Goal: Task Accomplishment & Management: Complete application form

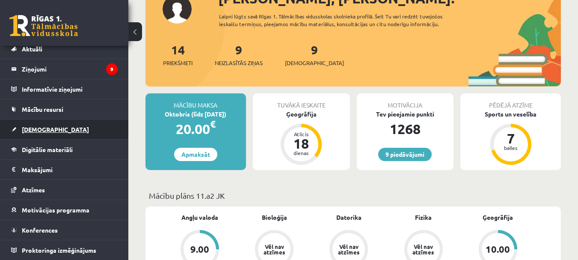
scroll to position [86, 0]
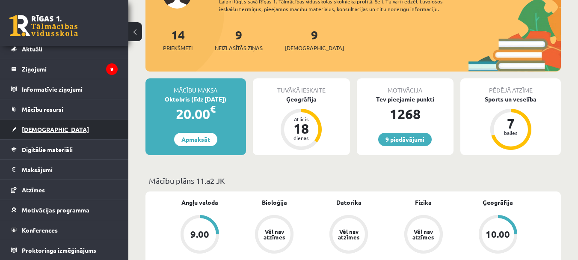
click at [47, 128] on span "[DEMOGRAPHIC_DATA]" at bounding box center [55, 129] width 67 height 8
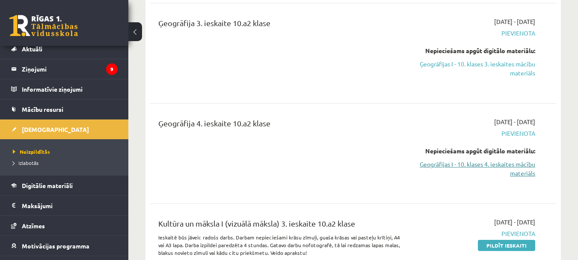
scroll to position [1369, 0]
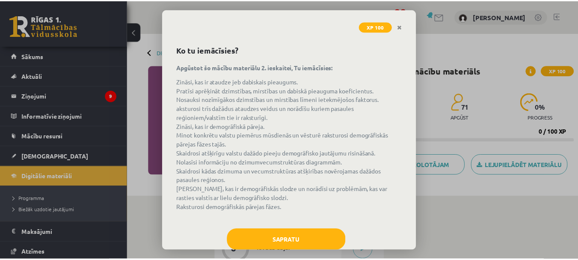
scroll to position [48, 0]
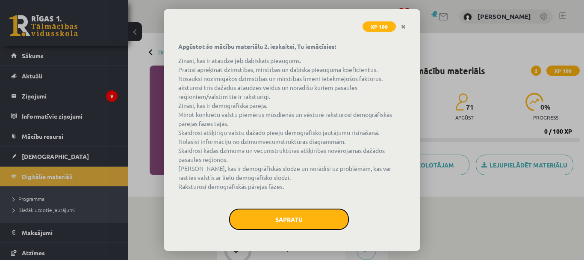
click at [311, 224] on button "Sapratu" at bounding box center [289, 218] width 120 height 21
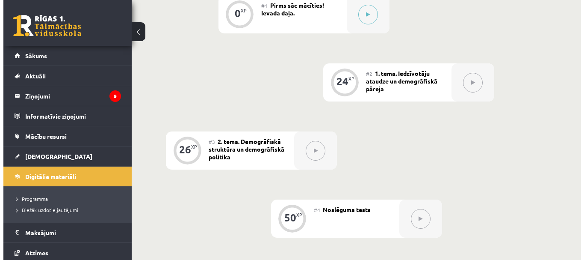
scroll to position [171, 0]
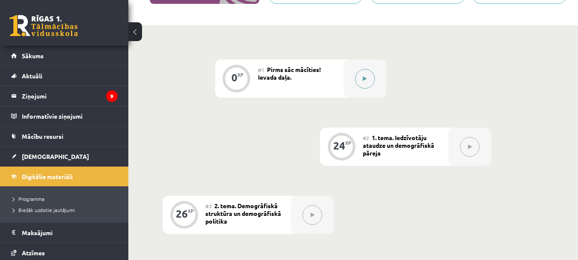
click at [371, 86] on div at bounding box center [365, 78] width 43 height 38
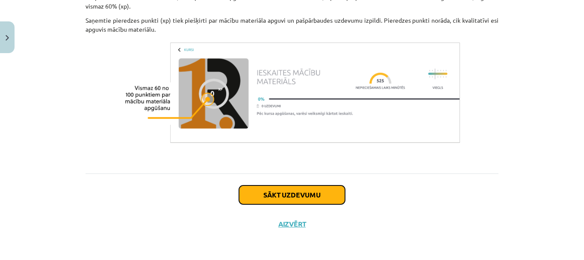
click at [322, 196] on button "Sākt uzdevumu" at bounding box center [292, 194] width 106 height 19
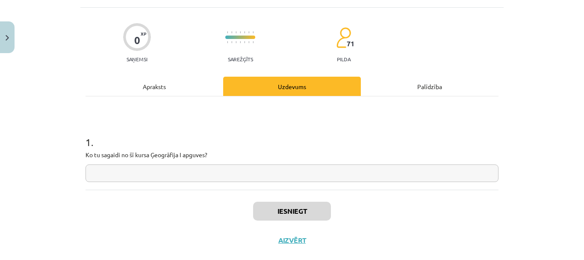
scroll to position [64, 0]
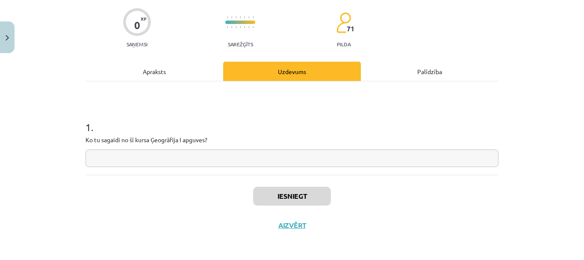
click at [183, 151] on input "text" at bounding box center [292, 158] width 413 height 18
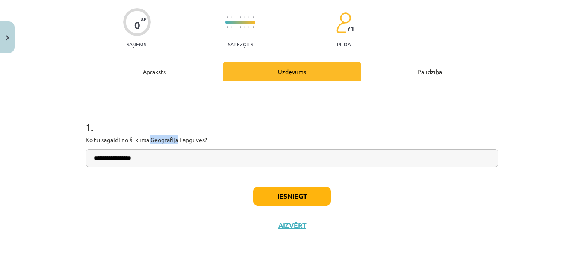
drag, startPoint x: 177, startPoint y: 137, endPoint x: 148, endPoint y: 139, distance: 28.3
click at [148, 139] on p "Ko tu sagaidi no šī kursa Ģeogrāfija I apguves?" at bounding box center [292, 139] width 413 height 9
drag, startPoint x: 139, startPoint y: 157, endPoint x: 131, endPoint y: 158, distance: 8.7
click at [131, 158] on input "**********" at bounding box center [292, 158] width 413 height 18
paste input "text"
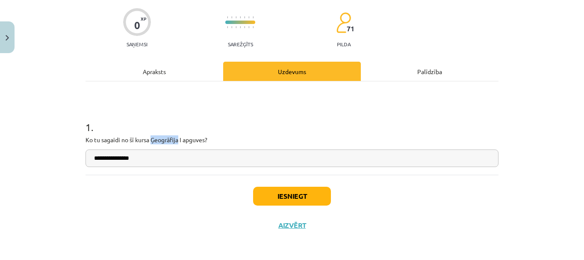
drag, startPoint x: 177, startPoint y: 139, endPoint x: 150, endPoint y: 139, distance: 27.4
click at [150, 139] on p "Ko tu sagaidi no šī kursa Ģeogrāfija I apguves?" at bounding box center [292, 139] width 413 height 9
copy p "Ģeogrāfija"
click at [157, 161] on input "**********" at bounding box center [292, 158] width 413 height 18
paste input "**********"
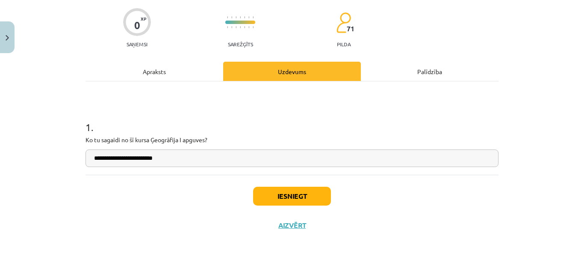
type input "**********"
click at [273, 194] on button "Iesniegt" at bounding box center [292, 196] width 78 height 19
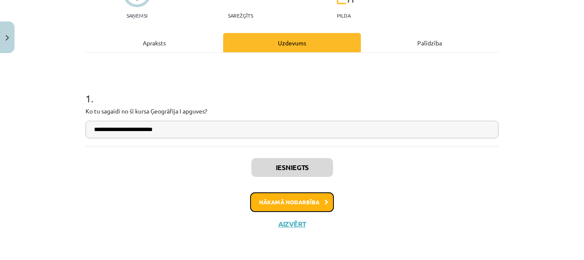
click at [308, 198] on button "Nākamā nodarbība" at bounding box center [292, 202] width 84 height 20
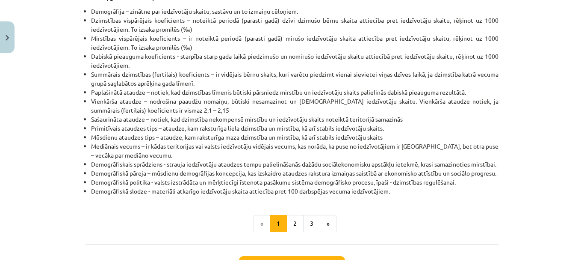
scroll to position [290, 0]
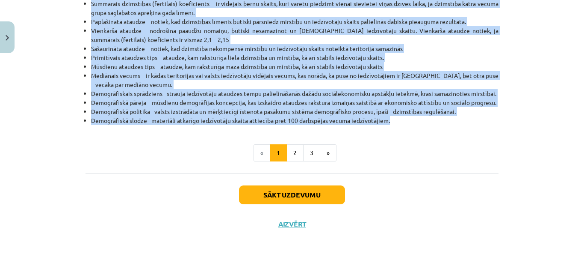
drag, startPoint x: 80, startPoint y: 85, endPoint x: 396, endPoint y: 123, distance: 318.4
click at [396, 123] on div "24 XP Saņemsi Sarežģīts 71 pilda Apraksts Uzdevums Palīdzība Iedzīvotāju ataudz…" at bounding box center [292, 12] width 424 height 454
copy div "Pirms apgūsti tematu iepazīsties ar terminiem: Demogrāfija – zinātne par iedzīv…"
click at [298, 156] on button "2" at bounding box center [295, 152] width 17 height 17
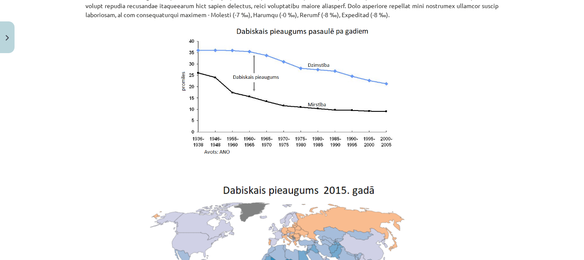
scroll to position [1646, 0]
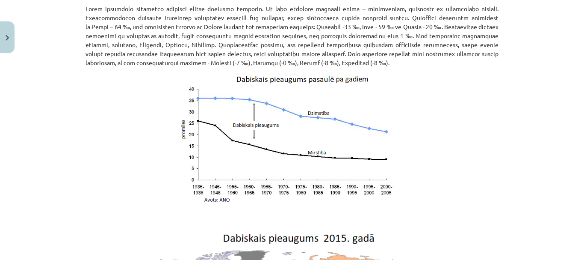
drag, startPoint x: 78, startPoint y: 87, endPoint x: 365, endPoint y: 53, distance: 288.7
copy div "Iedzīvotāju skaita izmaiņas nosaka katrā laikmetā atšķirīgā iedzīvotāju ataudze…"
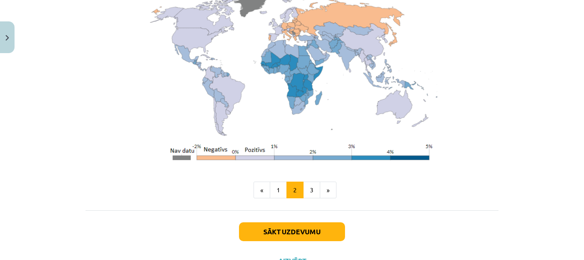
scroll to position [1883, 0]
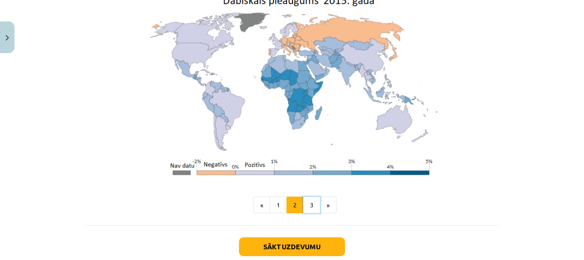
click at [310, 202] on button "3" at bounding box center [311, 204] width 17 height 17
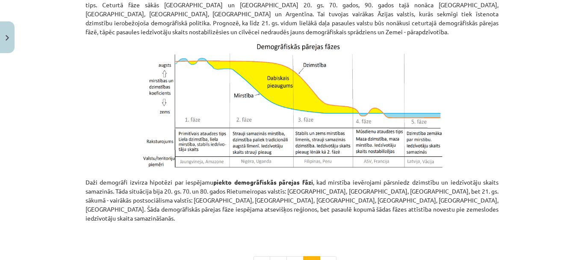
scroll to position [498, 0]
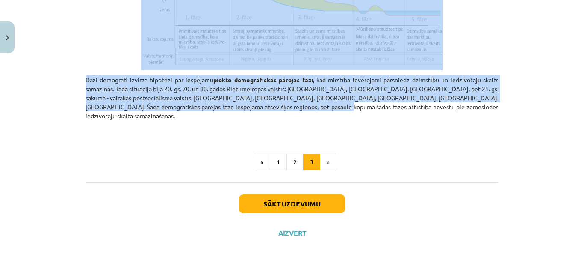
drag, startPoint x: 243, startPoint y: 14, endPoint x: 457, endPoint y: 105, distance: 233.1
copy div "1.2. Demogrāfiskā pāreja Demogrāfiskās pārejas teorijas pamatā ir atziņa, ka de…"
click at [303, 196] on button "Sākt uzdevumu" at bounding box center [292, 203] width 106 height 19
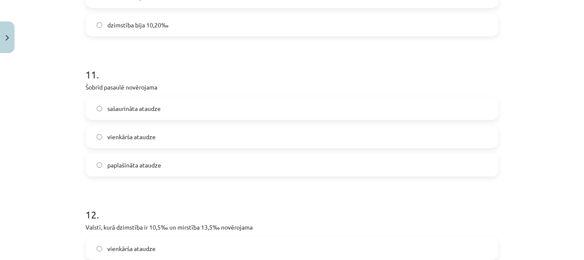
scroll to position [1756, 0]
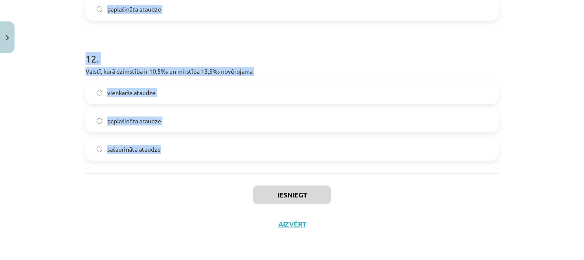
drag, startPoint x: 81, startPoint y: 181, endPoint x: 178, endPoint y: 146, distance: 103.3
copy form "Japānā novērojama Fertilais koeficienta pieaugums Depopulācija Vienkārša ataudz…"
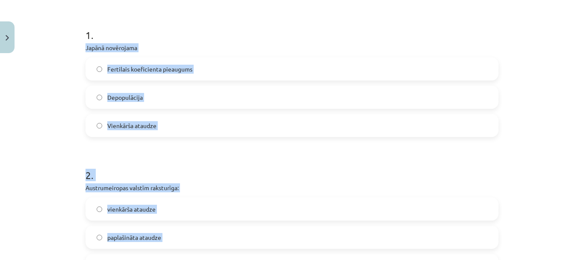
scroll to position [173, 0]
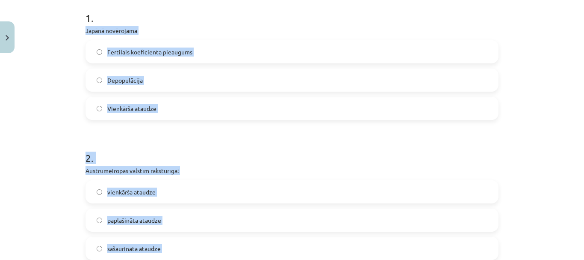
click at [70, 118] on div "Mācību tēma: Ģeogrāfijas i - 10. klases 2. ieskaites mācību materiāls #2 1. tem…" at bounding box center [292, 130] width 584 height 260
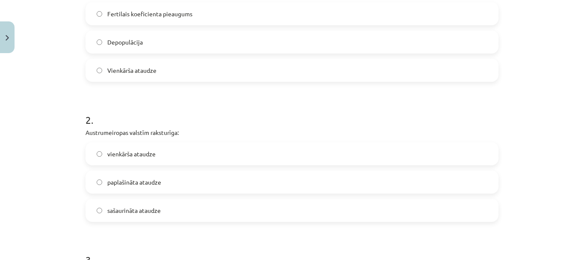
scroll to position [259, 0]
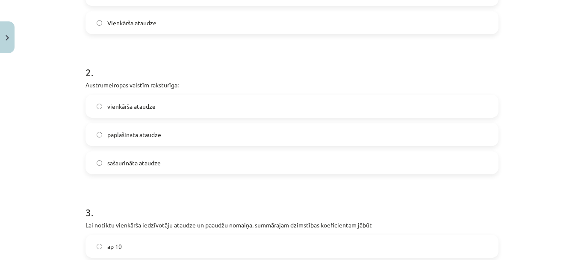
click at [168, 161] on label "sašaurināta ataudze" at bounding box center [292, 162] width 412 height 21
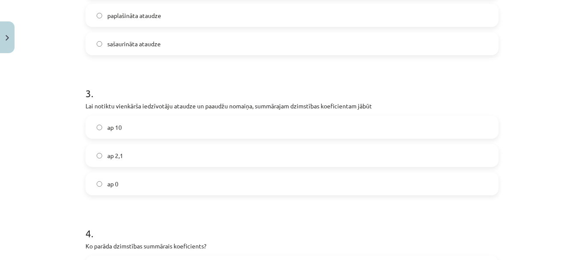
scroll to position [387, 0]
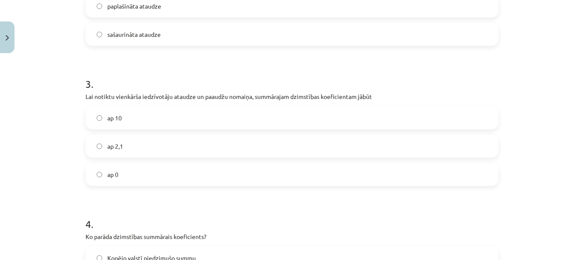
click at [133, 148] on label "ap 2,1" at bounding box center [292, 145] width 412 height 21
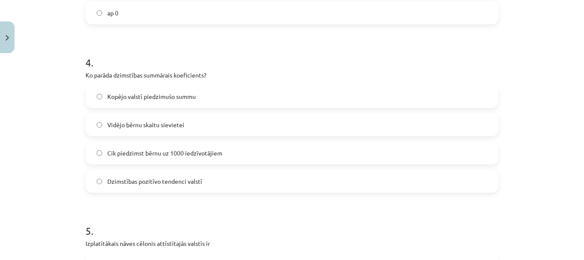
scroll to position [558, 0]
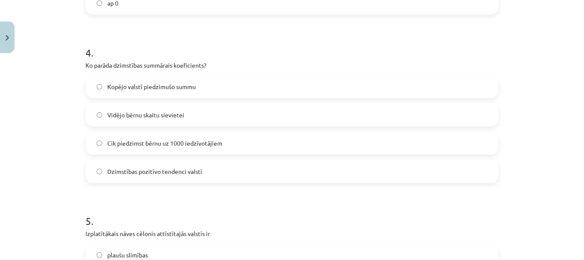
click at [159, 120] on label "Vidējo bērnu skaitu sievietei" at bounding box center [292, 114] width 412 height 21
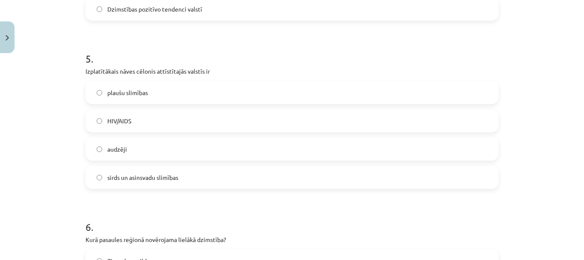
scroll to position [730, 0]
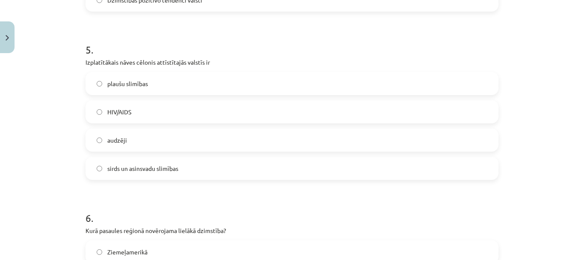
click at [146, 164] on span "sirds un asinsvadu slimības" at bounding box center [142, 168] width 71 height 9
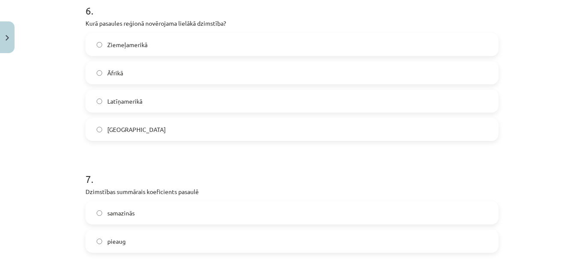
scroll to position [943, 0]
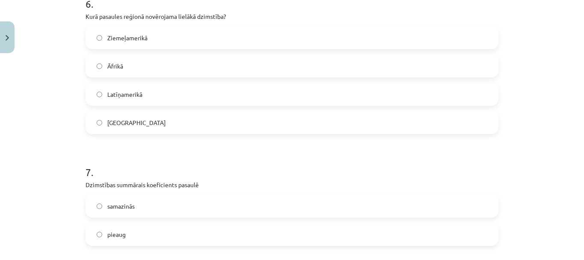
click at [171, 65] on label "Āfrikā" at bounding box center [292, 65] width 412 height 21
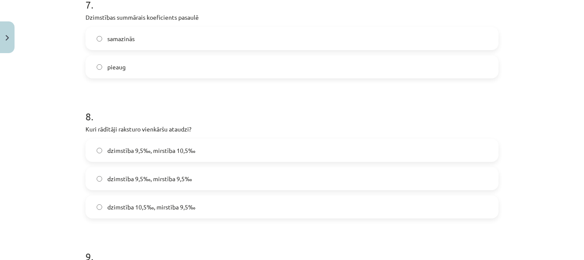
scroll to position [1115, 0]
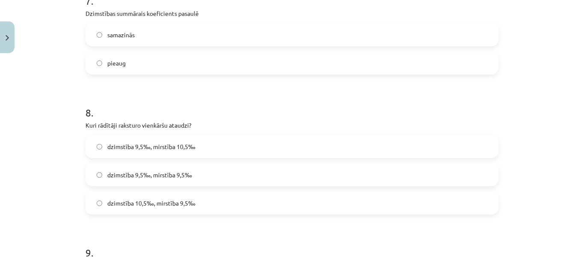
click at [153, 42] on label "samazinās" at bounding box center [292, 34] width 412 height 21
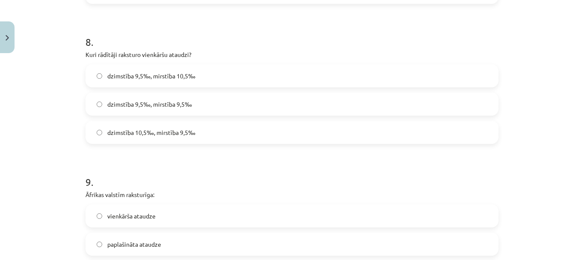
scroll to position [1200, 0]
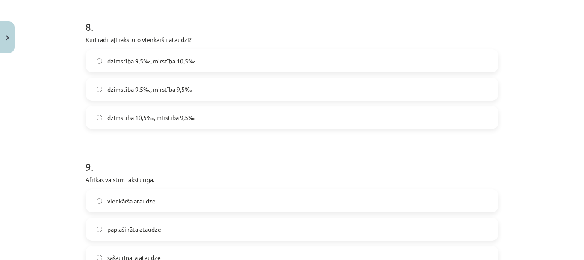
click at [200, 94] on label "dzimstība 9,5‰, mirstība 9,5‰" at bounding box center [292, 88] width 412 height 21
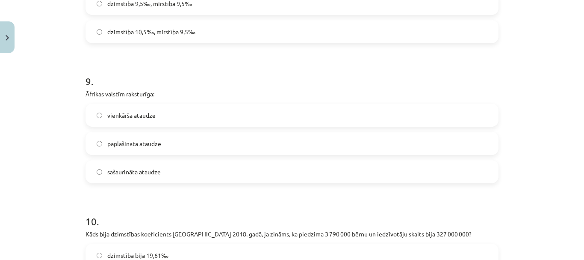
click at [171, 143] on label "paplašināta ataudze" at bounding box center [292, 143] width 412 height 21
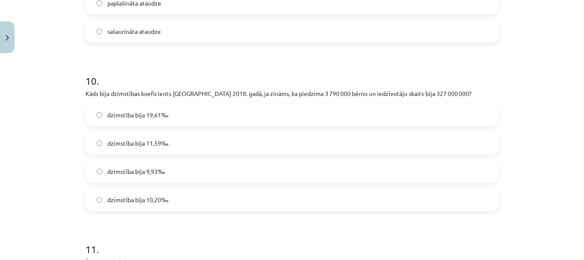
scroll to position [1500, 0]
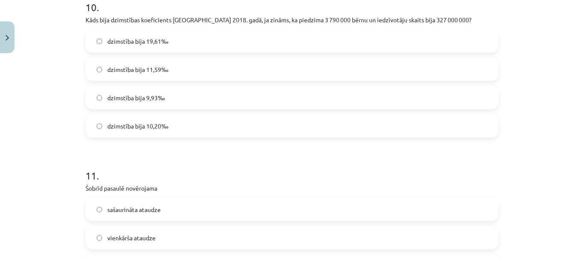
click at [175, 70] on label "dzimstība bija 11,59‰" at bounding box center [292, 69] width 412 height 21
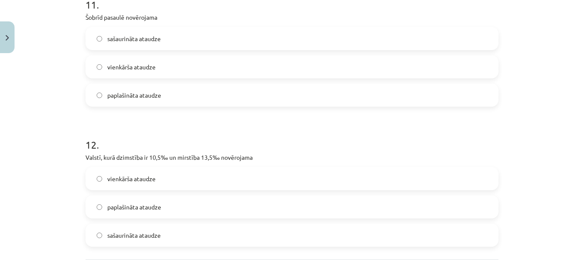
scroll to position [1671, 0]
click at [169, 95] on label "paplašināta ataudze" at bounding box center [292, 94] width 412 height 21
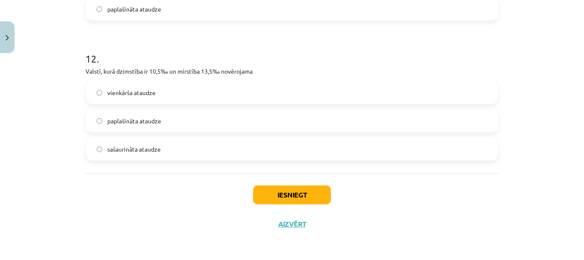
click at [147, 147] on span "sašaurināta ataudze" at bounding box center [133, 149] width 53 height 9
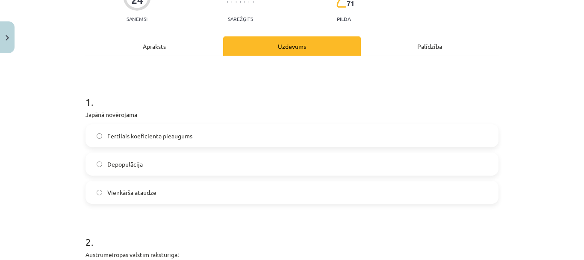
scroll to position [86, 0]
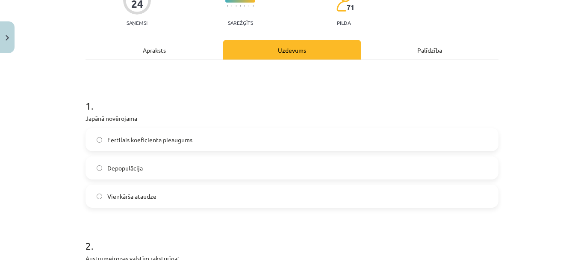
click at [215, 138] on label "Fertilais koeficienta pieaugums" at bounding box center [292, 139] width 412 height 21
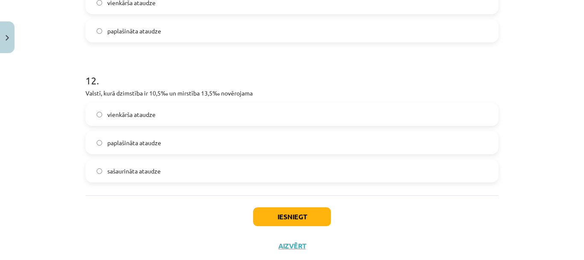
scroll to position [1756, 0]
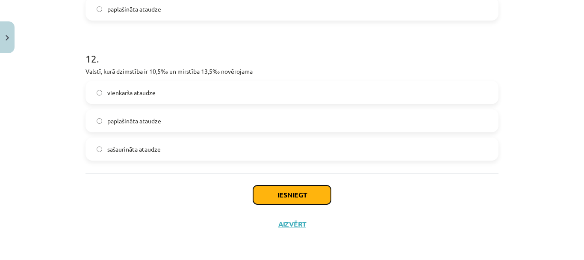
click at [319, 198] on button "Iesniegt" at bounding box center [292, 194] width 78 height 19
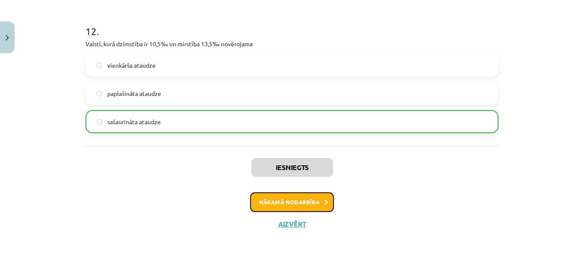
click at [292, 201] on button "Nākamā nodarbība" at bounding box center [292, 202] width 84 height 20
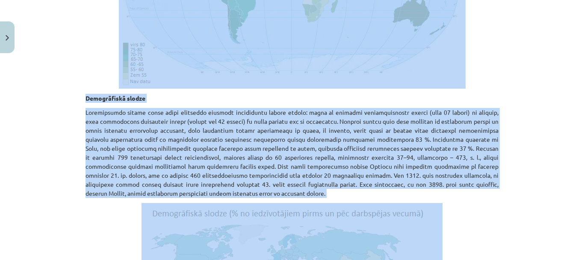
scroll to position [2220, 0]
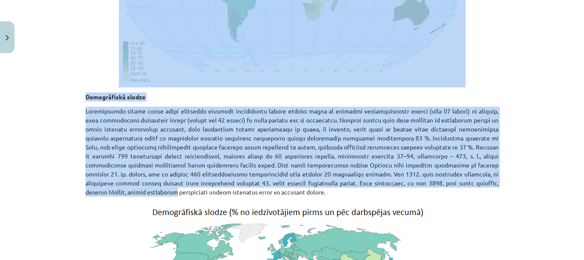
drag, startPoint x: 239, startPoint y: 146, endPoint x: 497, endPoint y: 175, distance: 259.6
copy div "2.1 Demogrāfiskā struktūra Viens no galvenajiem demogrāfijas uzdevumiem ir iedz…"
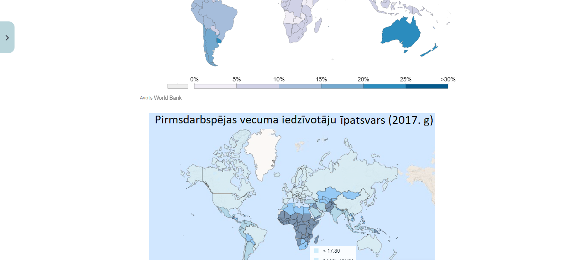
scroll to position [2895, 0]
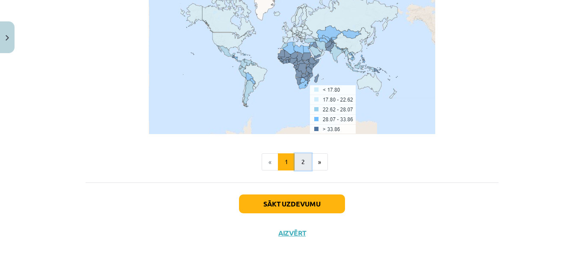
click at [301, 153] on button "2" at bounding box center [303, 161] width 17 height 17
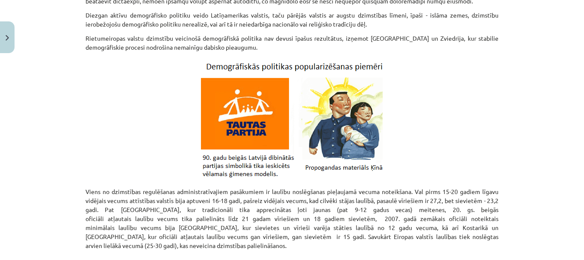
scroll to position [555, 0]
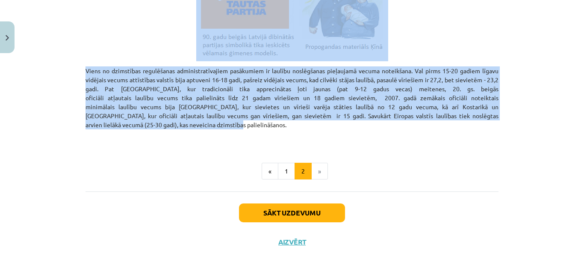
drag, startPoint x: 235, startPoint y: 10, endPoint x: 492, endPoint y: 103, distance: 273.7
copy div "2.2. Demogrāfiskā politika Straujais iedzīvotāju skaita pieaugums pasaulē un de…"
click at [325, 203] on button "Sākt uzdevumu" at bounding box center [292, 212] width 106 height 19
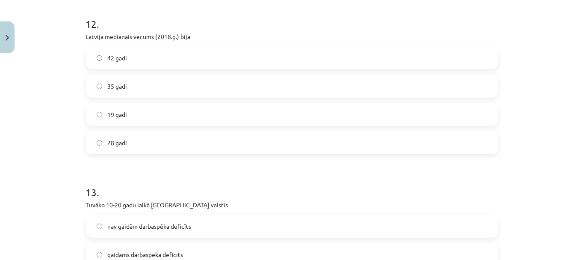
scroll to position [1966, 0]
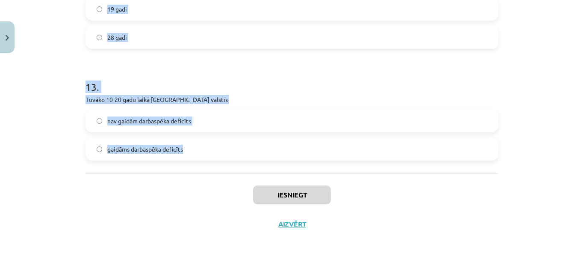
drag, startPoint x: 82, startPoint y: 39, endPoint x: 209, endPoint y: 151, distance: 169.5
copy form "1 . Iedzīvotāju mediānais vecums pasaulē pieaug ir konstants samazinās 2 . Kurā…"
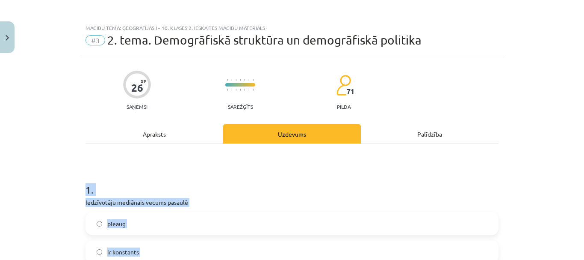
scroll to position [0, 0]
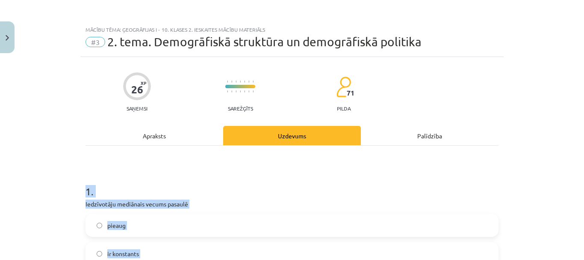
click at [125, 176] on h1 "1 ." at bounding box center [292, 183] width 413 height 27
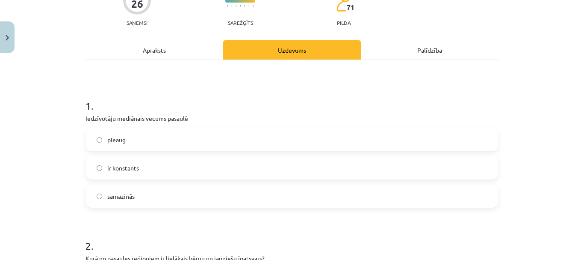
click at [137, 131] on label "pieaug" at bounding box center [292, 139] width 412 height 21
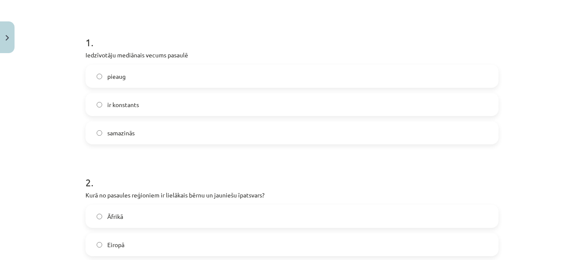
scroll to position [257, 0]
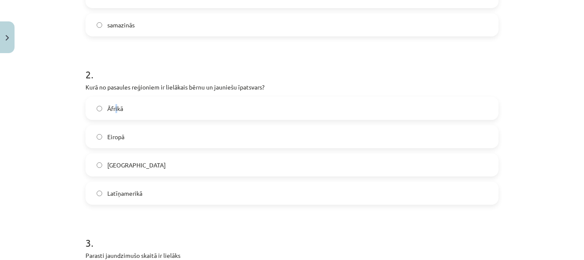
drag, startPoint x: 113, startPoint y: 111, endPoint x: 118, endPoint y: 116, distance: 6.7
click at [117, 115] on label "Āfrikā" at bounding box center [292, 108] width 412 height 21
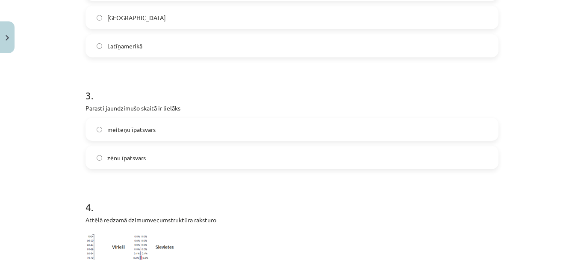
scroll to position [428, 0]
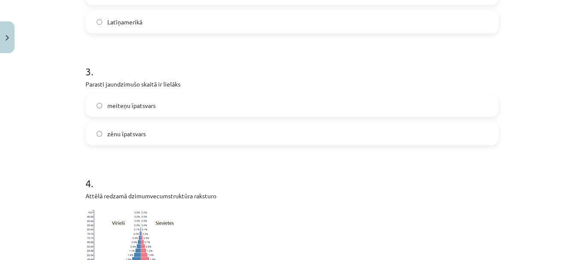
click at [128, 132] on span "zēnu īpatsvars" at bounding box center [126, 133] width 39 height 9
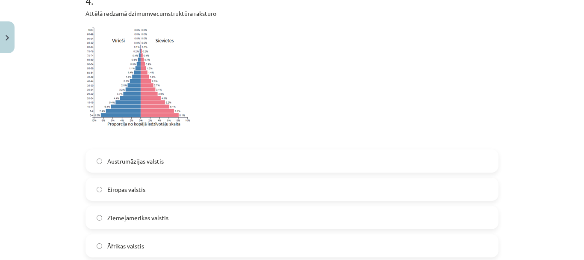
scroll to position [642, 0]
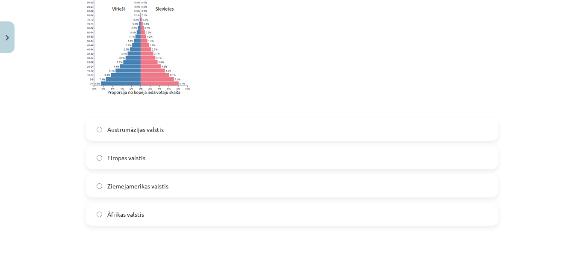
click at [132, 55] on img at bounding box center [138, 44] width 105 height 107
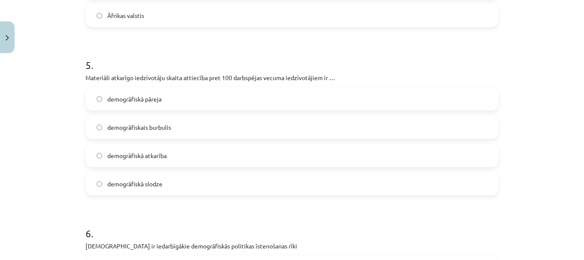
scroll to position [856, 0]
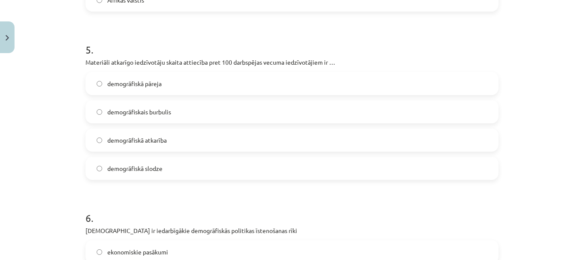
click at [178, 168] on label "demogrāfiskā slodze" at bounding box center [292, 167] width 412 height 21
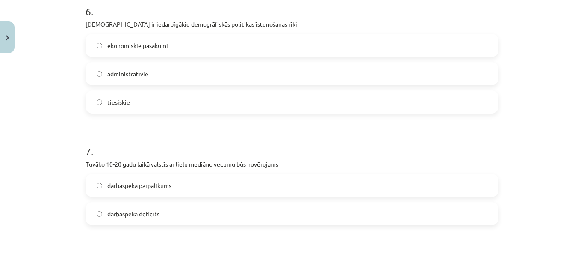
scroll to position [1070, 0]
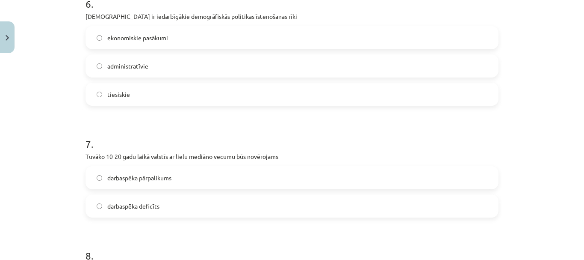
click at [198, 30] on label "ekonomiskie pasākumi" at bounding box center [292, 37] width 412 height 21
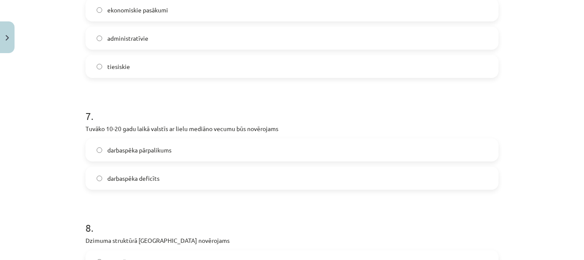
scroll to position [1112, 0]
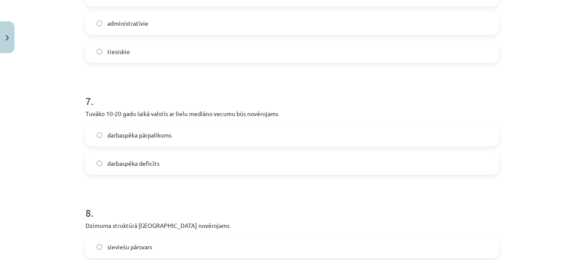
click at [175, 162] on label "darbaspēka deficīts" at bounding box center [292, 162] width 412 height 21
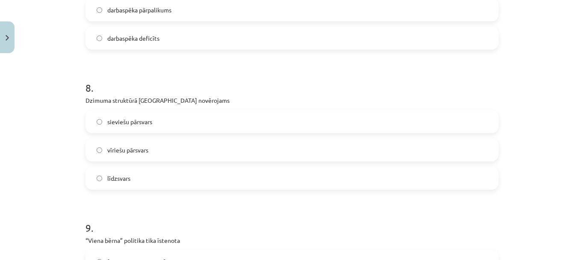
scroll to position [1241, 0]
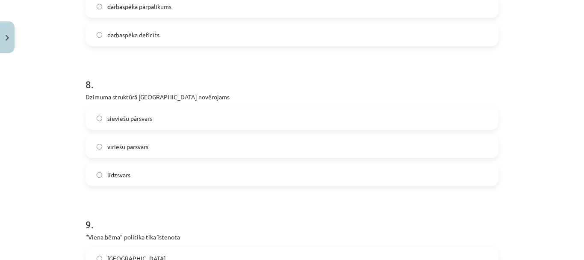
click at [184, 110] on label "sieviešu pārsvars" at bounding box center [292, 117] width 412 height 21
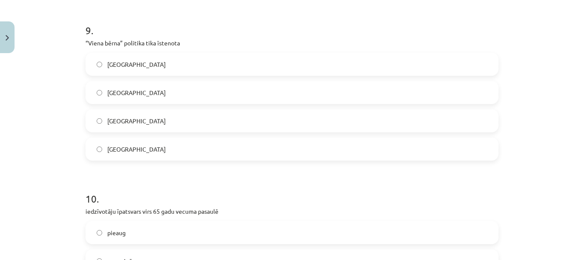
scroll to position [1455, 0]
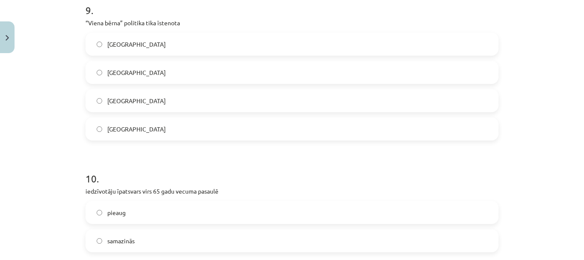
click at [143, 48] on label "Ķīnā" at bounding box center [292, 43] width 412 height 21
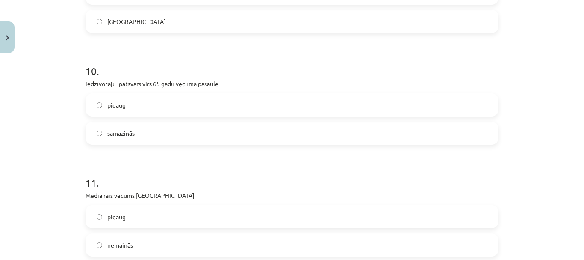
scroll to position [1583, 0]
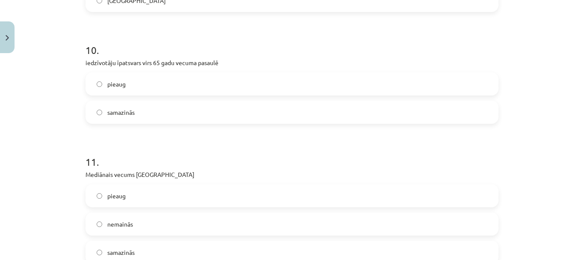
click at [164, 80] on label "pieaug" at bounding box center [292, 83] width 412 height 21
click at [169, 196] on label "pieaug" at bounding box center [292, 195] width 412 height 21
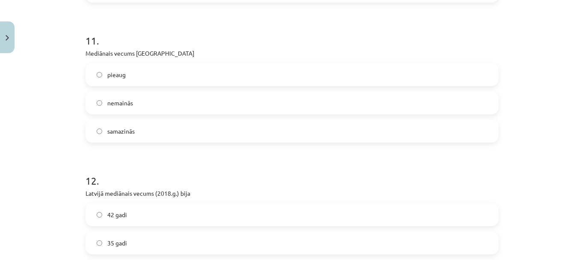
scroll to position [1711, 0]
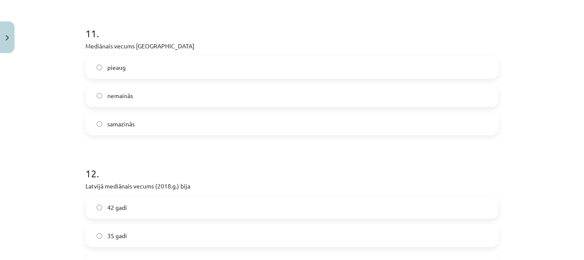
click at [131, 212] on label "42 gadi" at bounding box center [292, 206] width 412 height 21
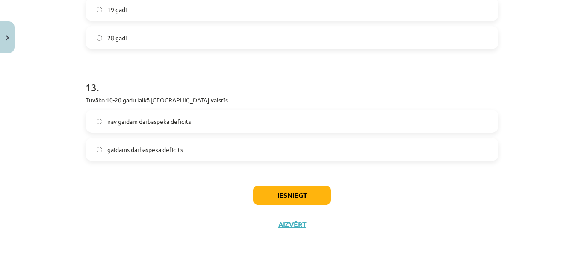
scroll to position [1966, 0]
click at [167, 124] on span "nav gaidām darbaspēka deficīts" at bounding box center [149, 120] width 84 height 9
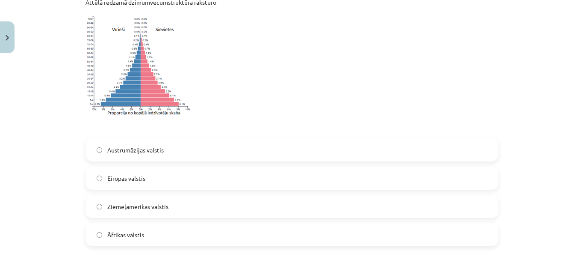
scroll to position [682, 0]
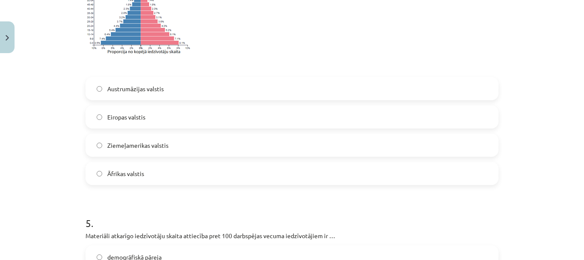
click at [160, 165] on label "Āfrikas valstis" at bounding box center [292, 173] width 412 height 21
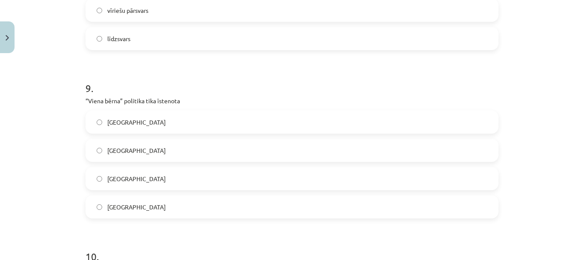
scroll to position [1966, 0]
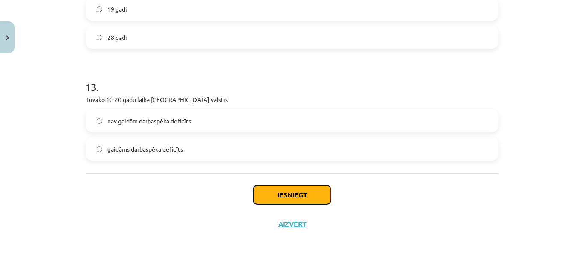
click at [280, 190] on button "Iesniegt" at bounding box center [292, 194] width 78 height 19
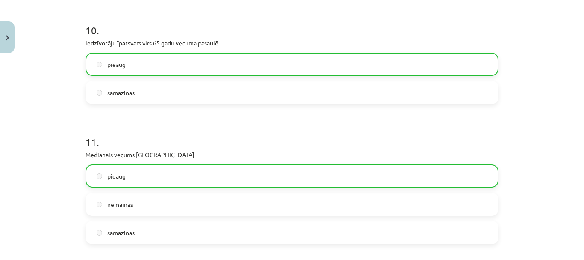
scroll to position [1993, 0]
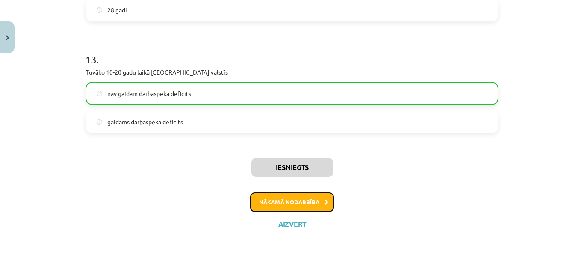
click at [299, 206] on button "Nākamā nodarbība" at bounding box center [292, 202] width 84 height 20
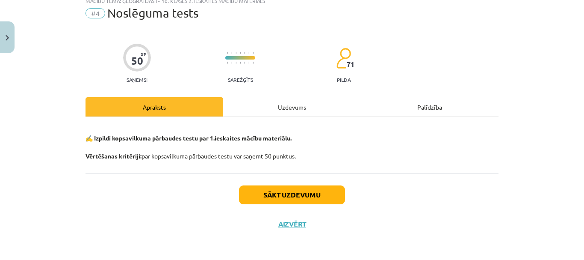
scroll to position [21, 0]
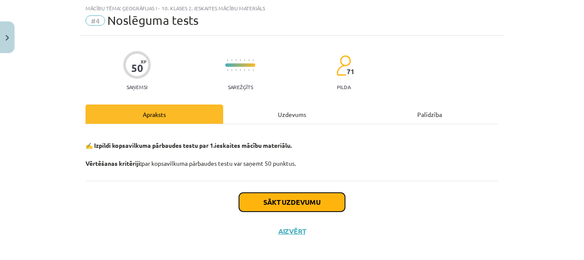
click at [290, 198] on button "Sākt uzdevumu" at bounding box center [292, 202] width 106 height 19
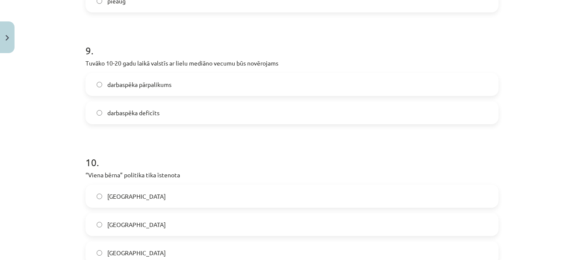
scroll to position [1607, 0]
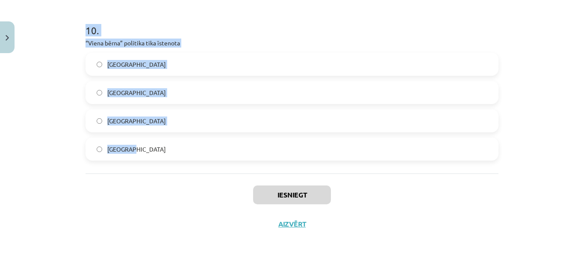
drag, startPoint x: 73, startPoint y: 180, endPoint x: 171, endPoint y: 153, distance: 101.3
click at [171, 153] on div "Mācību tēma: Ģeogrāfijas i - 10. klases 2. ieskaites mācību materiāls #4 Noslēg…" at bounding box center [292, 130] width 584 height 260
copy form "Kuri rādītāji raksturo vienkāršu ataudzi? dzimstība 11,5‰, mirstība 9,5‰ dzimst…"
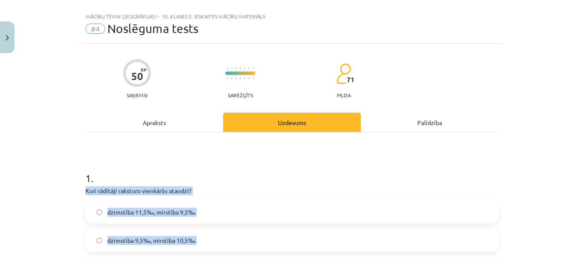
scroll to position [0, 0]
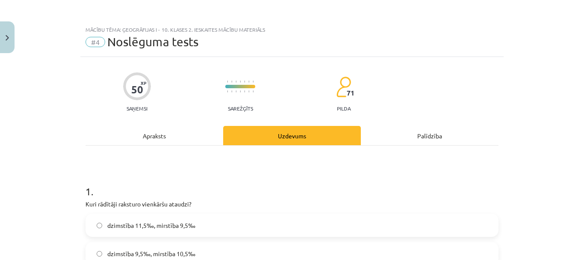
click at [208, 182] on h1 "1 ." at bounding box center [292, 183] width 413 height 27
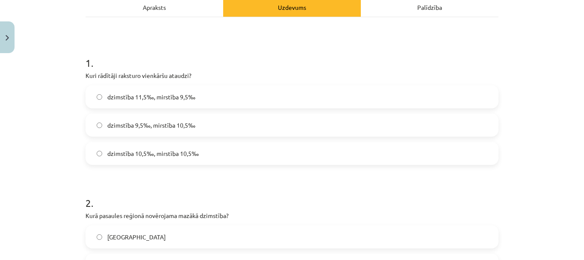
click at [200, 155] on label "dzimstība 10,5‰, mirstība 10,5‰" at bounding box center [292, 152] width 412 height 21
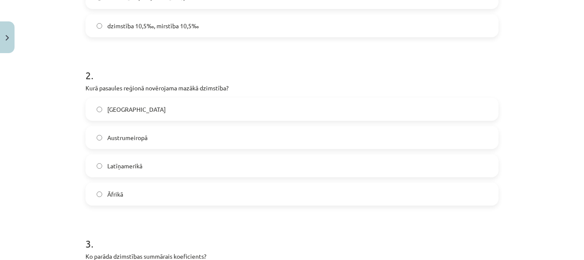
scroll to position [257, 0]
click at [153, 133] on label "Austrumeiropā" at bounding box center [292, 136] width 412 height 21
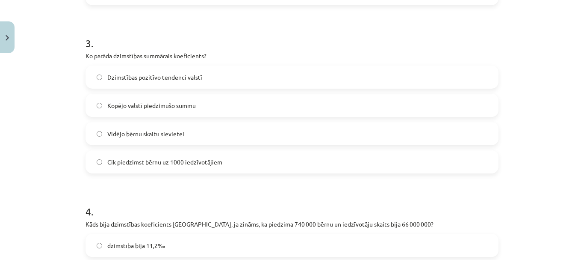
scroll to position [471, 0]
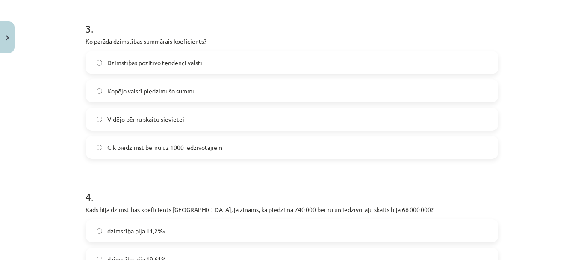
click at [154, 122] on span "Vidējo bērnu skaitu sievietei" at bounding box center [145, 119] width 77 height 9
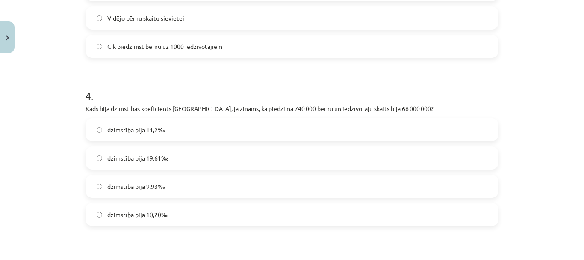
scroll to position [556, 0]
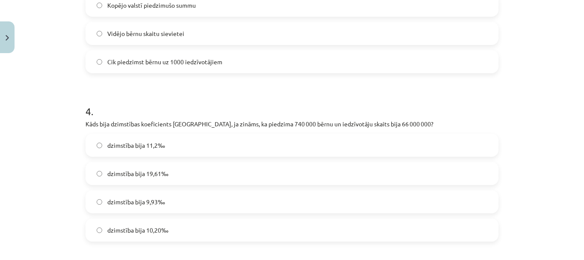
click at [205, 154] on label "dzimstība bija 11,2‰" at bounding box center [292, 144] width 412 height 21
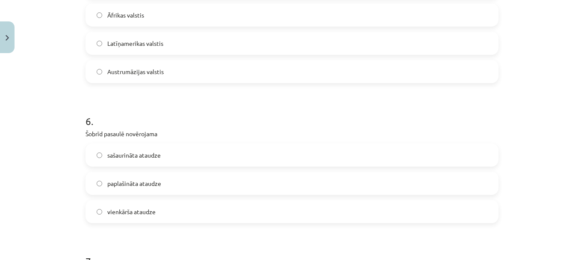
scroll to position [1027, 0]
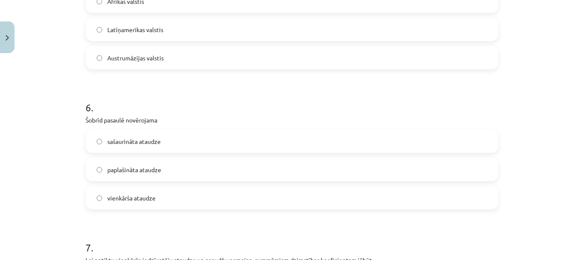
click at [154, 176] on label "paplašināta ataudze" at bounding box center [292, 169] width 412 height 21
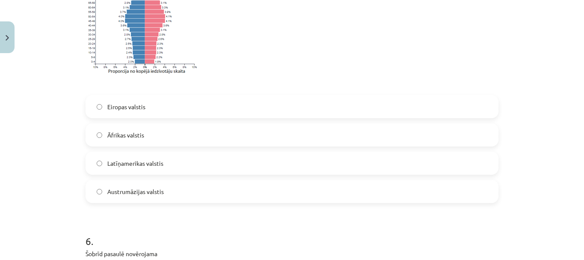
scroll to position [856, 0]
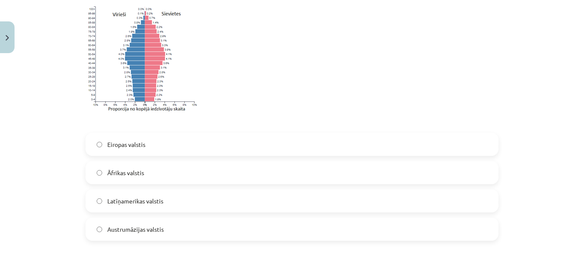
click at [154, 176] on label "Āfrikas valstis" at bounding box center [292, 172] width 412 height 21
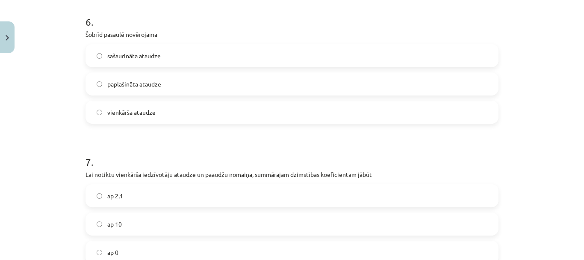
scroll to position [1198, 0]
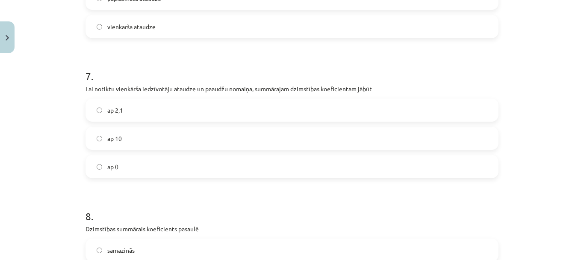
click at [117, 112] on span "ap 2,1" at bounding box center [115, 110] width 16 height 9
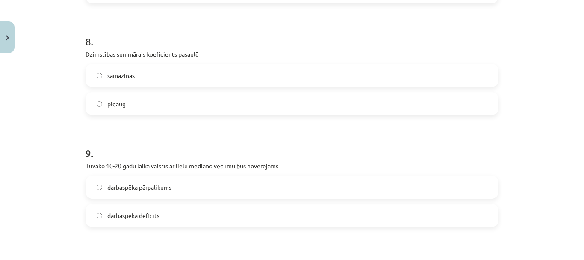
scroll to position [1412, 0]
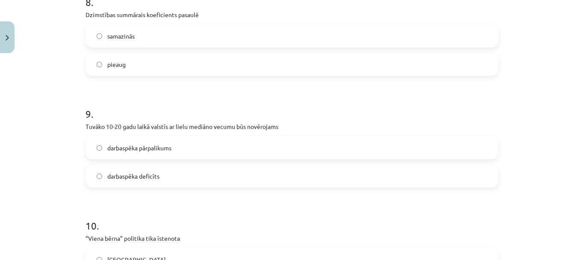
click at [198, 33] on label "samazinās" at bounding box center [292, 35] width 412 height 21
click at [189, 180] on label "darbaspēka deficīts" at bounding box center [292, 175] width 412 height 21
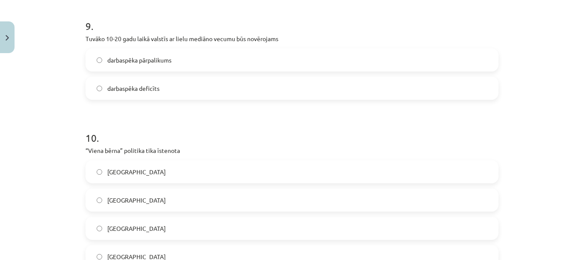
scroll to position [1607, 0]
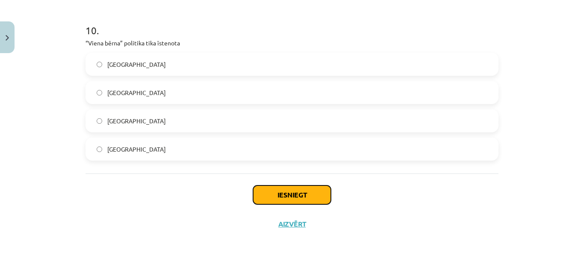
click at [276, 194] on button "Iesniegt" at bounding box center [292, 194] width 78 height 19
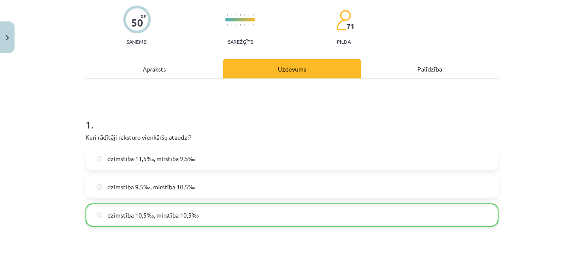
scroll to position [0, 0]
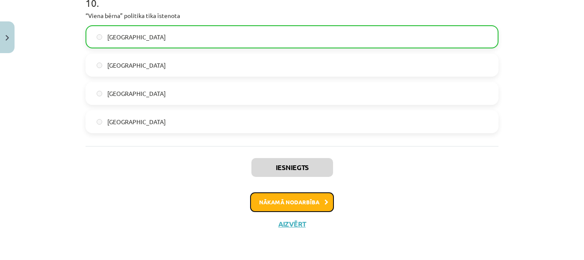
click at [329, 204] on button "Nākamā nodarbība" at bounding box center [292, 202] width 84 height 20
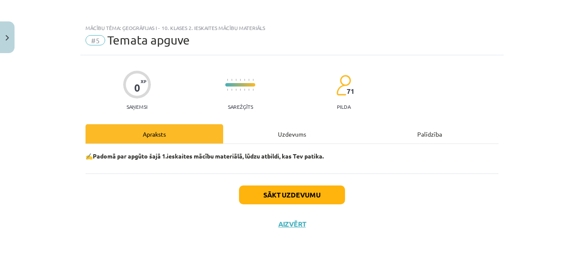
scroll to position [2, 0]
click at [302, 195] on button "Sākt uzdevumu" at bounding box center [292, 194] width 106 height 19
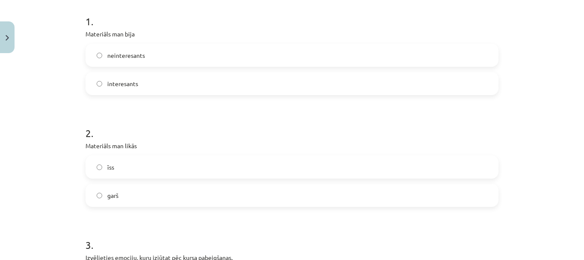
scroll to position [173, 0]
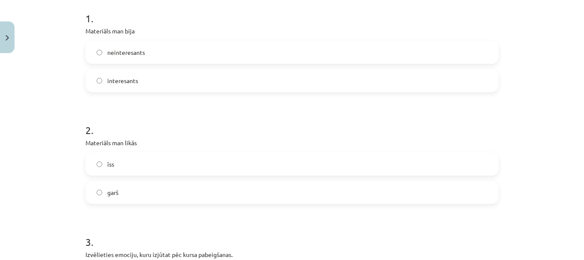
drag, startPoint x: 125, startPoint y: 77, endPoint x: 116, endPoint y: 72, distance: 10.1
click at [122, 75] on label "interesants" at bounding box center [292, 80] width 412 height 21
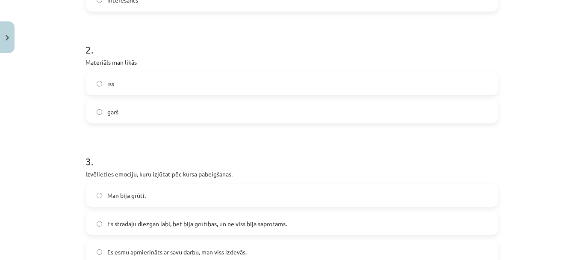
scroll to position [258, 0]
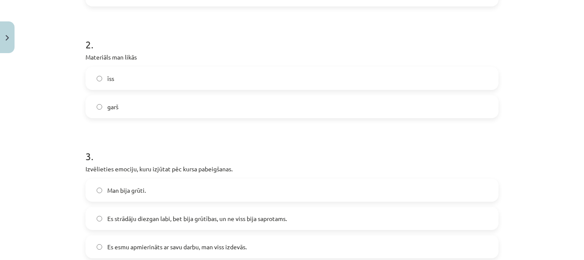
click at [145, 100] on label "garš" at bounding box center [292, 106] width 412 height 21
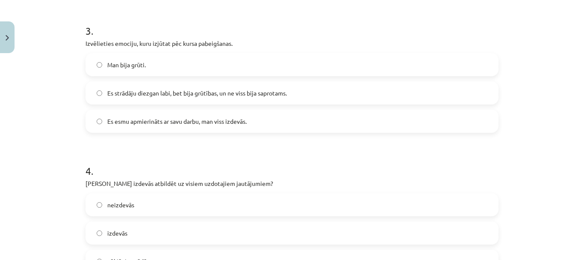
scroll to position [387, 0]
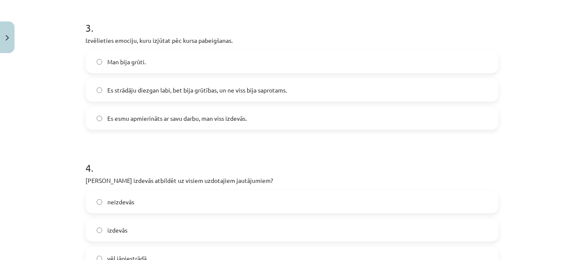
click at [162, 96] on label "Es strādāju diezgan labi, bet bija grūtības, un ne viss bija saprotams." at bounding box center [292, 89] width 412 height 21
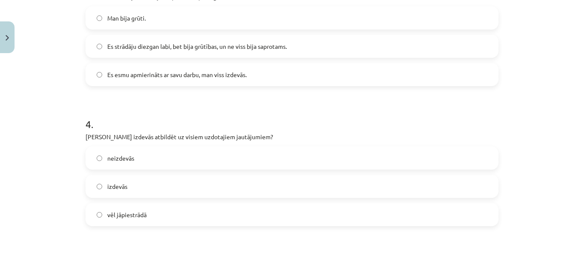
scroll to position [472, 0]
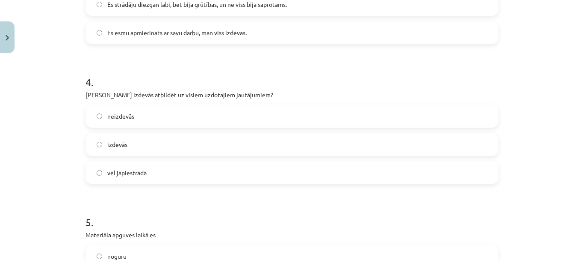
click at [148, 147] on label "izdevās" at bounding box center [292, 143] width 412 height 21
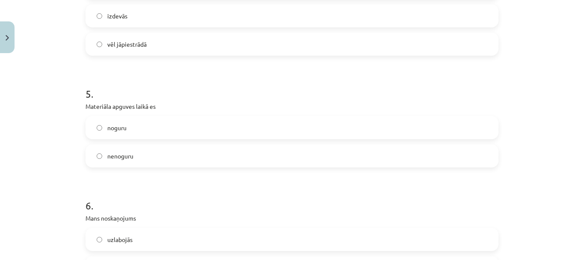
click at [141, 126] on label "noguru" at bounding box center [292, 127] width 412 height 21
click at [143, 155] on label "nenoguru" at bounding box center [292, 155] width 412 height 21
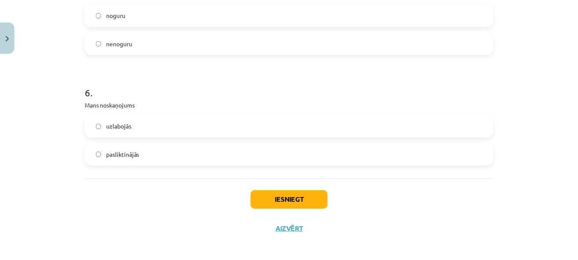
scroll to position [719, 0]
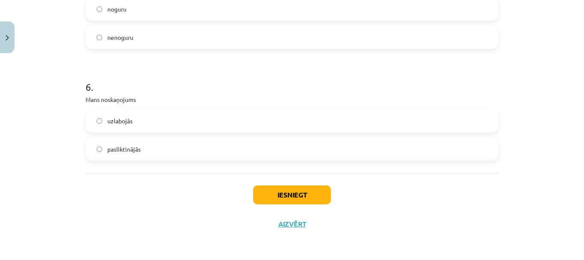
click at [139, 122] on label "uzlabojās" at bounding box center [292, 120] width 412 height 21
click at [263, 196] on button "Iesniegt" at bounding box center [292, 194] width 78 height 19
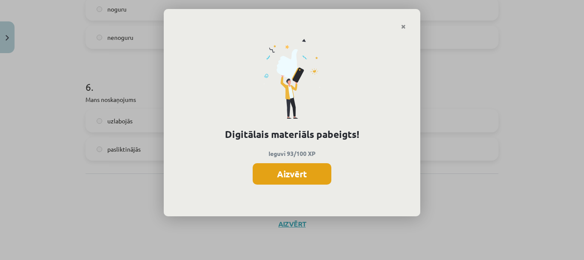
click at [258, 172] on button "Aizvērt" at bounding box center [292, 173] width 79 height 21
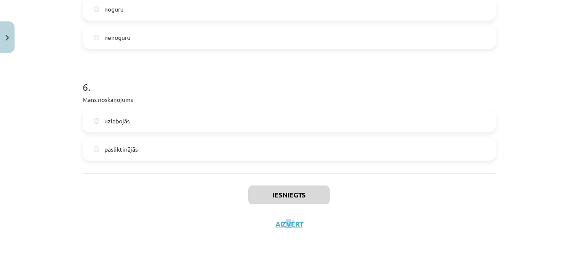
click at [285, 232] on div "Iesniegts Aizvērt" at bounding box center [289, 203] width 413 height 60
click at [291, 222] on button "Aizvērt" at bounding box center [289, 223] width 33 height 9
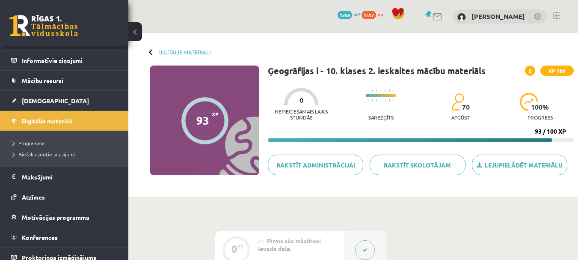
scroll to position [63, 0]
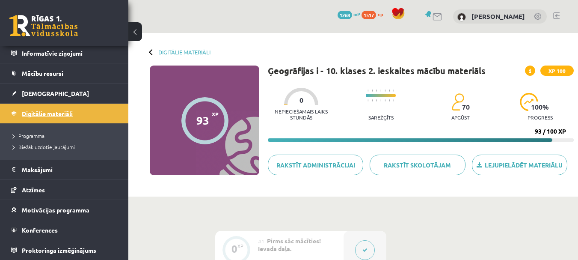
click at [52, 114] on span "Digitālie materiāli" at bounding box center [47, 114] width 51 height 8
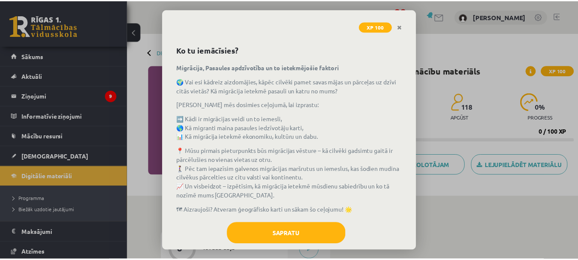
scroll to position [42, 0]
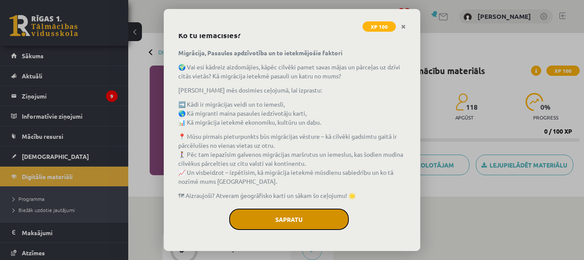
click at [305, 220] on button "Sapratu" at bounding box center [289, 218] width 120 height 21
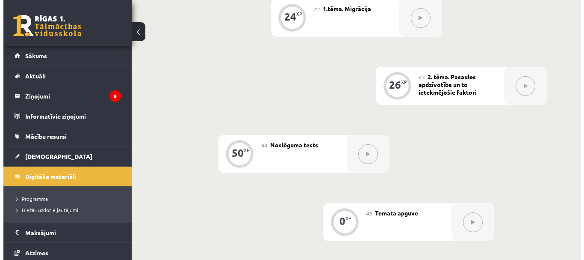
scroll to position [131, 0]
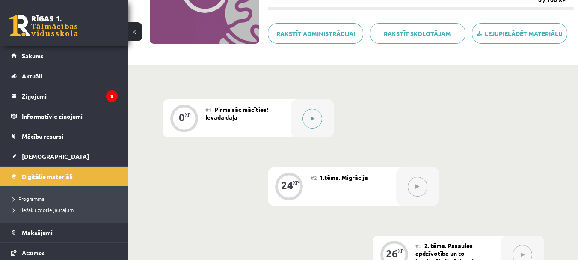
click at [307, 117] on button at bounding box center [313, 119] width 20 height 20
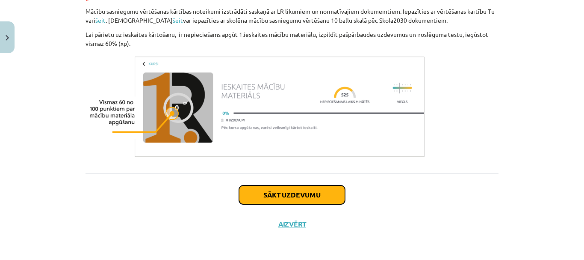
click at [319, 190] on button "Sākt uzdevumu" at bounding box center [292, 194] width 106 height 19
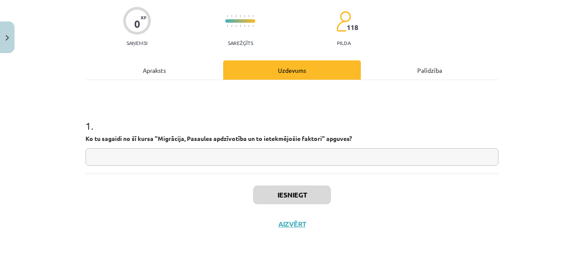
scroll to position [21, 0]
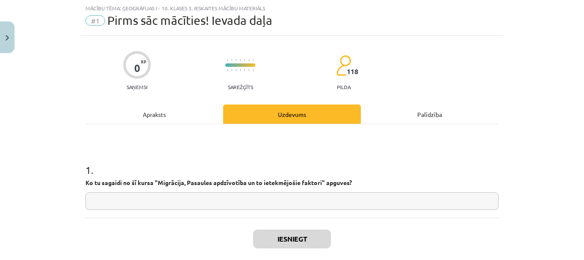
drag, startPoint x: 73, startPoint y: 187, endPoint x: 52, endPoint y: 181, distance: 21.4
click at [48, 185] on div "Mācību tēma: Ģeogrāfijas i - 10. klases 3. ieskaites mācību materiāls #1 Pirms …" at bounding box center [292, 130] width 584 height 260
copy p
drag, startPoint x: 277, startPoint y: 206, endPoint x: 275, endPoint y: 199, distance: 7.3
click at [276, 206] on input "text" at bounding box center [292, 201] width 413 height 18
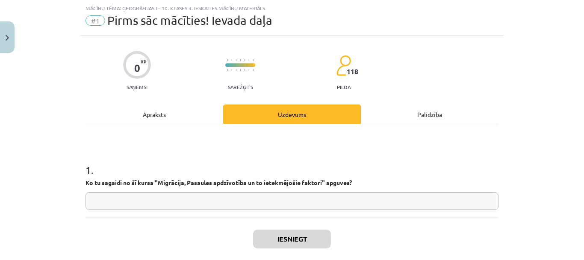
paste input "**********"
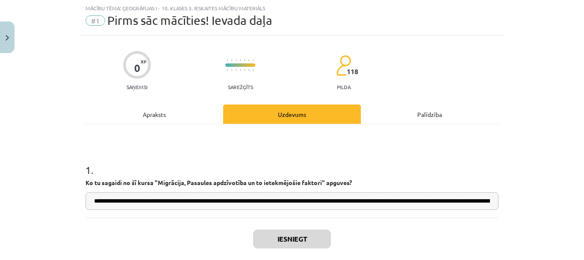
scroll to position [0, 208]
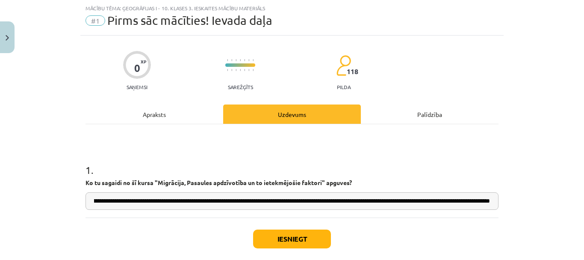
type input "**********"
click at [316, 231] on button "Iesniegt" at bounding box center [292, 238] width 78 height 19
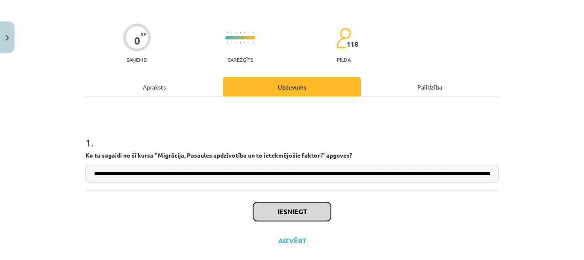
scroll to position [65, 0]
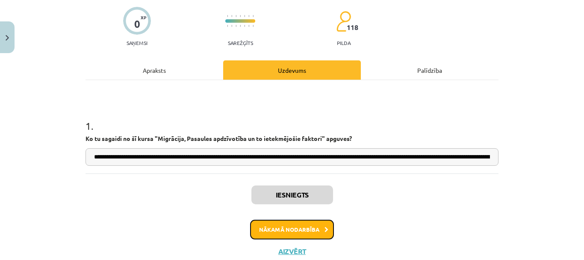
click at [289, 228] on button "Nākamā nodarbība" at bounding box center [292, 229] width 84 height 20
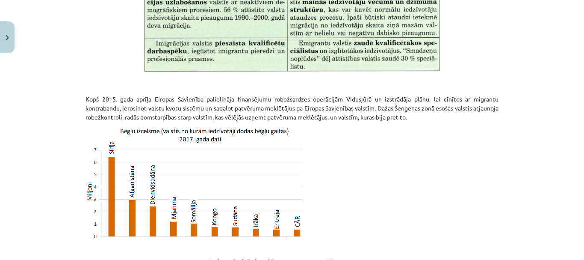
scroll to position [1904, 0]
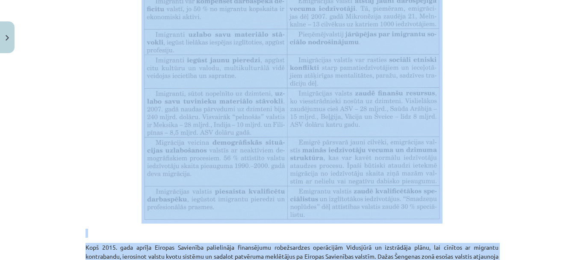
drag, startPoint x: 270, startPoint y: 152, endPoint x: 434, endPoint y: 214, distance: 174.8
copy div "Migrācija Jebkuras teritorijas iedzīvotāju skaits ir atkarīgs no diviem procesi…"
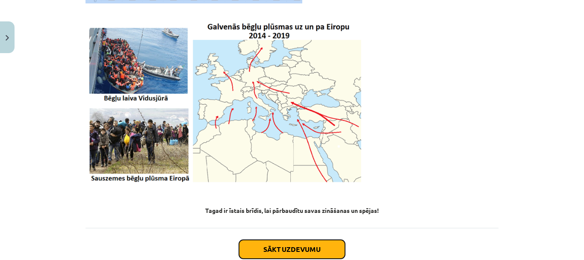
click at [291, 240] on button "Sākt uzdevumu" at bounding box center [292, 249] width 106 height 19
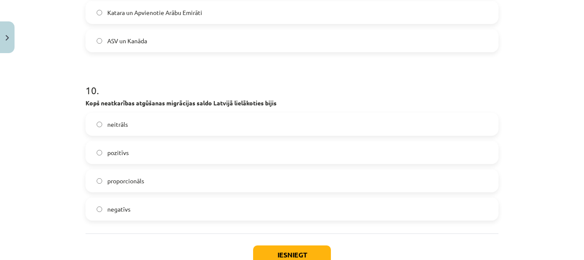
scroll to position [1743, 0]
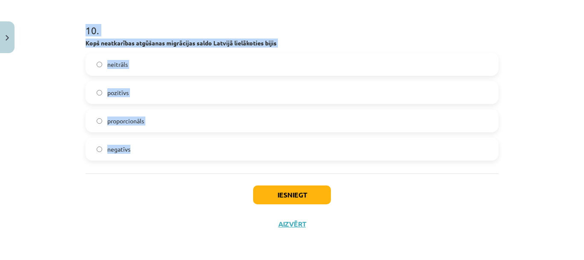
drag, startPoint x: 79, startPoint y: 177, endPoint x: 234, endPoint y: 161, distance: 155.3
drag, startPoint x: 128, startPoint y: 118, endPoint x: 129, endPoint y: 125, distance: 6.6
copy form "Jēdziens “smadzeņu noplūde” attiecināms uz lēta darbaspēka imigrāciju augstskol…"
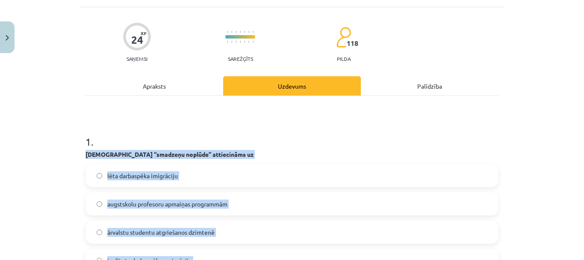
scroll to position [128, 0]
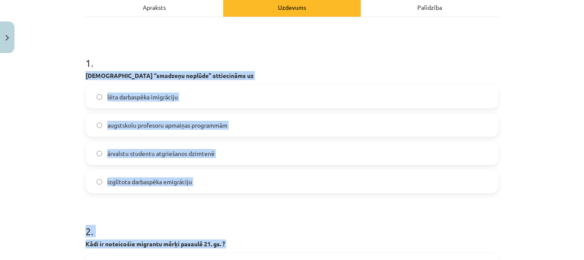
click at [60, 179] on div "Mācību tēma: Ģeogrāfijas i - 10. klases 3. ieskaites mācību materiāls #2 1.tēma…" at bounding box center [292, 130] width 584 height 260
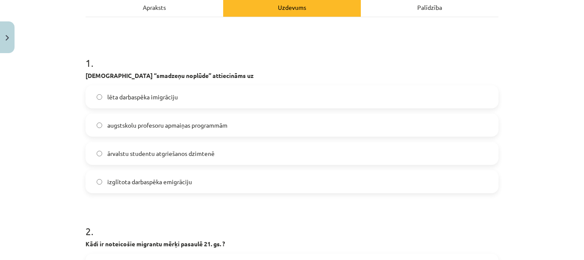
click at [127, 184] on span "izglītota darbaspēka emigrāciju" at bounding box center [149, 181] width 85 height 9
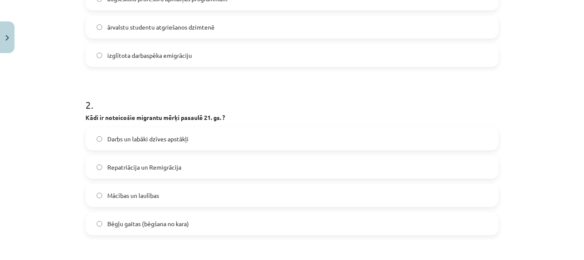
scroll to position [300, 0]
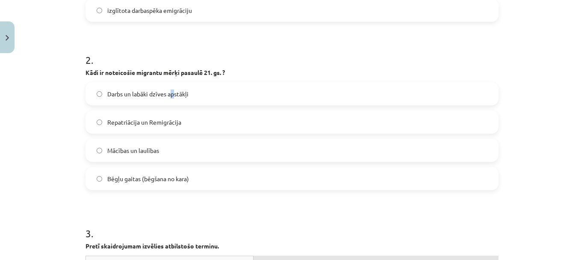
click at [172, 96] on span "Darbs un labāki dzīves apstākļi" at bounding box center [147, 93] width 81 height 9
click at [171, 96] on span "Darbs un labāki dzīves apstākļi" at bounding box center [147, 93] width 81 height 9
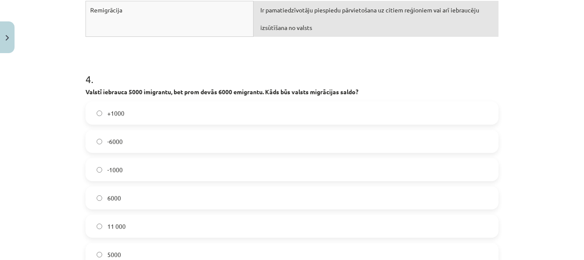
scroll to position [685, 0]
click at [157, 169] on label "-1000" at bounding box center [292, 169] width 412 height 21
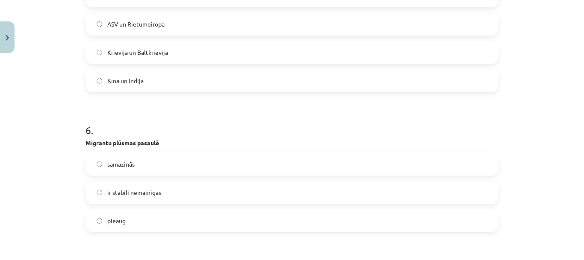
scroll to position [984, 0]
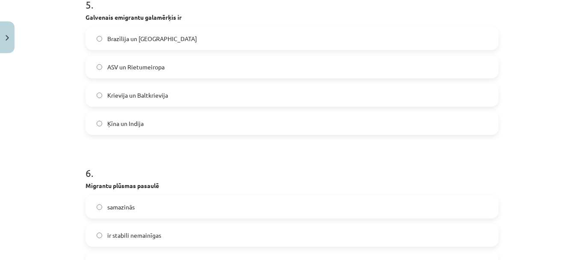
click at [180, 62] on label "ASV un Rietumeiropa" at bounding box center [292, 66] width 412 height 21
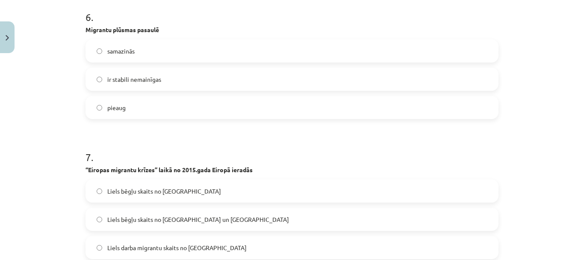
scroll to position [1155, 0]
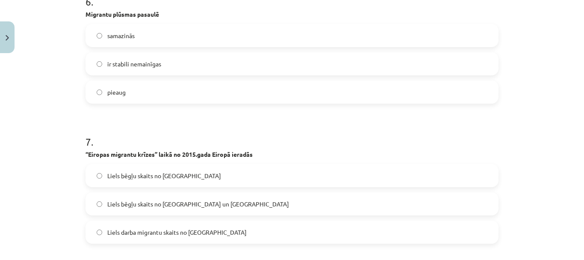
click at [160, 94] on label "pieaug" at bounding box center [292, 91] width 412 height 21
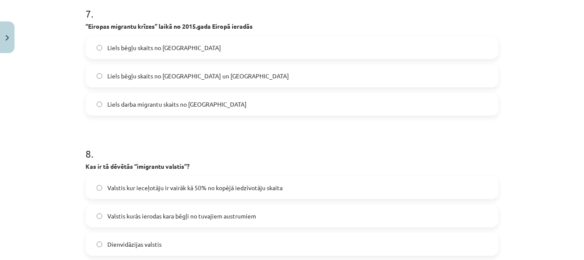
scroll to position [1284, 0]
click at [165, 81] on label "Liels bēgļu skaits no Sīrijas un Āfrikas" at bounding box center [292, 75] width 412 height 21
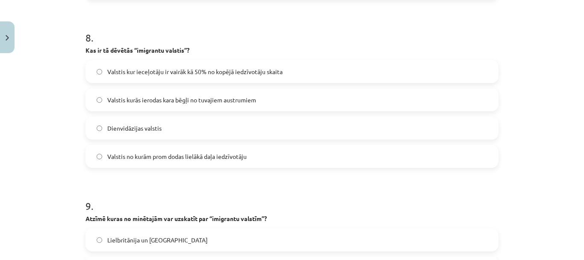
scroll to position [1412, 0]
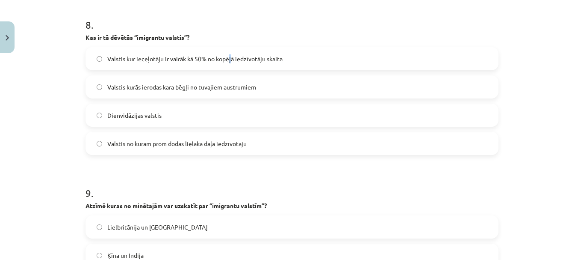
click at [228, 64] on label "Valstis kur ieceļotāju ir vairāk kā 50% no kopējā iedzīvotāju skaita" at bounding box center [292, 58] width 412 height 21
click at [219, 52] on label "Valstis kur ieceļotāju ir vairāk kā 50% no kopējā iedzīvotāju skaita" at bounding box center [292, 58] width 412 height 21
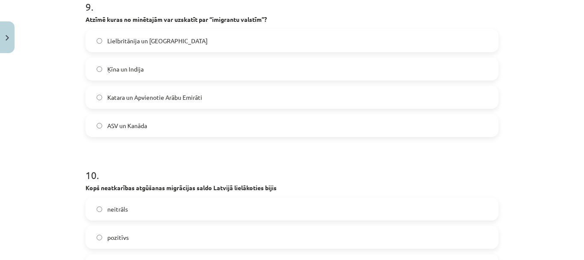
scroll to position [1583, 0]
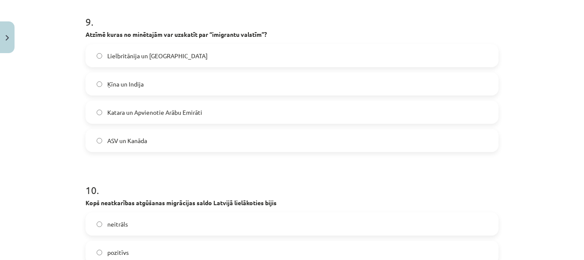
click at [169, 108] on span "Katara un Apvienotie Arābu Emirāti" at bounding box center [154, 112] width 95 height 9
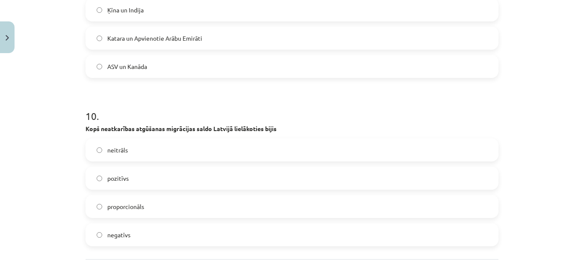
scroll to position [1711, 0]
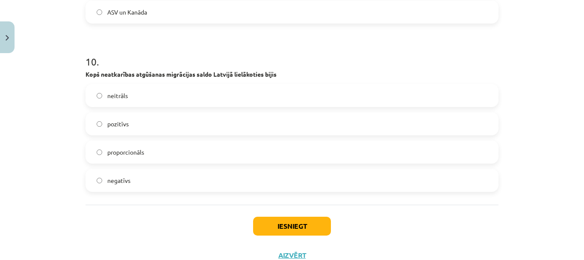
click at [151, 186] on label "negatīvs" at bounding box center [292, 179] width 412 height 21
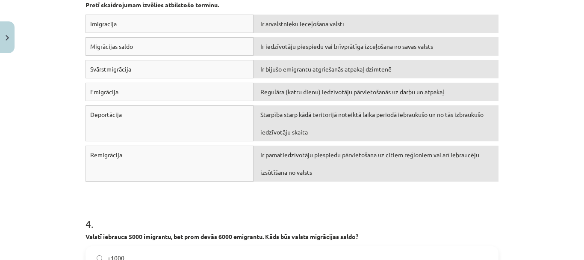
scroll to position [509, 0]
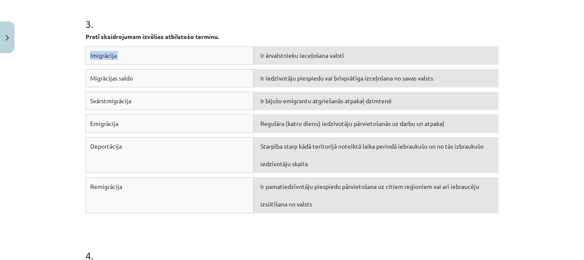
drag, startPoint x: 90, startPoint y: 54, endPoint x: 335, endPoint y: 64, distance: 244.9
click at [335, 64] on div "Imigrācija Ir ārvalstnieku ieceļošana valstī" at bounding box center [292, 57] width 413 height 23
click at [214, 62] on div "Imigrācija" at bounding box center [170, 55] width 168 height 18
drag, startPoint x: 173, startPoint y: 77, endPoint x: 202, endPoint y: 116, distance: 48.4
click at [175, 123] on div "Imigrācija Ir ārvalstnieku ieceļošana valstī Migrācijas saldo Ir iedzīvotāju pi…" at bounding box center [292, 131] width 413 height 171
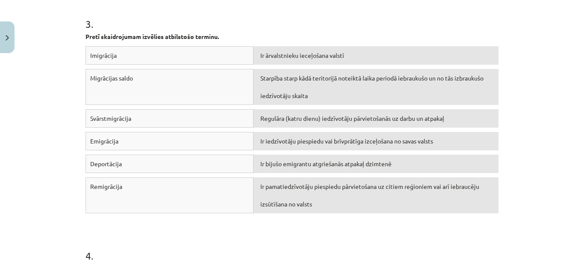
drag, startPoint x: 293, startPoint y: 213, endPoint x: 290, endPoint y: 202, distance: 11.1
click at [292, 205] on div "Remigrācija Ir pamatiedzīvotāju piespiedu pārvietošana uz citiem reģioniem vai …" at bounding box center [292, 197] width 413 height 40
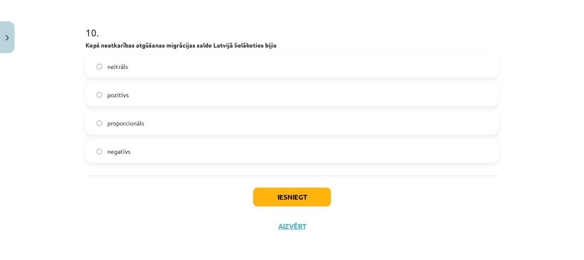
scroll to position [1743, 0]
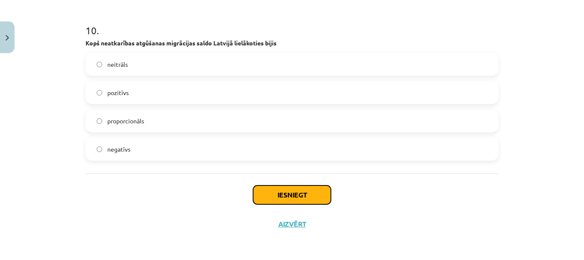
click at [312, 195] on button "Iesniegt" at bounding box center [292, 194] width 78 height 19
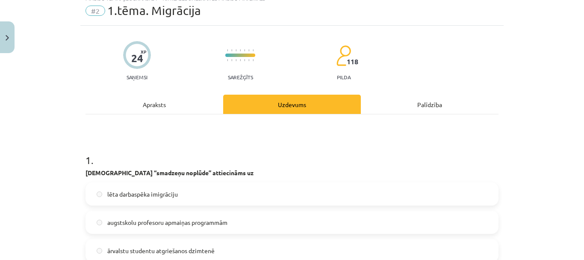
scroll to position [0, 0]
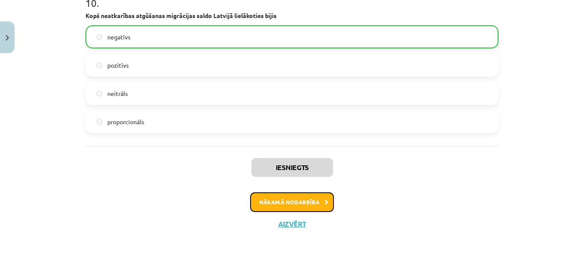
click at [301, 195] on button "Nākamā nodarbība" at bounding box center [292, 202] width 84 height 20
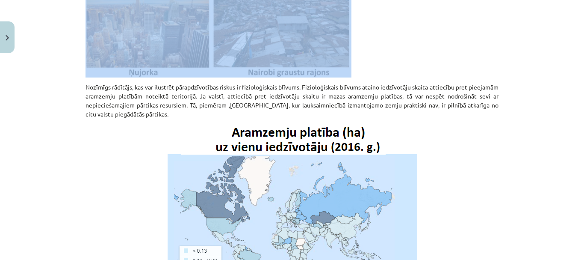
scroll to position [4420, 0]
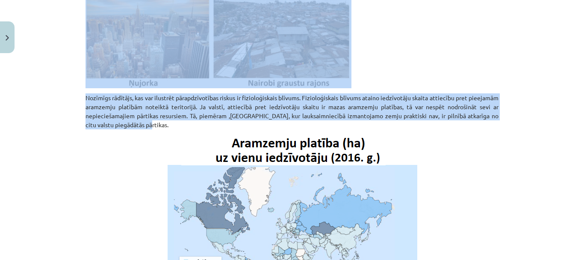
drag, startPoint x: 181, startPoint y: 149, endPoint x: 504, endPoint y: 77, distance: 331.4
click at [504, 77] on div "Mācību tēma: Ģeogrāfijas i - 10. klases 3. ieskaites mācību materiāls #3 2. tēm…" at bounding box center [292, 130] width 584 height 260
copy div "Pasaules apdzīvotība un to ietekmējošie faktori Vēsturnieki gandrīz vienprātīgi…"
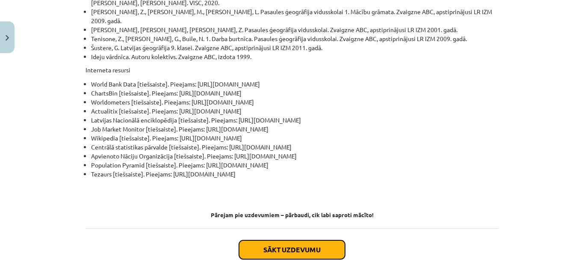
click at [314, 240] on button "Sākt uzdevumu" at bounding box center [292, 249] width 106 height 19
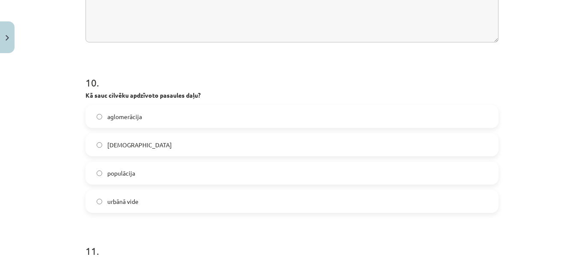
scroll to position [1815, 0]
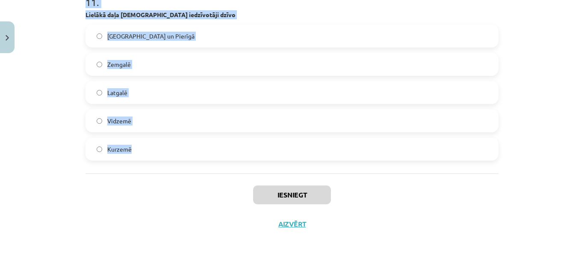
drag, startPoint x: 79, startPoint y: 162, endPoint x: 192, endPoint y: 156, distance: 113.1
copy form "1 . Lielākā daļa pasaules iedzīvotāju dzīvo Kalnos Līdzenumos Taigā un tundrā Ā…"
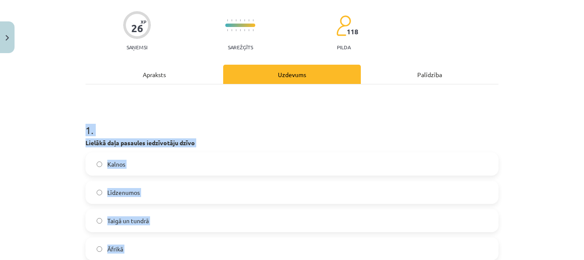
scroll to position [214, 0]
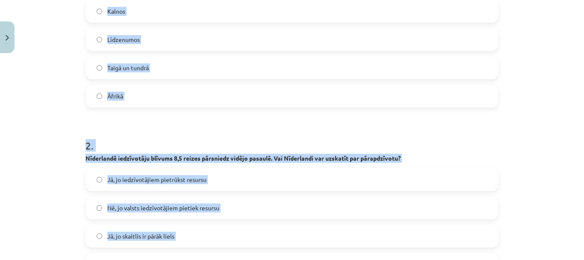
click at [186, 38] on label "Līdzenumos" at bounding box center [292, 39] width 412 height 21
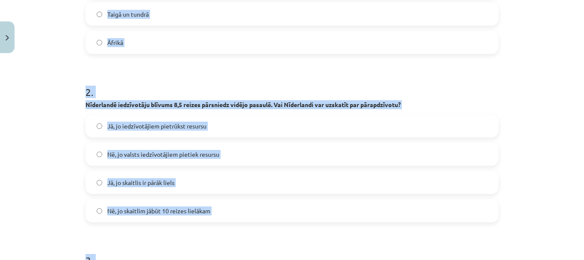
scroll to position [342, 0]
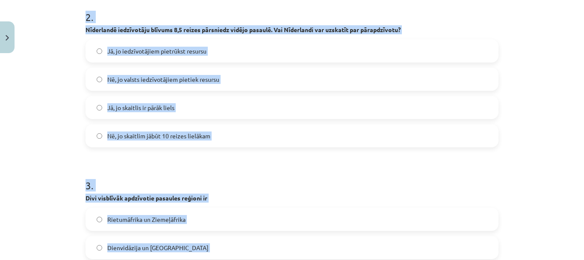
click at [177, 75] on span "Nē, jo valsts iedzīvotājiem pietiek resursu" at bounding box center [163, 79] width 112 height 9
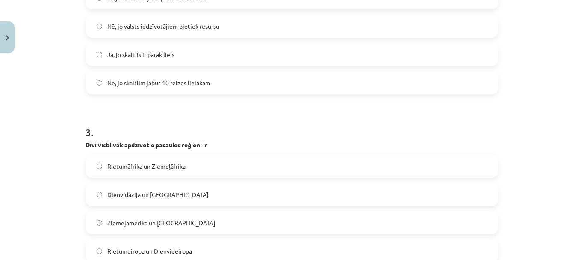
scroll to position [471, 0]
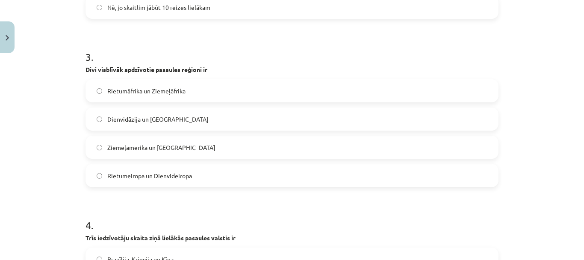
click at [171, 127] on label "Dienvidāzija un Austrumāzija" at bounding box center [292, 118] width 412 height 21
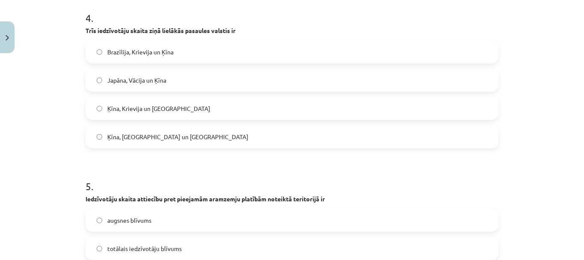
scroll to position [685, 0]
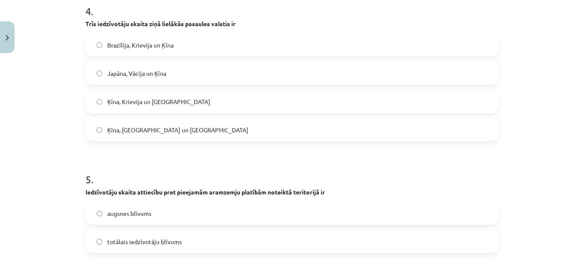
click at [166, 133] on label "Ķīna, Indija un ASV" at bounding box center [292, 129] width 412 height 21
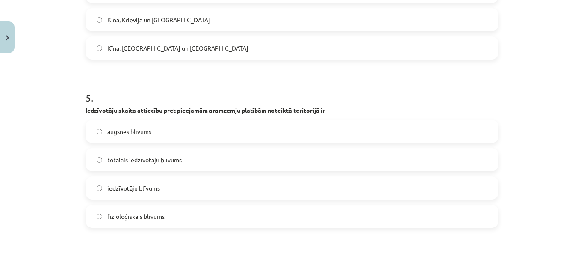
scroll to position [813, 0]
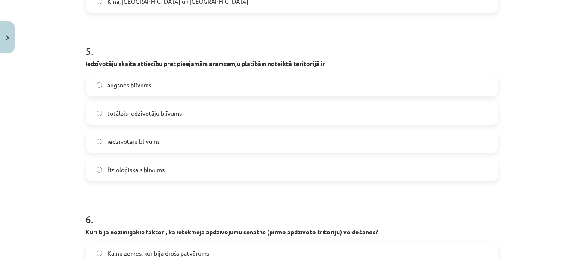
click at [157, 168] on span "fizioloģiskais blīvums" at bounding box center [135, 169] width 57 height 9
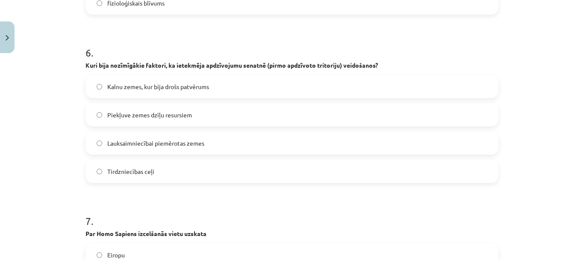
scroll to position [984, 0]
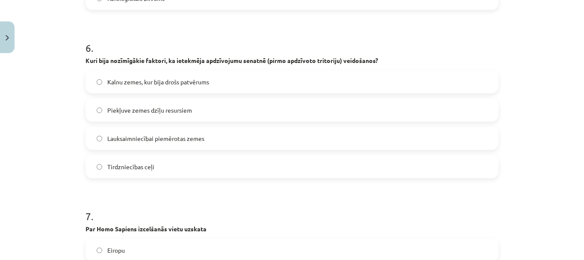
click at [164, 138] on span "Lauksaimniecībai piemērotas zemes" at bounding box center [155, 138] width 97 height 9
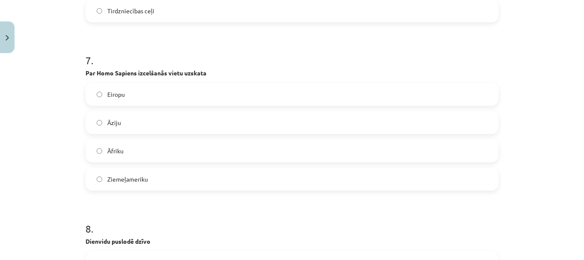
scroll to position [1155, 0]
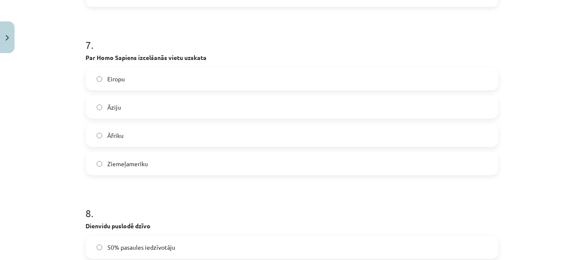
click at [162, 74] on label "Eiropu" at bounding box center [292, 78] width 412 height 21
click at [122, 132] on label "Āfriku" at bounding box center [292, 135] width 412 height 21
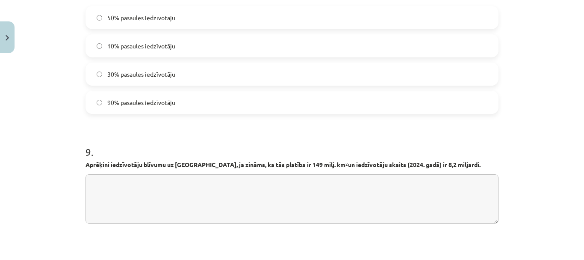
scroll to position [1369, 0]
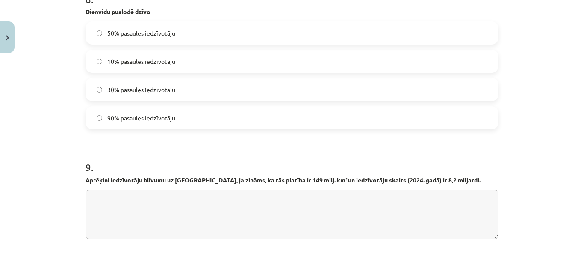
click at [141, 56] on label "10% pasaules iedzīvotāju" at bounding box center [292, 60] width 412 height 21
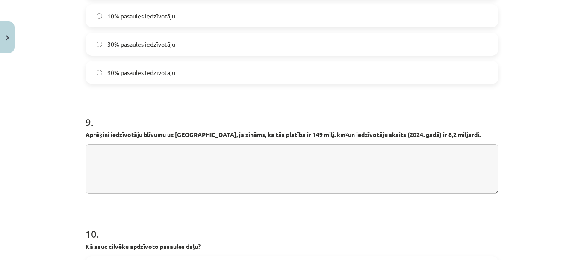
scroll to position [1498, 0]
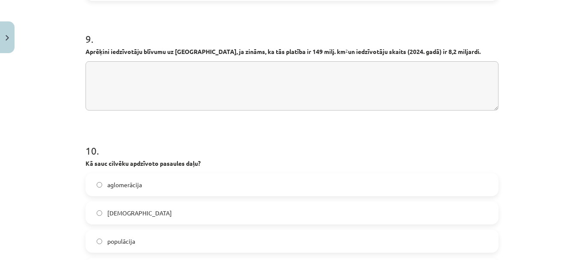
click at [250, 76] on textarea at bounding box center [292, 85] width 413 height 49
paste textarea "**********"
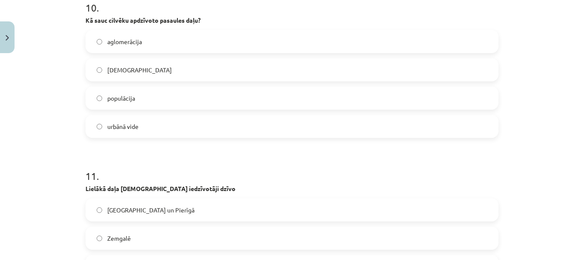
scroll to position [1626, 0]
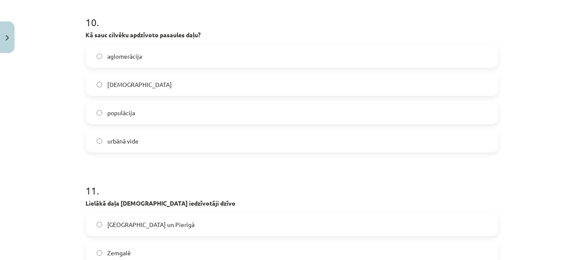
type textarea "**********"
click at [139, 78] on label "ekumene" at bounding box center [292, 84] width 412 height 21
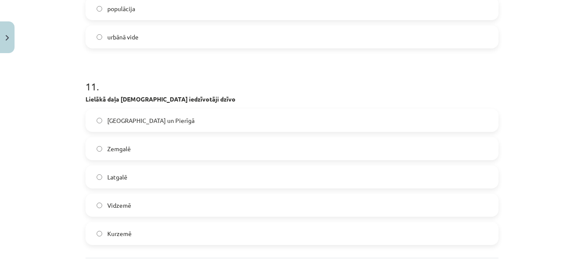
scroll to position [1754, 0]
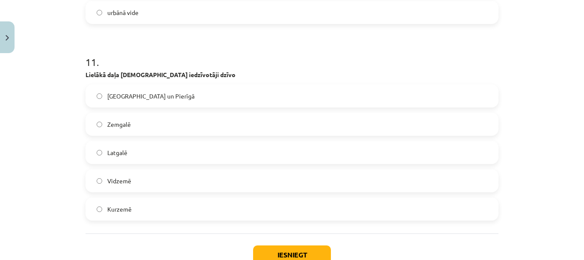
click at [145, 107] on label "Rīgā un Pierīgā" at bounding box center [292, 95] width 412 height 21
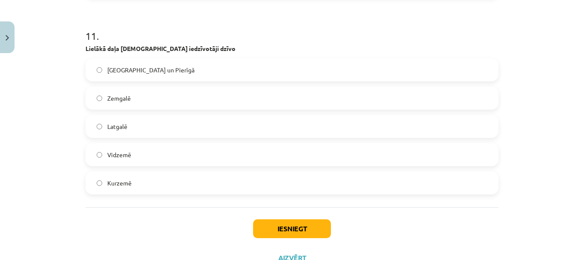
scroll to position [1815, 0]
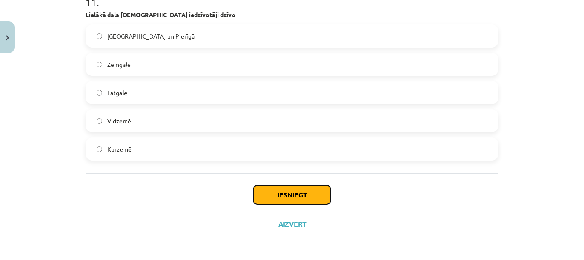
click at [314, 191] on button "Iesniegt" at bounding box center [292, 194] width 78 height 19
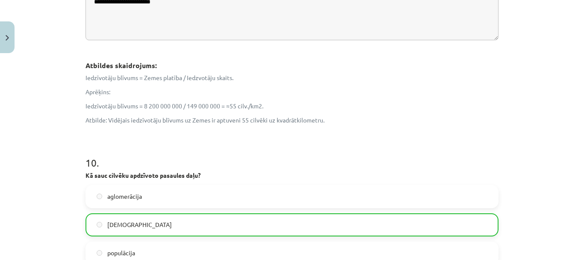
scroll to position [1924, 0]
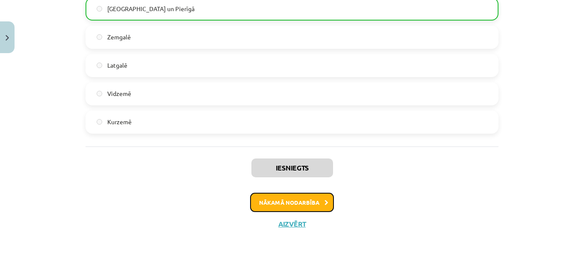
click at [309, 201] on button "Nākamā nodarbība" at bounding box center [292, 203] width 84 height 20
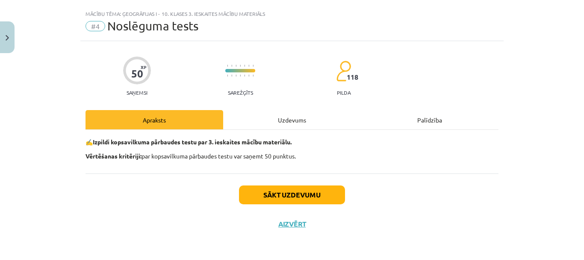
scroll to position [16, 0]
click at [290, 196] on button "Sākt uzdevumu" at bounding box center [292, 194] width 106 height 19
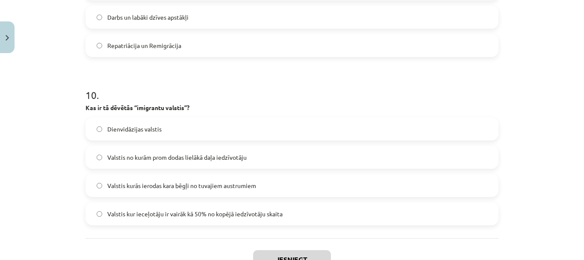
scroll to position [1703, 0]
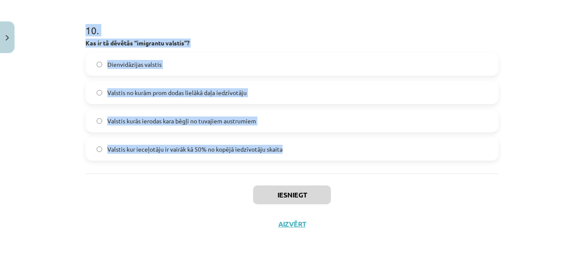
drag, startPoint x: 70, startPoint y: 187, endPoint x: 342, endPoint y: 143, distance: 275.5
click at [342, 143] on div "Mācību tēma: Ģeogrāfijas i - 10. klases 3. ieskaites mācību materiāls #4 Noslēg…" at bounding box center [292, 130] width 584 height 260
copy form "Kuri bija nozīmīgākie faktori, ka ietekmēja apdzīvojumu senatnē (pirmo apdzīvot…"
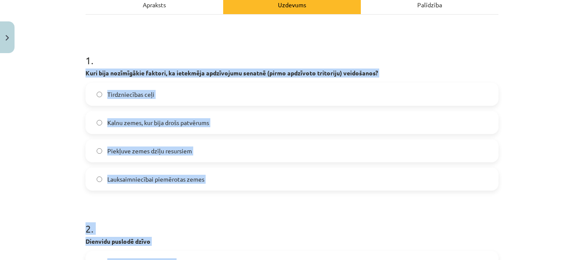
scroll to position [121, 0]
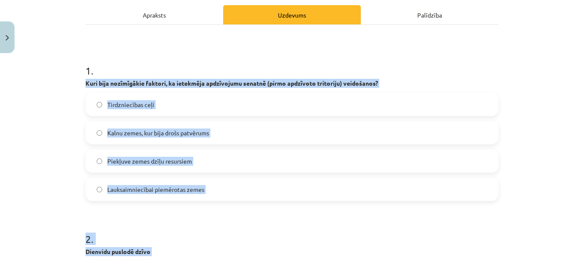
click at [221, 232] on h1 "2 ." at bounding box center [292, 231] width 413 height 27
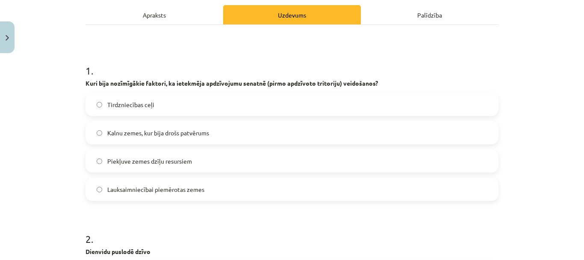
click at [209, 188] on label "Lauksaimniecībai piemērotas zemes" at bounding box center [292, 188] width 412 height 21
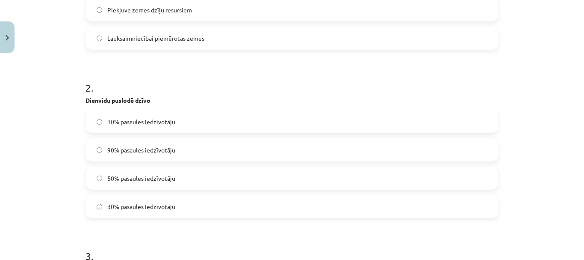
scroll to position [335, 0]
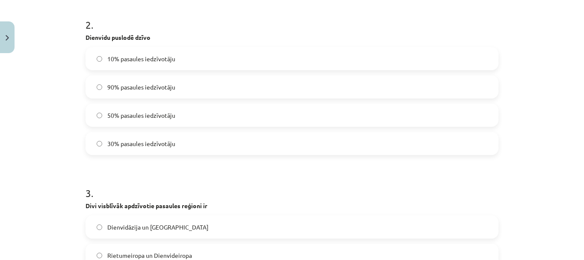
click at [150, 65] on label "10% pasaules iedzīvotāju" at bounding box center [292, 58] width 412 height 21
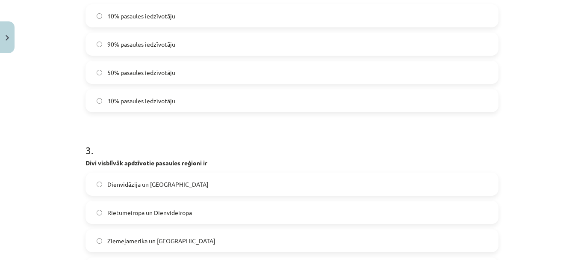
scroll to position [549, 0]
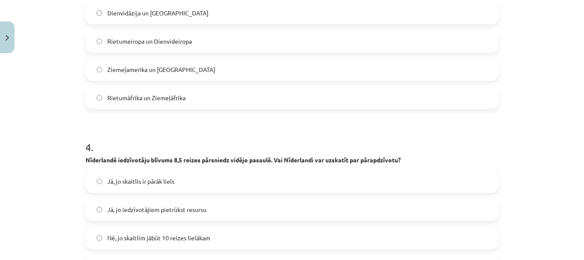
drag, startPoint x: 141, startPoint y: 12, endPoint x: 137, endPoint y: 6, distance: 8.1
click at [138, 7] on label "Dienvidāzija un Austrumāzija" at bounding box center [292, 12] width 412 height 21
click at [122, 16] on span "Dienvidāzija un Austrumāzija" at bounding box center [157, 13] width 101 height 9
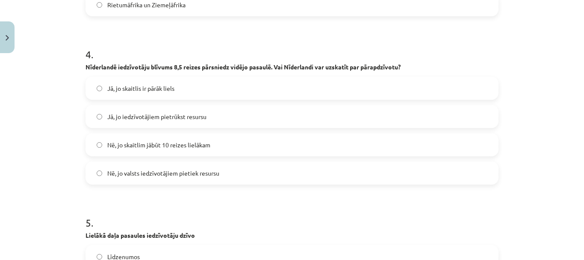
scroll to position [634, 0]
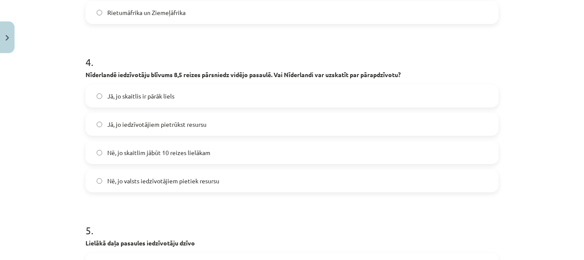
click at [154, 151] on span "Nē, jo skaitlim jābūt 10 reizes lielākam" at bounding box center [158, 152] width 103 height 9
click at [156, 171] on label "Nē, jo valsts iedzīvotājiem pietiek resursu" at bounding box center [292, 180] width 412 height 21
click at [105, 173] on label "Nē, jo valsts iedzīvotājiem pietiek resursu" at bounding box center [292, 180] width 412 height 21
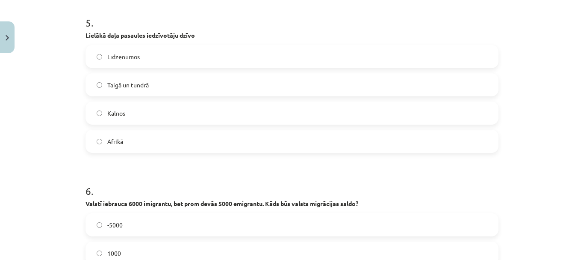
scroll to position [859, 0]
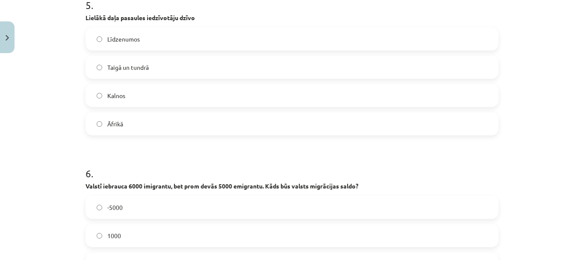
click at [145, 41] on label "Līdzenumos" at bounding box center [292, 38] width 412 height 21
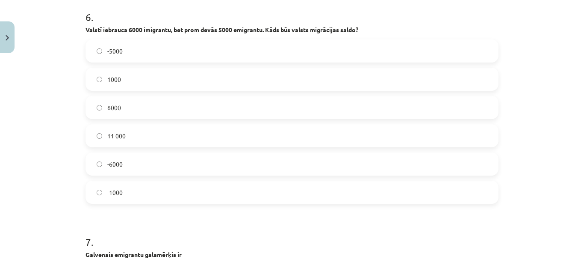
scroll to position [1030, 0]
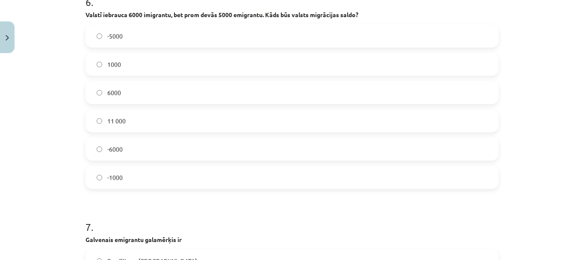
click at [140, 177] on label "-1000" at bounding box center [292, 176] width 412 height 21
click at [135, 68] on label "1000" at bounding box center [292, 63] width 412 height 21
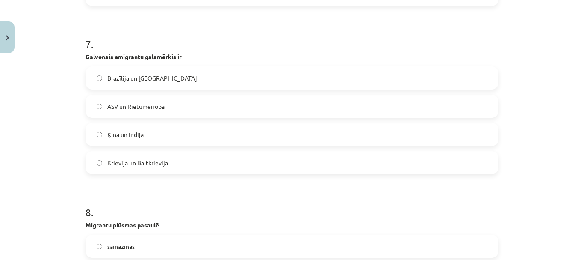
scroll to position [1244, 0]
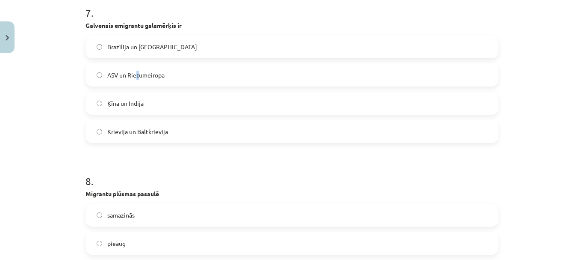
click at [136, 80] on label "ASV un Rietumeiropa" at bounding box center [292, 74] width 412 height 21
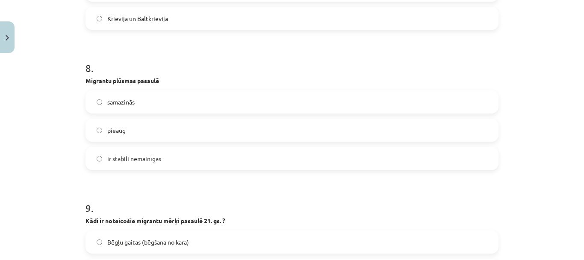
scroll to position [1372, 0]
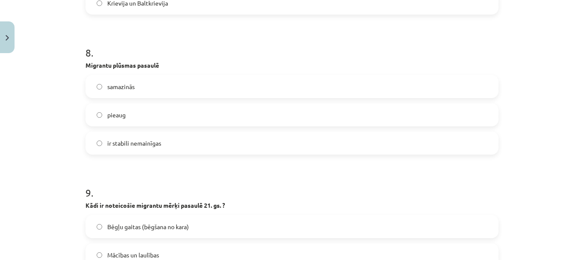
click at [115, 120] on label "pieaug" at bounding box center [292, 114] width 412 height 21
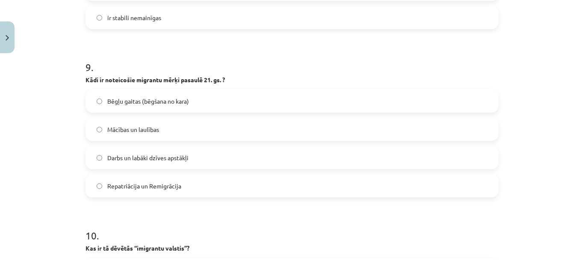
scroll to position [1501, 0]
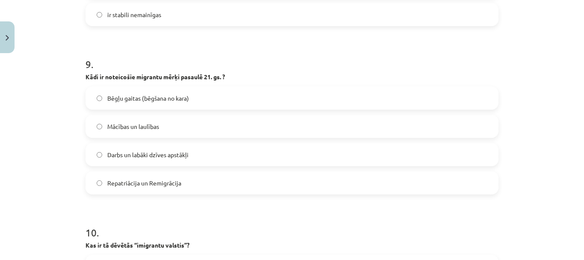
click at [169, 158] on span "Darbs un labāki dzīves apstākļi" at bounding box center [147, 154] width 81 height 9
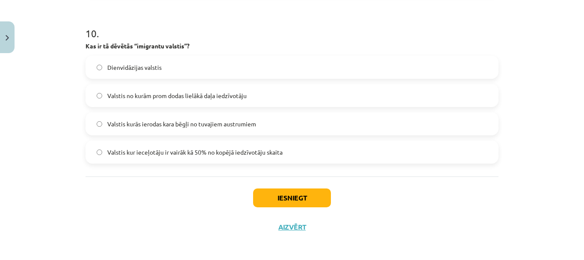
scroll to position [1703, 0]
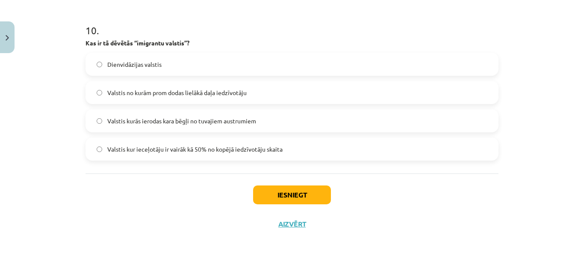
click at [191, 150] on span "Valstis kur ieceļotāju ir vairāk kā 50% no kopējā iedzīvotāju skaita" at bounding box center [194, 149] width 175 height 9
click at [300, 202] on button "Iesniegt" at bounding box center [292, 194] width 78 height 19
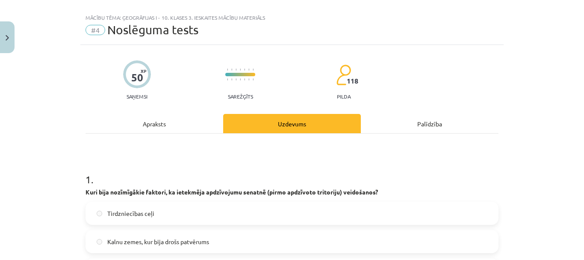
scroll to position [0, 0]
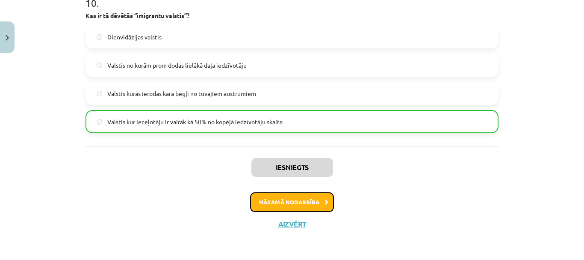
click at [314, 207] on button "Nākamā nodarbība" at bounding box center [292, 202] width 84 height 20
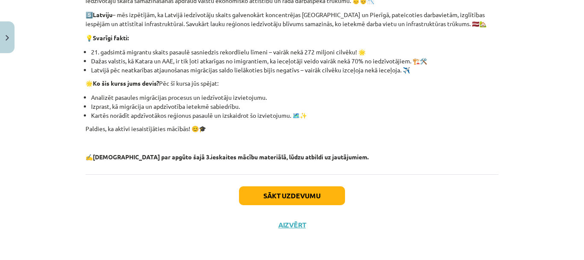
scroll to position [345, 0]
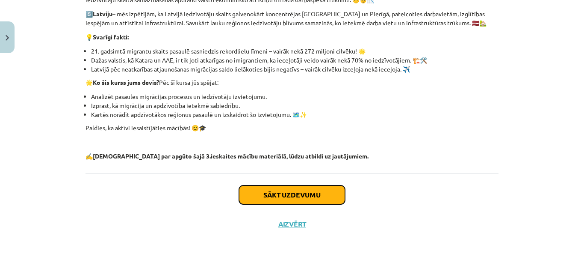
click at [279, 193] on button "Sākt uzdevumu" at bounding box center [292, 194] width 106 height 19
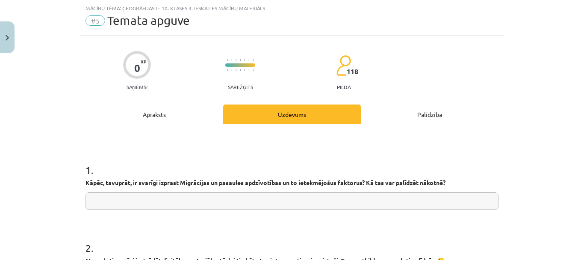
scroll to position [107, 0]
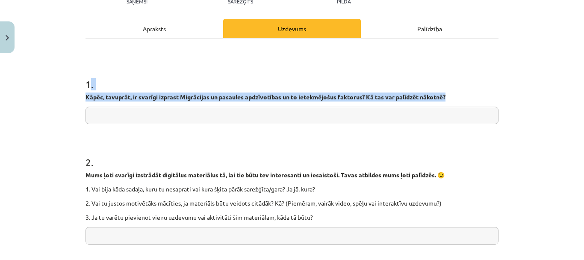
drag, startPoint x: 88, startPoint y: 89, endPoint x: 482, endPoint y: 98, distance: 394.2
click at [482, 98] on div "1 . Kāpēc, tavuprāt, ir svarīgi izprast Migrācijas un pasaules apdzīvotības un …" at bounding box center [292, 93] width 413 height 61
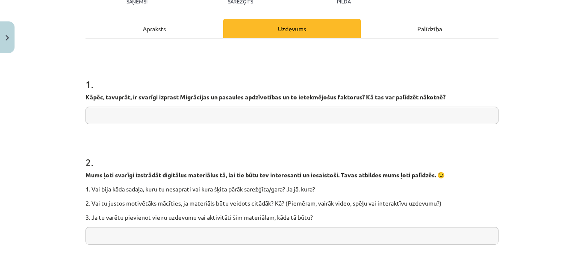
drag, startPoint x: 411, startPoint y: 99, endPoint x: 172, endPoint y: 117, distance: 240.3
click at [172, 117] on input "text" at bounding box center [292, 116] width 413 height 18
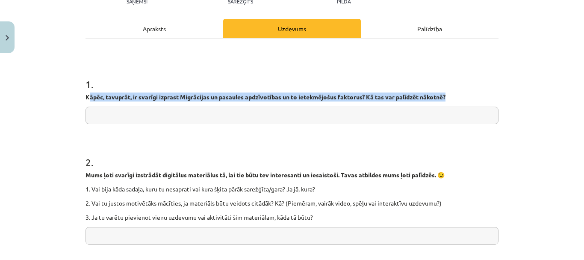
drag, startPoint x: 89, startPoint y: 100, endPoint x: 469, endPoint y: 96, distance: 380.0
click at [469, 96] on p "Kāpēc, tavuprāt, ir svarīgi izprast Migrācijas un pasaules apdzīvotības un to i…" at bounding box center [292, 96] width 413 height 9
copy strong "āpēc, tavuprāt, ir svarīgi izprast Migrācijas un pasaules apdzīvotības un to ie…"
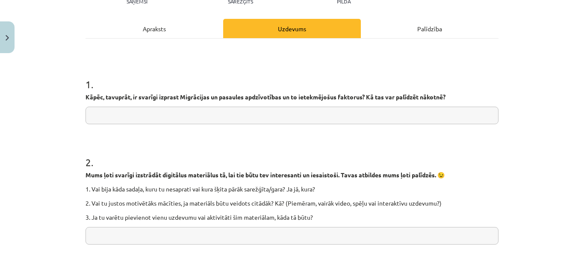
click at [192, 113] on input "text" at bounding box center [292, 116] width 413 height 18
paste input "**********"
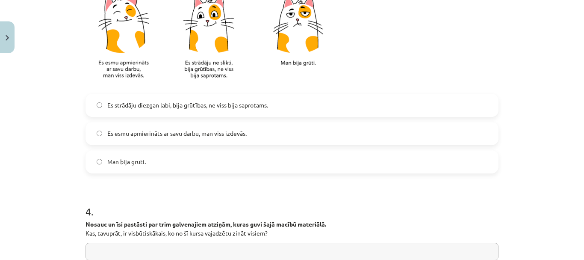
scroll to position [449, 0]
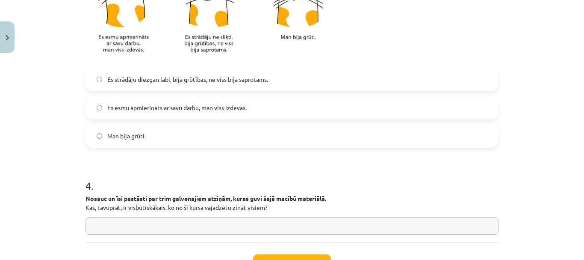
type input "**********"
click at [172, 112] on span "Es esmu apmierināts ar savu darbu, man viss izdevās." at bounding box center [176, 107] width 139 height 9
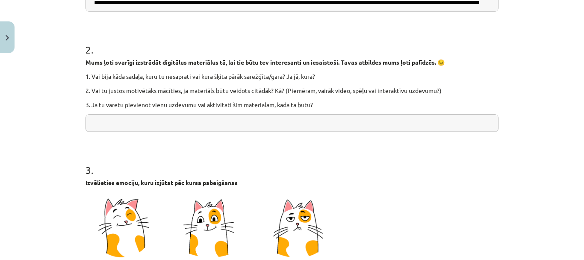
scroll to position [219, 0]
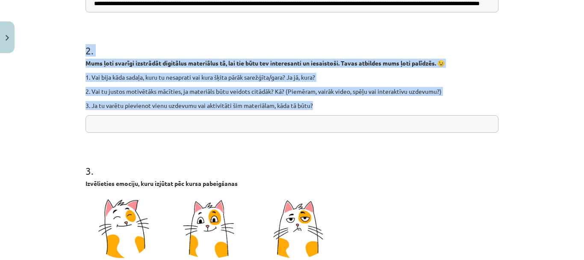
drag, startPoint x: 82, startPoint y: 52, endPoint x: 352, endPoint y: 102, distance: 274.2
click at [352, 102] on div "2 . Mums ļoti svarīgi izstrādāt digitālus materiālus tā, lai tie būtu tev inter…" at bounding box center [292, 81] width 413 height 103
copy div "2 . Mums ļoti svarīgi izstrādāt digitālus materiālus tā, lai tie būtu tev inter…"
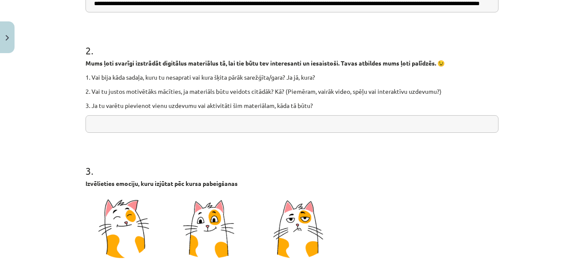
click at [192, 130] on input "text" at bounding box center [292, 124] width 413 height 18
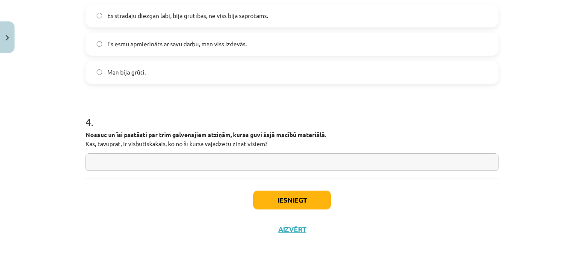
scroll to position [518, 0]
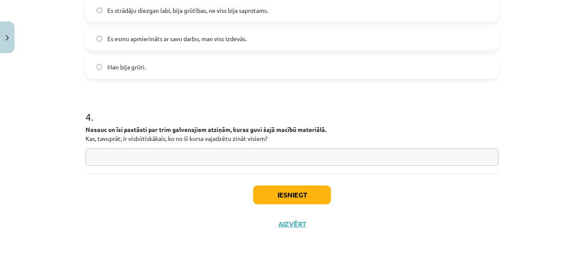
type input "**********"
drag, startPoint x: 81, startPoint y: 126, endPoint x: 291, endPoint y: 139, distance: 209.6
copy p "Nosauc un īsi pastāsti par trim galvenajiem atziņām, kuras guvi šajā macībū mat…"
click at [228, 157] on input "text" at bounding box center [292, 157] width 413 height 18
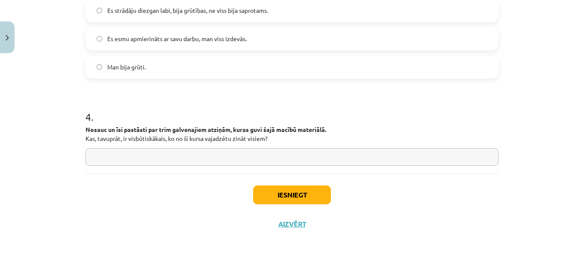
paste input "**********"
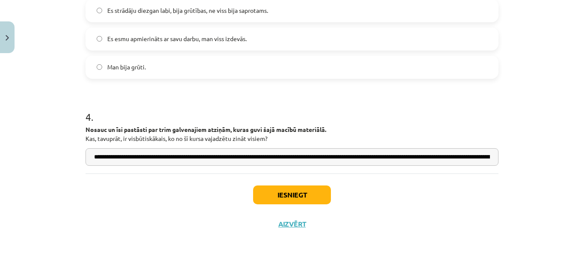
scroll to position [0, 575]
type input "**********"
click at [270, 195] on button "Iesniegt" at bounding box center [292, 194] width 78 height 19
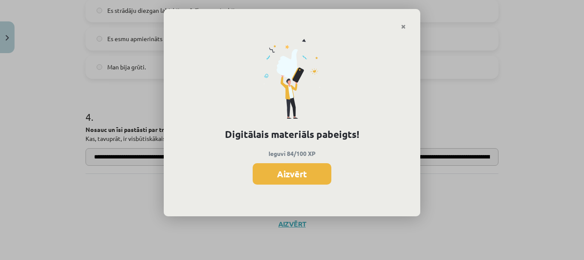
click at [311, 177] on button "Aizvērt" at bounding box center [292, 173] width 79 height 21
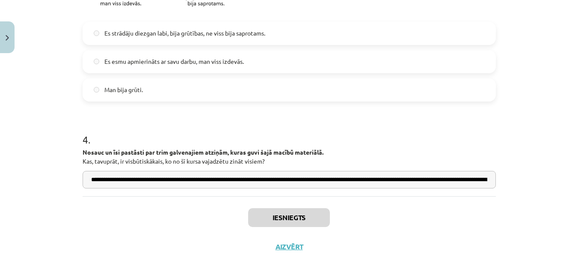
scroll to position [518, 0]
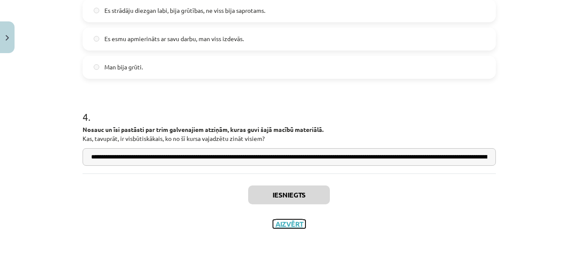
click at [288, 222] on button "Aizvērt" at bounding box center [289, 223] width 33 height 9
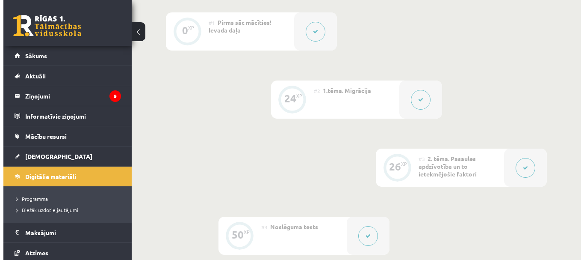
scroll to position [217, 0]
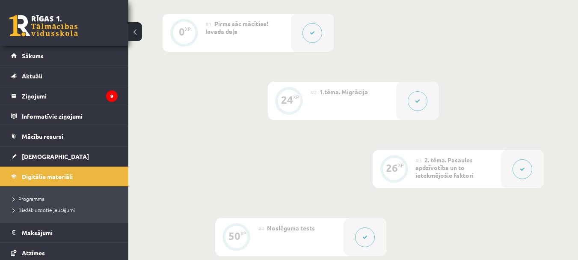
click at [508, 164] on div at bounding box center [522, 169] width 43 height 38
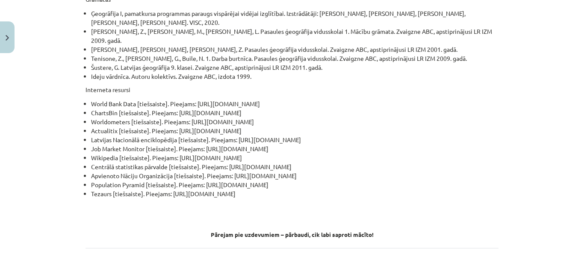
scroll to position [4834, 0]
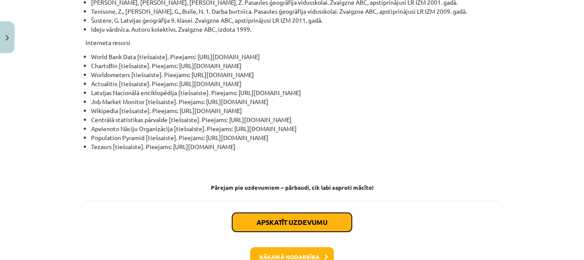
click at [313, 213] on button "Apskatīt uzdevumu" at bounding box center [292, 222] width 120 height 19
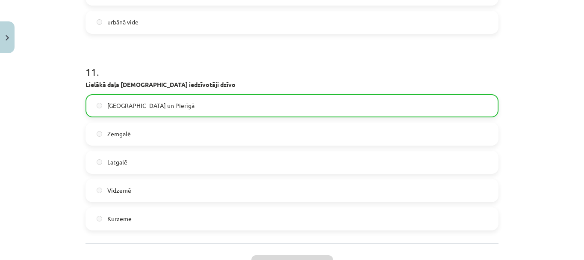
scroll to position [1924, 0]
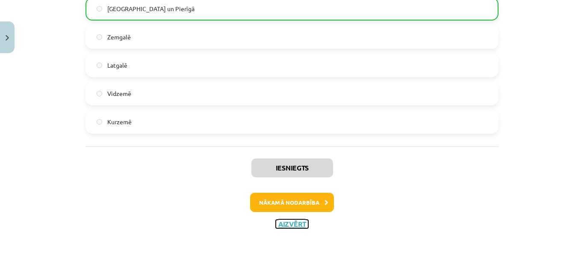
click at [294, 227] on button "Aizvērt" at bounding box center [292, 223] width 33 height 9
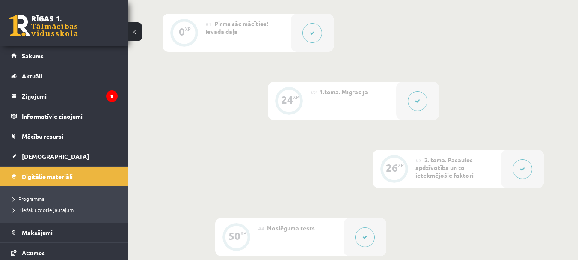
click at [526, 169] on button at bounding box center [523, 169] width 20 height 20
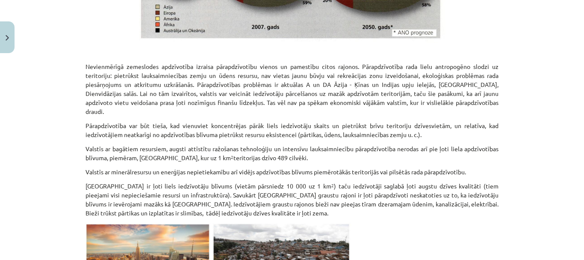
scroll to position [4834, 0]
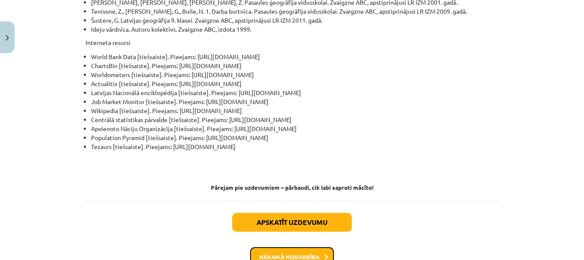
click at [279, 247] on button "Nākamā nodarbība" at bounding box center [292, 257] width 84 height 20
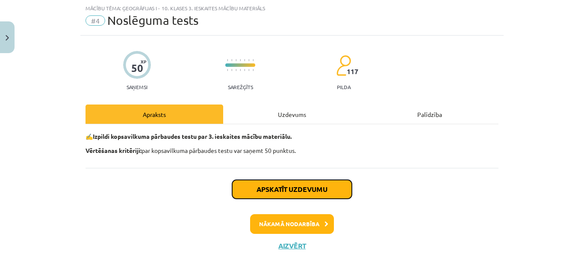
click at [287, 193] on button "Apskatīt uzdevumu" at bounding box center [292, 189] width 120 height 19
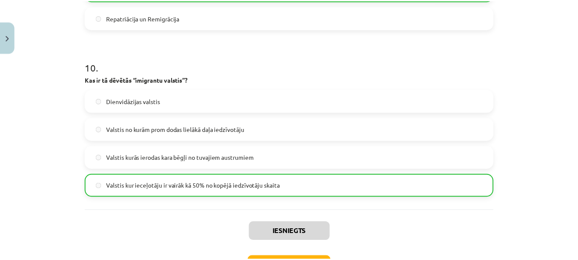
scroll to position [1730, 0]
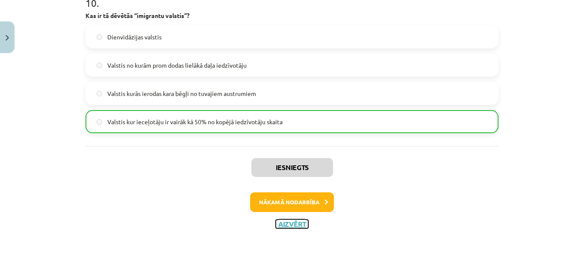
click at [286, 227] on button "Aizvērt" at bounding box center [292, 223] width 33 height 9
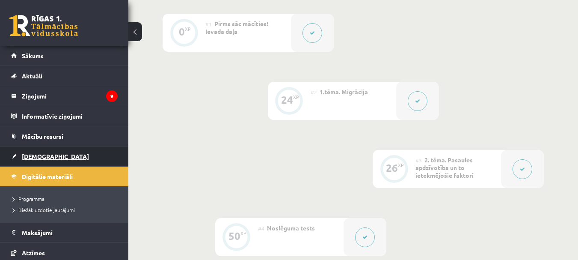
click at [44, 157] on span "[DEMOGRAPHIC_DATA]" at bounding box center [55, 156] width 67 height 8
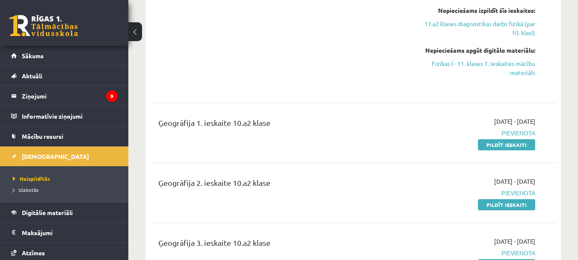
scroll to position [1061, 0]
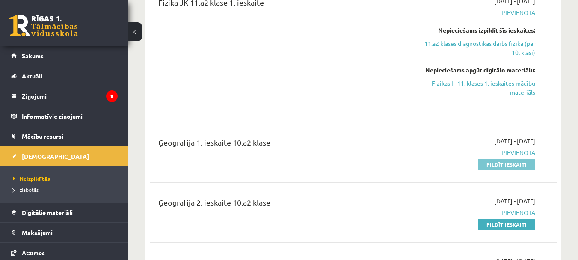
click at [511, 159] on link "Pildīt ieskaiti" at bounding box center [506, 164] width 57 height 11
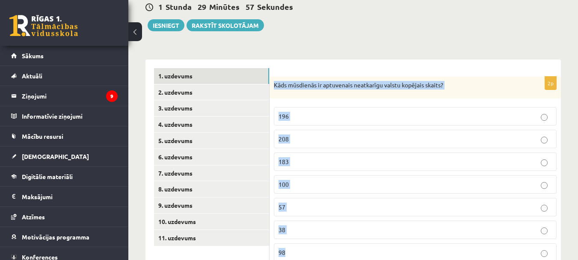
scroll to position [143, 0]
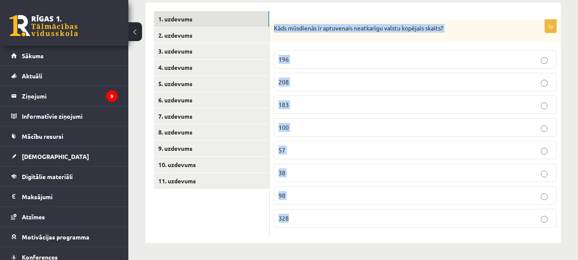
drag, startPoint x: 272, startPoint y: 83, endPoint x: 421, endPoint y: 257, distance: 229.2
copy div "Kāds mūsdienās ir aptuvenais neatkarīgu valstu kopējais skaits? 196 208 183 100…"
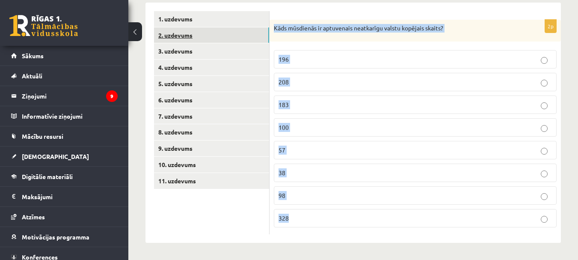
click at [184, 33] on link "2. uzdevums" at bounding box center [211, 35] width 115 height 16
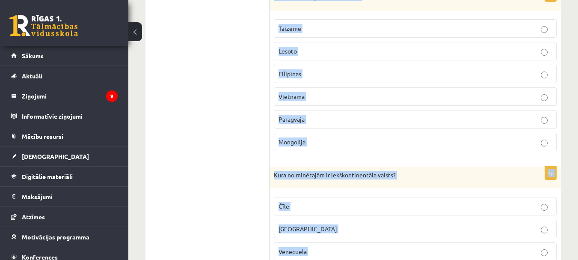
scroll to position [987, 0]
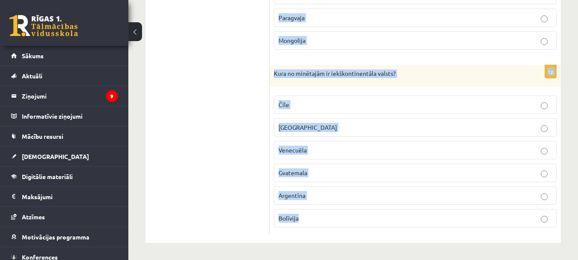
drag, startPoint x: 274, startPoint y: 26, endPoint x: 418, endPoint y: 276, distance: 288.1
copy form "Kura no minētajām ir jūras valsts? Kirgiztāna Armēnija Paragvaja Zimbabve Kuvei…"
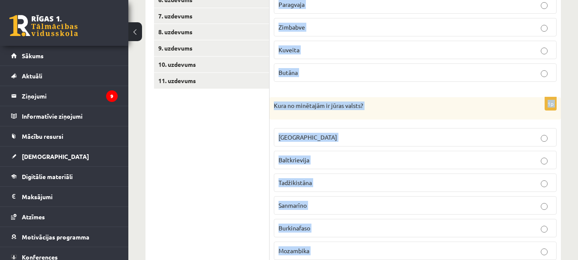
scroll to position [88, 0]
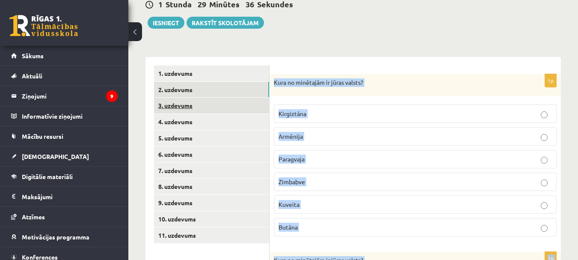
click at [181, 104] on link "3. uzdevums" at bounding box center [211, 106] width 115 height 16
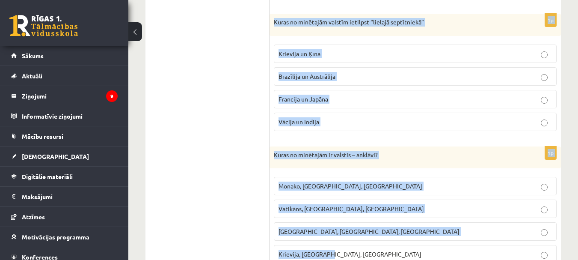
scroll to position [628, 0]
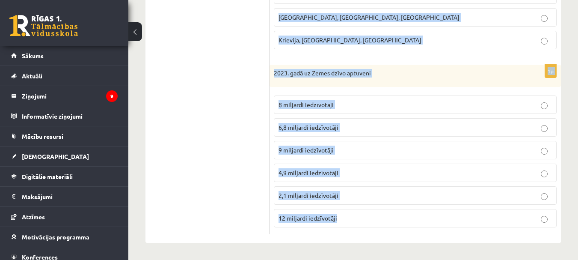
drag, startPoint x: 273, startPoint y: 81, endPoint x: 415, endPoint y: 273, distance: 238.2
copy form "Kuras no minētajām ir pundurvalstis (pēc platības)? Latvija, Lietuva, Igaunija …"
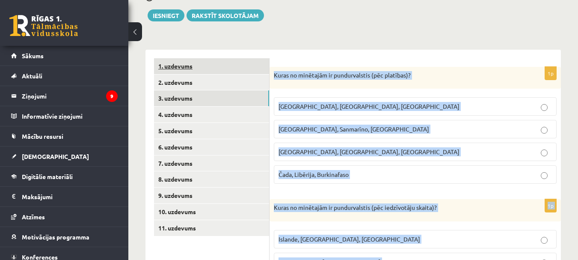
scroll to position [71, 0]
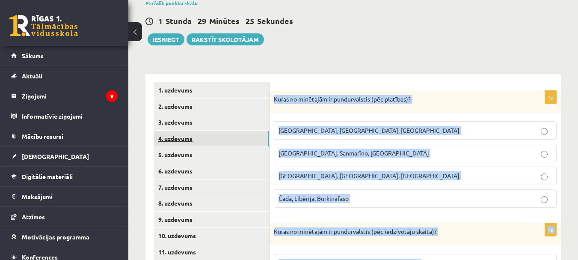
click at [184, 139] on link "4. uzdevums" at bounding box center [211, 139] width 115 height 16
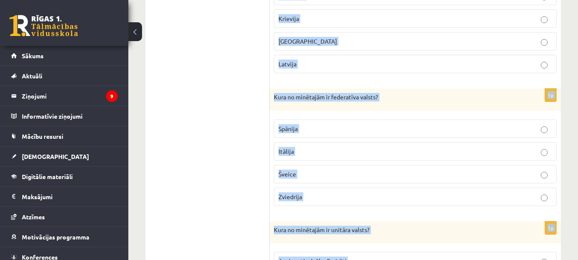
scroll to position [450, 0]
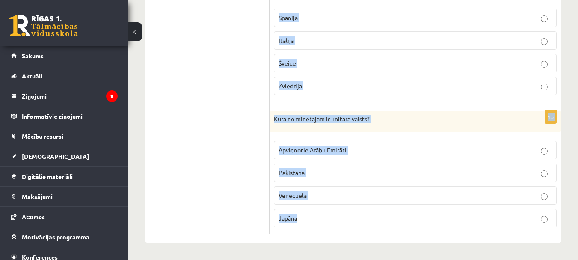
drag, startPoint x: 275, startPoint y: 97, endPoint x: 411, endPoint y: 276, distance: 225.1
copy form "Kura no minētajām ir federatīva valsts? Vācija Polija Ukraina Ungārija 1p Kura …"
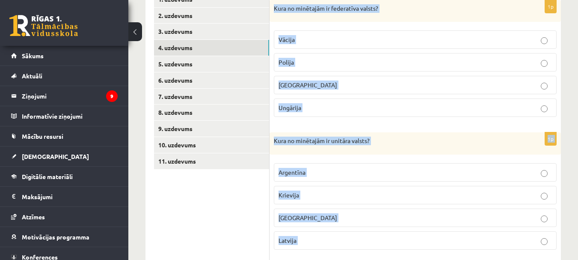
scroll to position [22, 0]
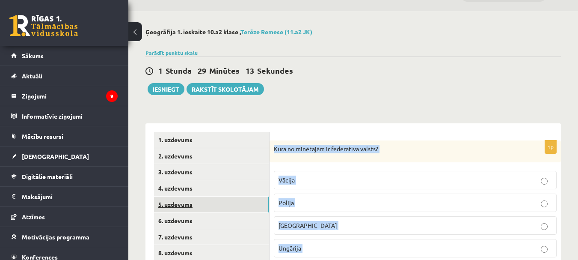
click at [178, 199] on link "5. uzdevums" at bounding box center [211, 204] width 115 height 16
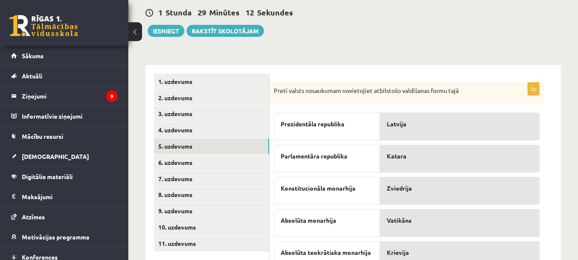
scroll to position [119, 0]
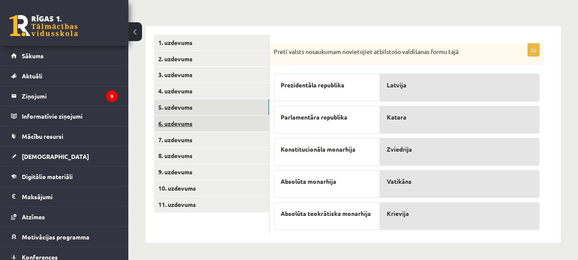
click at [174, 125] on link "6. uzdevums" at bounding box center [211, 124] width 115 height 16
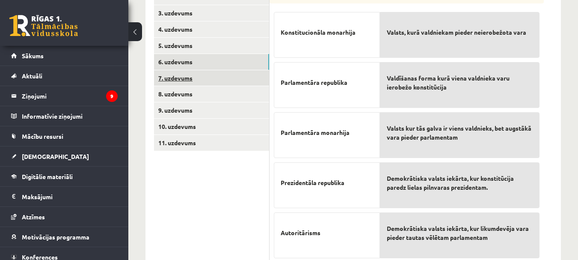
scroll to position [138, 0]
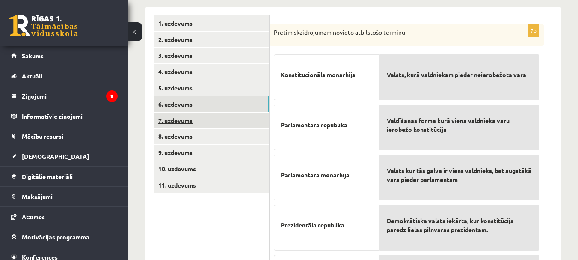
click at [173, 122] on link "7. uzdevums" at bounding box center [211, 121] width 115 height 16
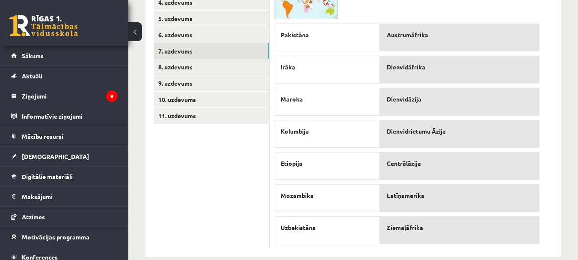
scroll to position [222, 0]
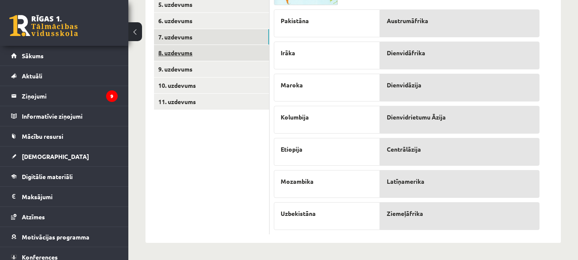
click at [186, 54] on link "8. uzdevums" at bounding box center [211, 53] width 115 height 16
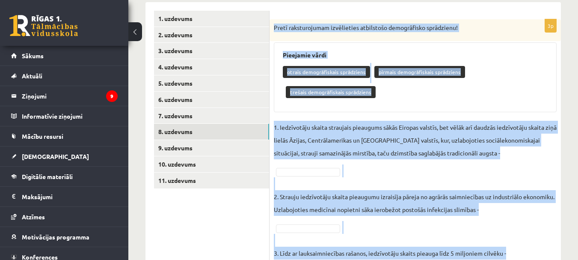
scroll to position [191, 0]
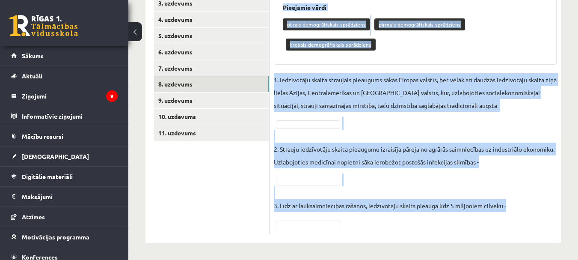
drag, startPoint x: 272, startPoint y: 63, endPoint x: 410, endPoint y: 243, distance: 226.8
copy div "Pretī raksturojumam izvēlieties atbilstošo demogrāfisko sprādzienu! Pieejamie v…"
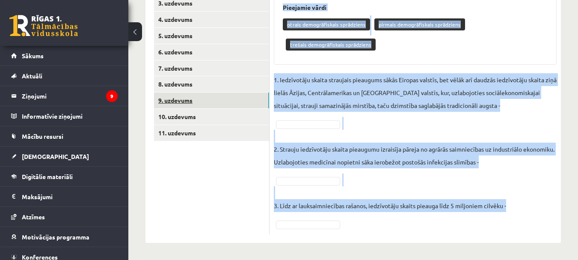
click at [189, 96] on link "9. uzdevums" at bounding box center [211, 100] width 115 height 16
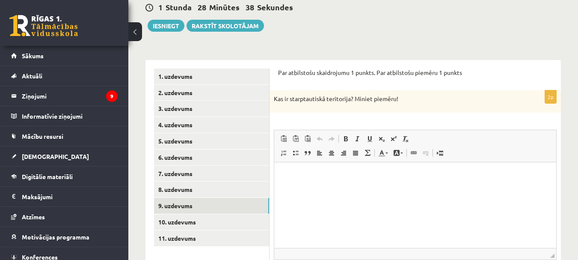
scroll to position [74, 0]
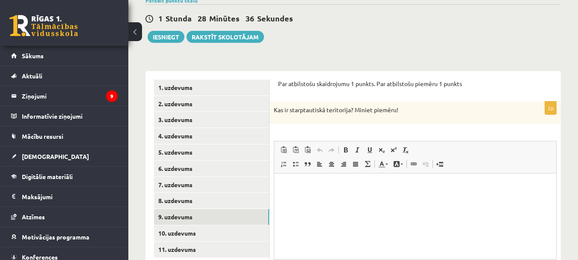
drag, startPoint x: 277, startPoint y: 81, endPoint x: 415, endPoint y: 107, distance: 140.6
click at [415, 107] on div "Par atbilstošu skaidrojumu 1 punkts. Par atbilstošu piemēru 1 punkts 2p Kas ir …" at bounding box center [415, 199] width 291 height 256
copy form "Par atbilstošu skaidrojumu 1 punkts. Par atbilstošu piemēru 1 punkts 2p Kas ir …"
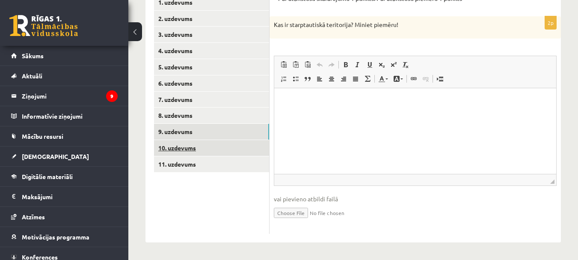
click at [191, 147] on link "10. uzdevums" at bounding box center [211, 148] width 115 height 16
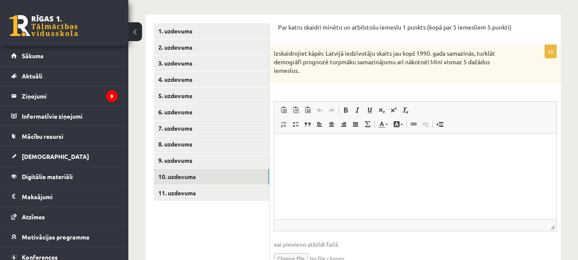
scroll to position [117, 0]
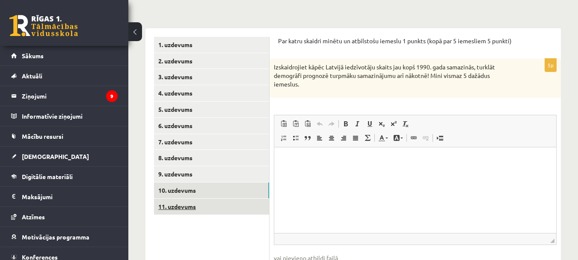
click at [191, 208] on link "11. uzdevums" at bounding box center [211, 207] width 115 height 16
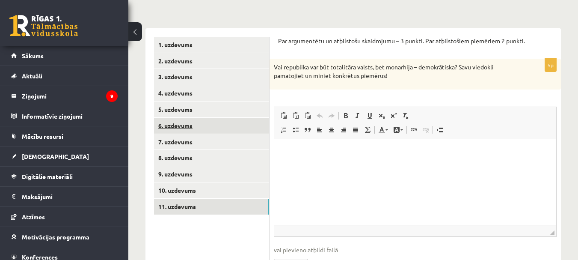
scroll to position [0, 0]
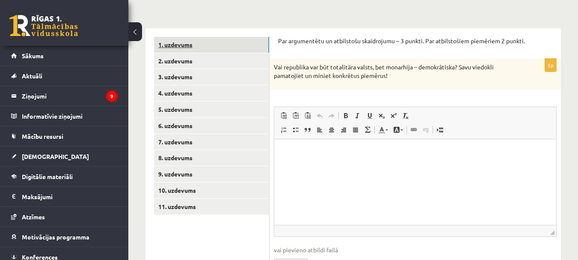
click at [198, 47] on link "1. uzdevums" at bounding box center [211, 45] width 115 height 16
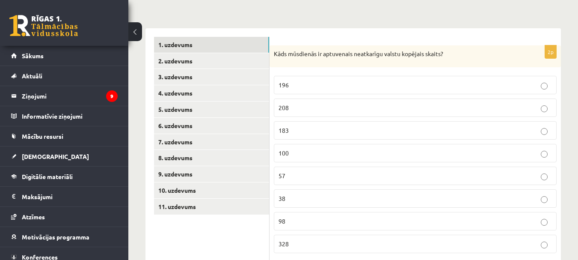
click at [335, 88] on p "196" at bounding box center [415, 84] width 273 height 9
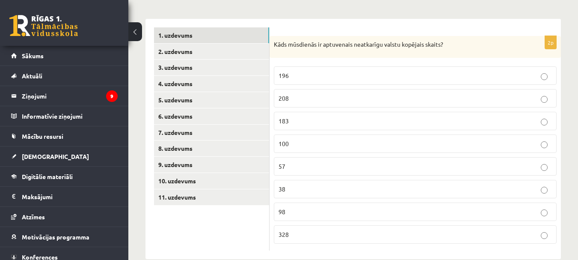
scroll to position [143, 0]
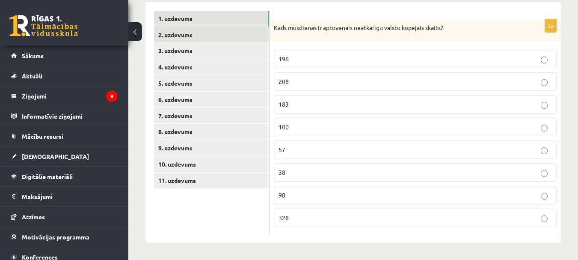
click at [214, 32] on link "2. uzdevums" at bounding box center [211, 35] width 115 height 16
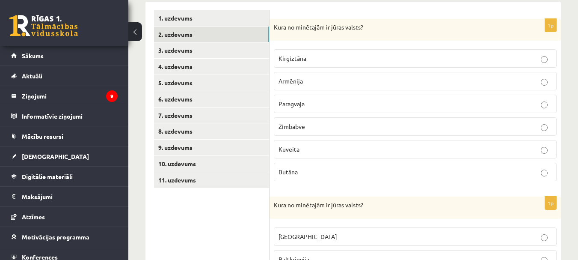
click at [311, 149] on p "Kuveita" at bounding box center [415, 149] width 273 height 9
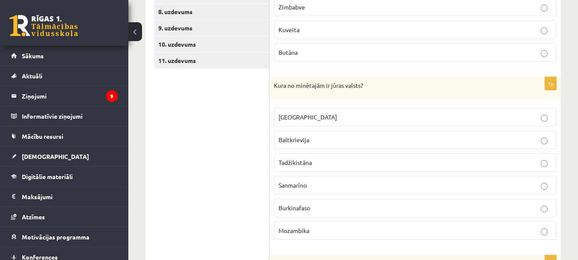
scroll to position [314, 0]
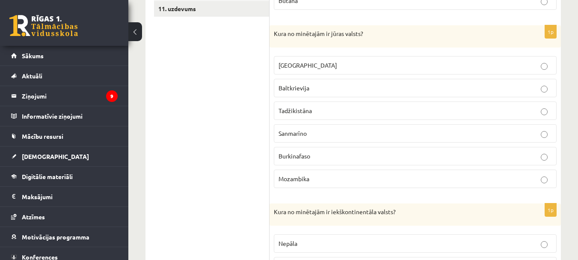
click at [327, 177] on p "Mozambika" at bounding box center [415, 178] width 273 height 9
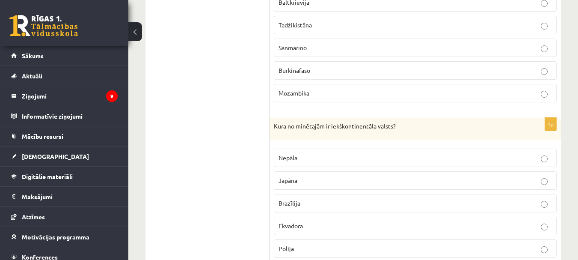
scroll to position [486, 0]
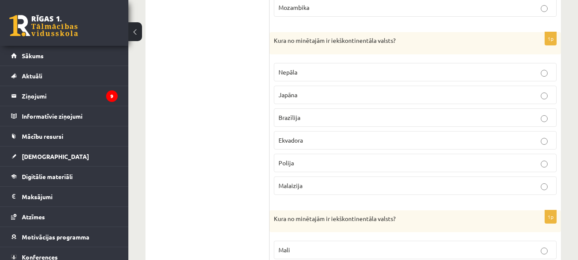
drag, startPoint x: 308, startPoint y: 73, endPoint x: 308, endPoint y: 78, distance: 4.7
click at [308, 75] on p "Nepāla" at bounding box center [415, 72] width 273 height 9
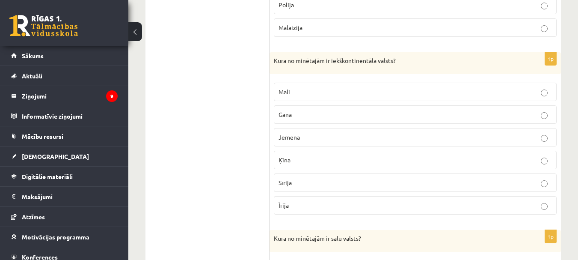
scroll to position [657, 0]
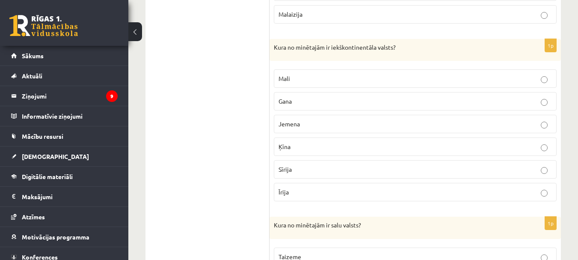
click at [347, 87] on label "Mali" at bounding box center [415, 78] width 283 height 18
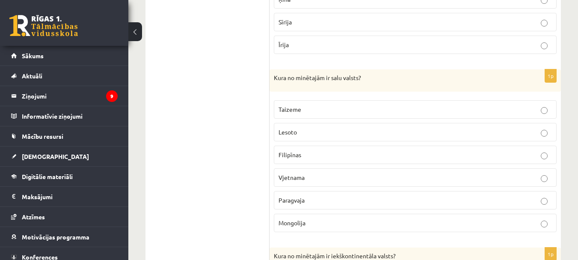
scroll to position [828, 0]
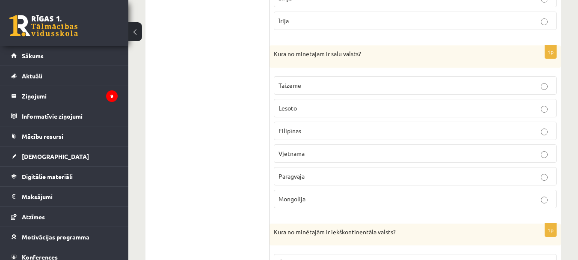
click at [317, 130] on p "Filipīnas" at bounding box center [415, 130] width 273 height 9
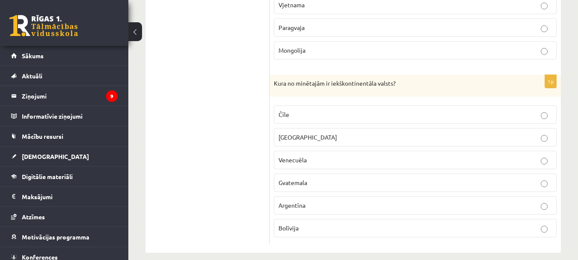
scroll to position [987, 0]
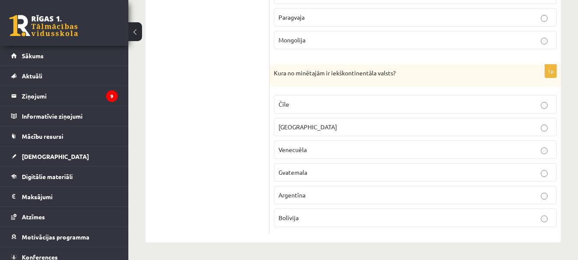
click at [321, 221] on p "Bolīvija" at bounding box center [415, 217] width 273 height 9
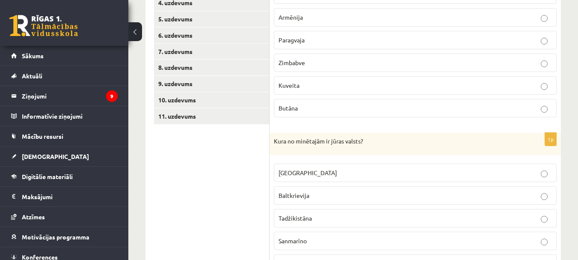
scroll to position [89, 0]
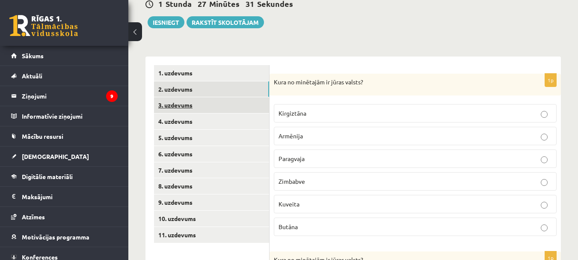
click at [190, 104] on link "3. uzdevums" at bounding box center [211, 105] width 115 height 16
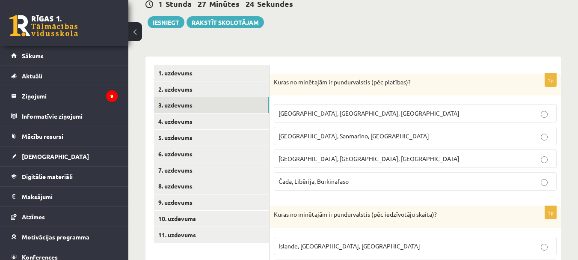
click at [312, 139] on span "Monako, Sanmarīno, Luksemburga" at bounding box center [354, 136] width 151 height 8
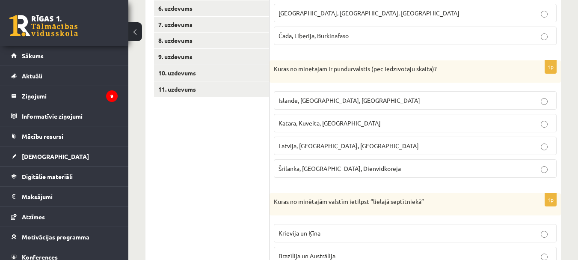
scroll to position [260, 0]
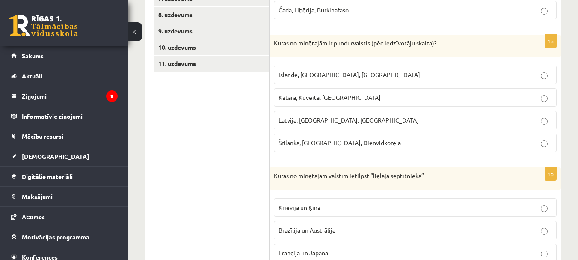
click at [318, 77] on span "Islande, Malta, Surinama" at bounding box center [350, 75] width 142 height 8
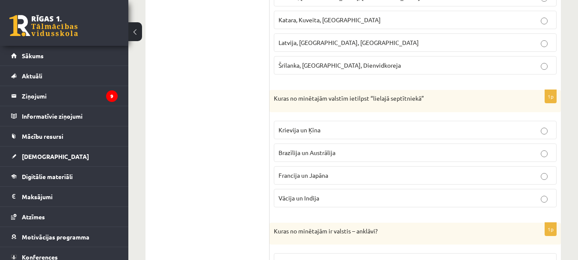
scroll to position [345, 0]
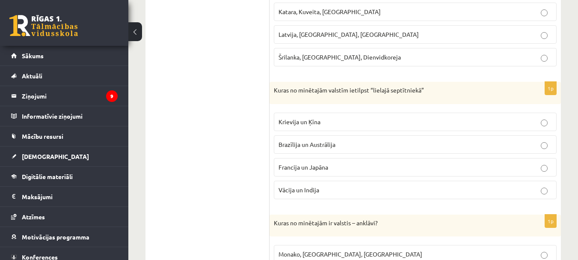
click at [332, 167] on p "Francija un Japāna" at bounding box center [415, 167] width 273 height 9
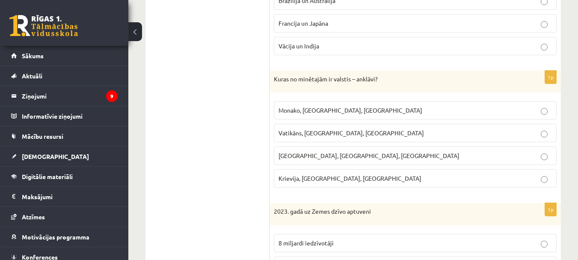
scroll to position [516, 0]
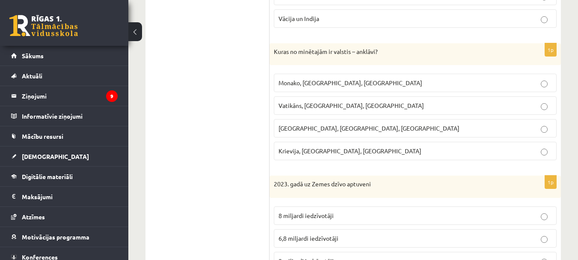
click at [304, 101] on label "Vatikāns, Lesoto, Sanmarīno" at bounding box center [415, 105] width 283 height 18
click at [318, 101] on label "Vatikāns, Lesoto, Sanmarīno" at bounding box center [415, 105] width 283 height 18
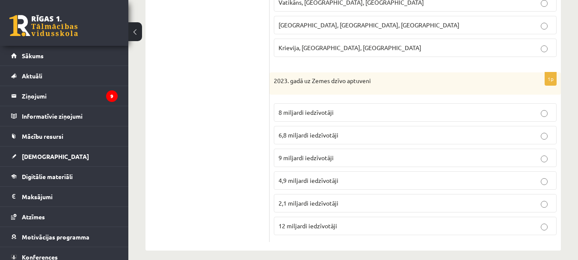
scroll to position [628, 0]
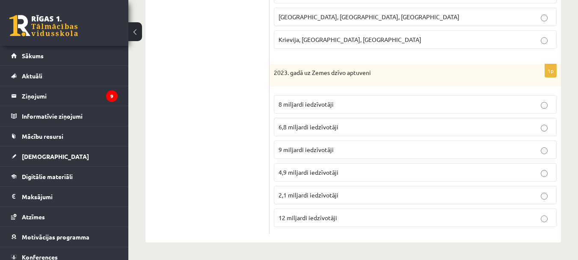
click at [309, 104] on span "8 miljardi iedzīvotāji" at bounding box center [306, 104] width 55 height 8
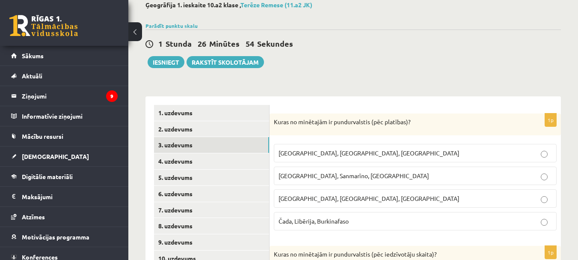
scroll to position [52, 0]
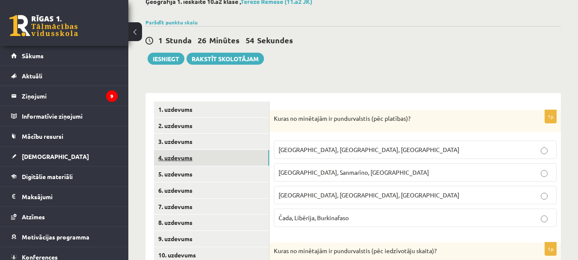
click at [188, 161] on link "4. uzdevums" at bounding box center [211, 158] width 115 height 16
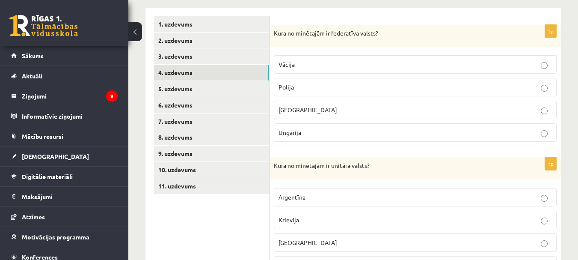
scroll to position [138, 0]
click at [322, 61] on p "Vācija" at bounding box center [415, 63] width 273 height 9
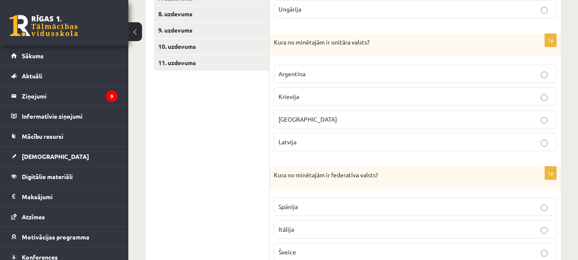
scroll to position [266, 0]
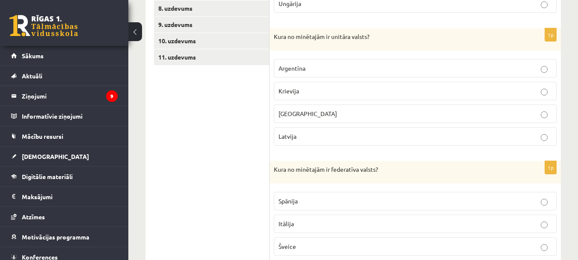
click at [320, 137] on p "Latvija" at bounding box center [415, 136] width 273 height 9
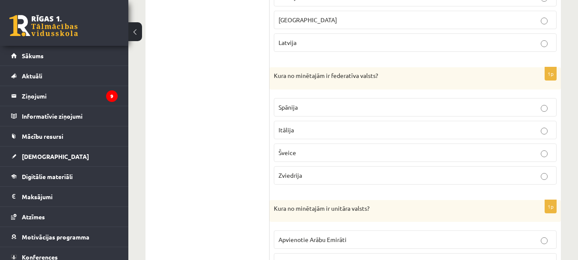
scroll to position [394, 0]
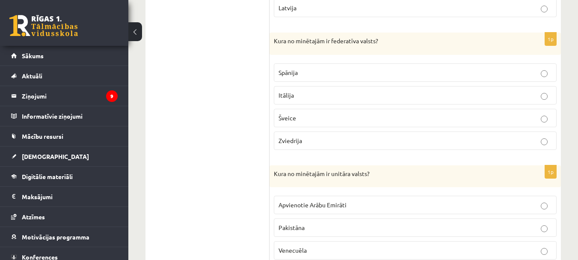
click at [327, 112] on label "Šveice" at bounding box center [415, 118] width 283 height 18
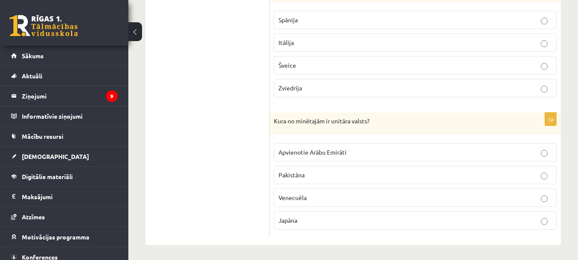
scroll to position [450, 0]
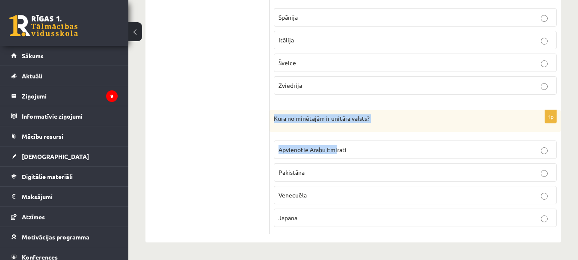
drag, startPoint x: 275, startPoint y: 119, endPoint x: 338, endPoint y: 141, distance: 67.0
click at [337, 141] on div "1p Kura no minētajām ir unitāra valsts? Apvienotie Arābu Emirāti Pakistāna Vene…" at bounding box center [415, 172] width 291 height 124
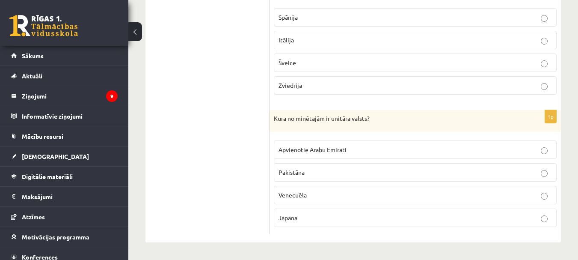
click at [280, 219] on span "Japāna" at bounding box center [288, 218] width 19 height 8
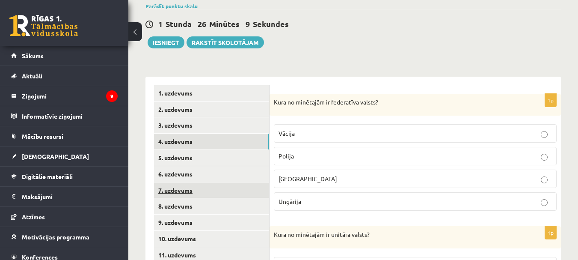
scroll to position [65, 0]
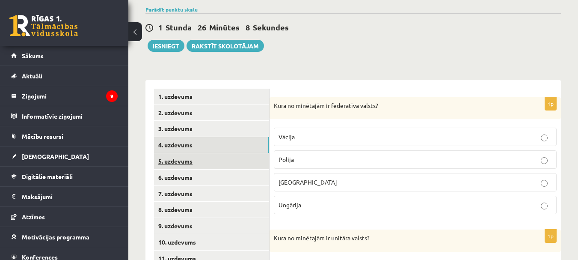
click at [190, 165] on link "5. uzdevums" at bounding box center [211, 161] width 115 height 16
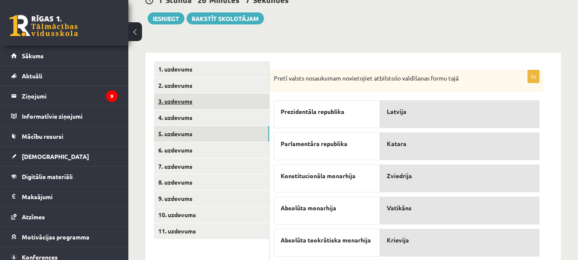
scroll to position [108, 0]
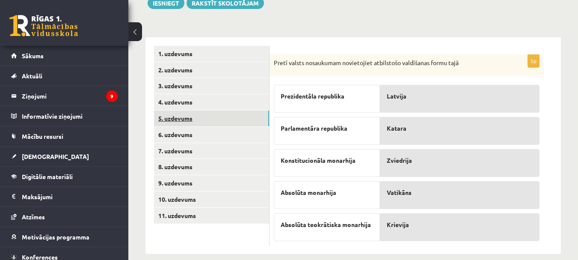
click at [185, 116] on link "5. uzdevums" at bounding box center [211, 118] width 115 height 16
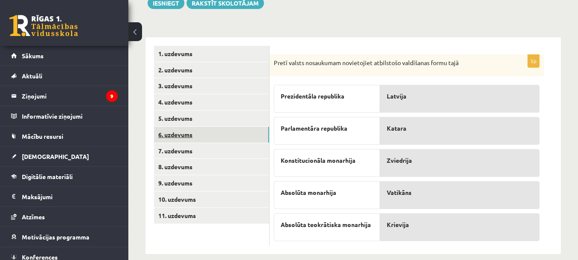
click at [184, 136] on link "6. uzdevums" at bounding box center [211, 135] width 115 height 16
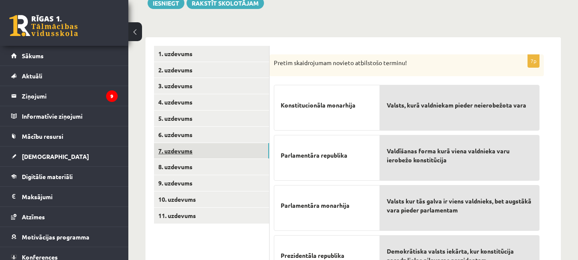
click at [192, 151] on link "7. uzdevums" at bounding box center [211, 151] width 115 height 16
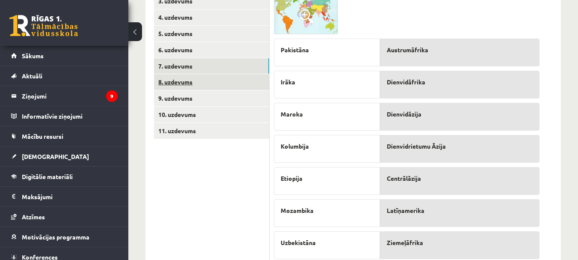
scroll to position [193, 0]
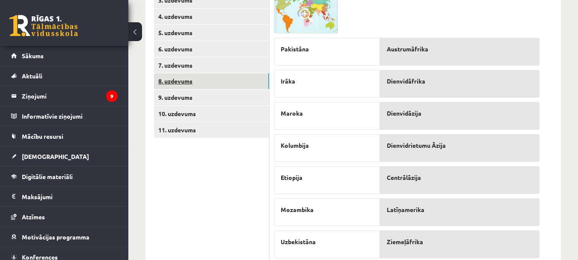
click at [184, 79] on link "8. uzdevums" at bounding box center [211, 81] width 115 height 16
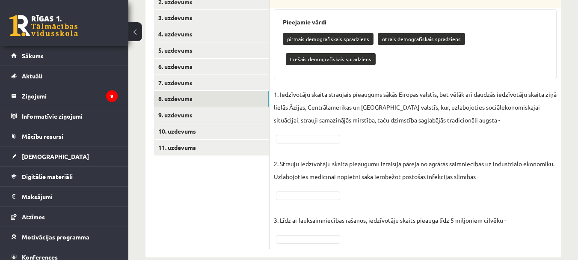
scroll to position [148, 0]
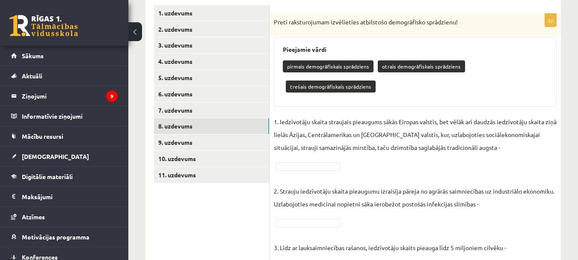
drag, startPoint x: 399, startPoint y: 65, endPoint x: 395, endPoint y: 61, distance: 5.5
click at [397, 64] on p "otrais demogrāfiskais sprādziens" at bounding box center [421, 66] width 87 height 12
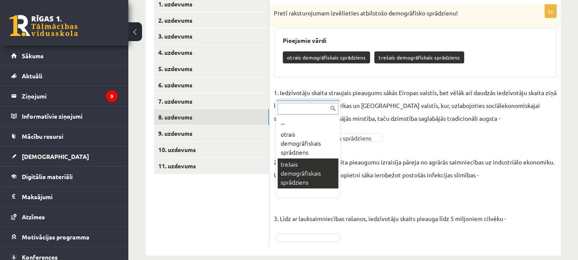
scroll to position [171, 0]
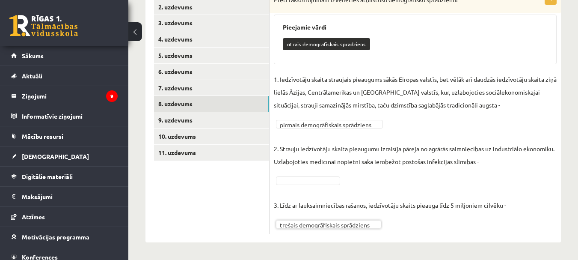
click at [313, 174] on fieldset "**********" at bounding box center [415, 151] width 283 height 157
click at [316, 186] on p "3. Līdz ar lauksaimniecības rašanos, iedzīvotāju skaits pieauga līdz 5 miljonie…" at bounding box center [390, 199] width 232 height 26
click at [315, 116] on fieldset "**********" at bounding box center [415, 151] width 283 height 157
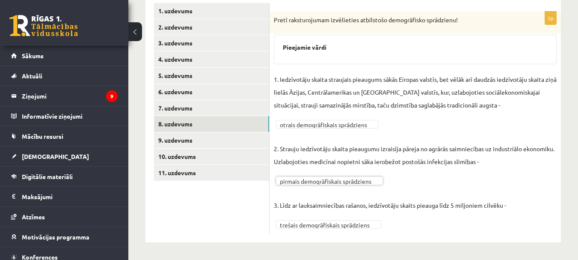
scroll to position [151, 0]
click at [190, 143] on link "9. uzdevums" at bounding box center [211, 140] width 115 height 16
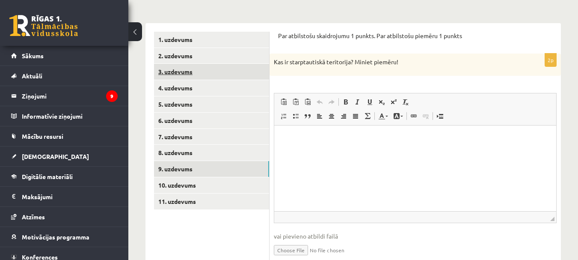
scroll to position [108, 0]
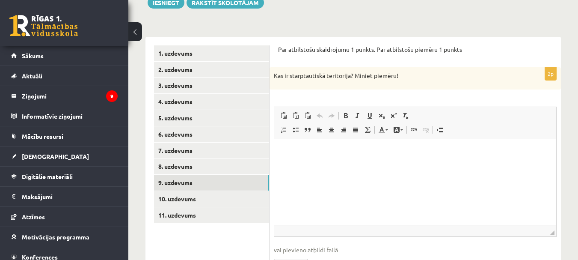
click at [330, 162] on html at bounding box center [415, 152] width 282 height 26
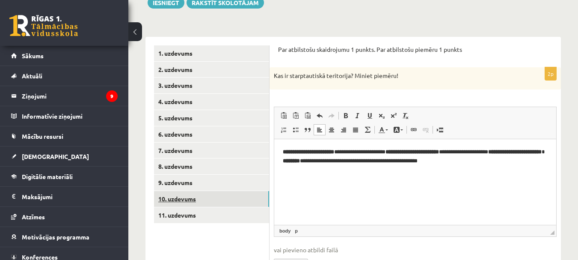
click at [178, 196] on link "10. uzdevums" at bounding box center [211, 199] width 115 height 16
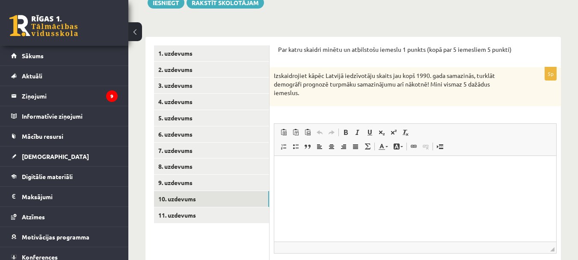
scroll to position [0, 0]
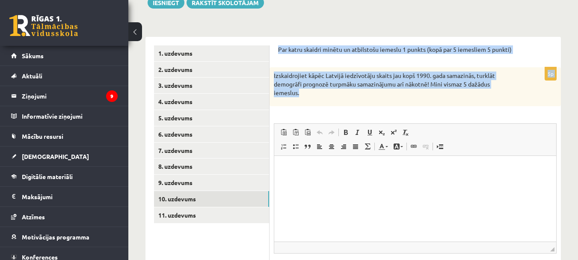
drag, startPoint x: 280, startPoint y: 49, endPoint x: 345, endPoint y: 97, distance: 81.1
click at [345, 97] on form "Par katru skaidri minētu un atbilstošu iemeslu 1 punkts (kopā par 5 iemesliem 5…" at bounding box center [415, 173] width 274 height 256
copy form "Par katru skaidri minētu un atbilstošu iemeslu 1 punkts (kopā par 5 iemesliem 5…"
click at [347, 100] on div "Izskaidrojiet kāpēc Latvijā iedzīvotāju skaits jau kopš 1990. gada samazinās, t…" at bounding box center [415, 86] width 291 height 39
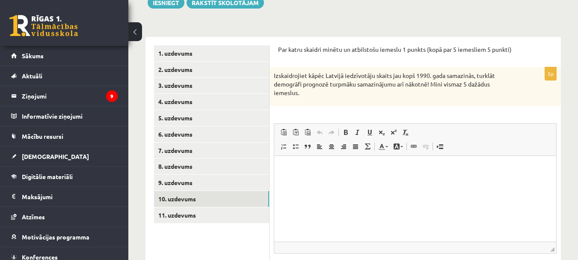
click at [288, 169] on p "Bagātinātā teksta redaktors, wiswyg-editor-user-answer-47433745014140" at bounding box center [415, 168] width 265 height 9
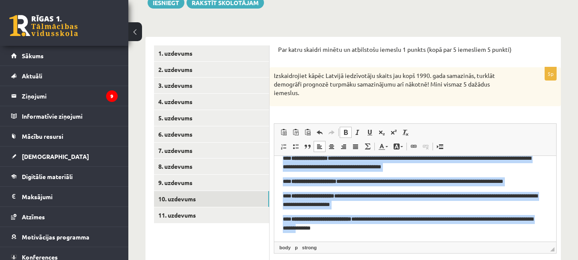
scroll to position [110, 0]
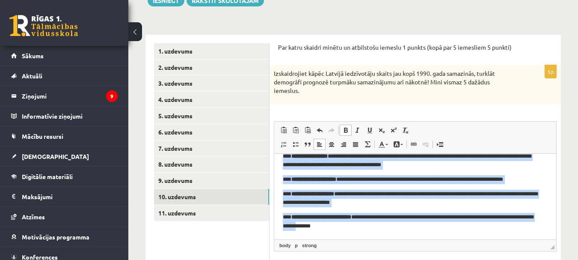
drag, startPoint x: 282, startPoint y: 163, endPoint x: 348, endPoint y: 237, distance: 99.7
click at [348, 237] on html "**********" at bounding box center [415, 179] width 282 height 119
click at [297, 148] on span at bounding box center [295, 144] width 7 height 7
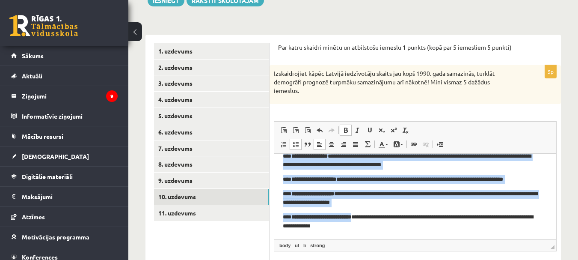
scroll to position [21, 0]
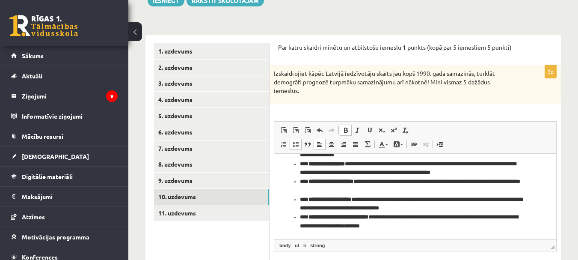
click at [309, 218] on strong "**********" at bounding box center [338, 217] width 60 height 6
click at [307, 198] on li "**********" at bounding box center [412, 204] width 224 height 18
click at [303, 199] on strong "**********" at bounding box center [323, 199] width 43 height 6
click at [309, 181] on strong "**********" at bounding box center [330, 181] width 45 height 6
click at [309, 165] on strong "**********" at bounding box center [326, 164] width 36 height 6
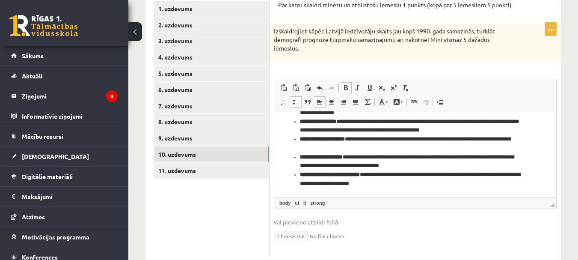
scroll to position [153, 0]
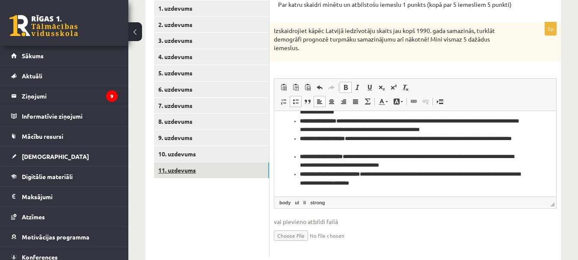
click at [189, 168] on link "11. uzdevums" at bounding box center [211, 170] width 115 height 16
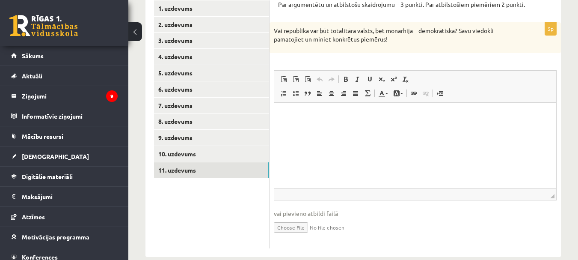
scroll to position [0, 0]
drag, startPoint x: 276, startPoint y: 56, endPoint x: 357, endPoint y: 59, distance: 80.9
click at [357, 59] on div "5p Vai republika var būt totalitāra valsts, bet monarhija – demokrātiska? Savu …" at bounding box center [415, 134] width 291 height 225
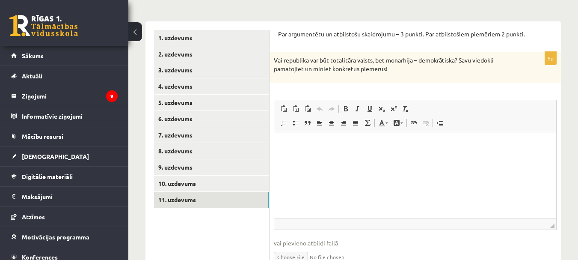
scroll to position [110, 0]
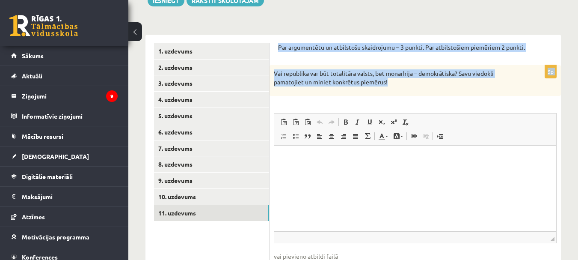
drag, startPoint x: 277, startPoint y: 47, endPoint x: 415, endPoint y: 85, distance: 142.4
click at [415, 85] on div "Par argumentētu un atbilstošu skaidrojumu – 3 punkti. Par atbilstošiem piemērie…" at bounding box center [415, 167] width 291 height 265
copy form "Par argumentētu un atbilstošu skaidrojumu – 3 punkti. Par atbilstošiem piemērie…"
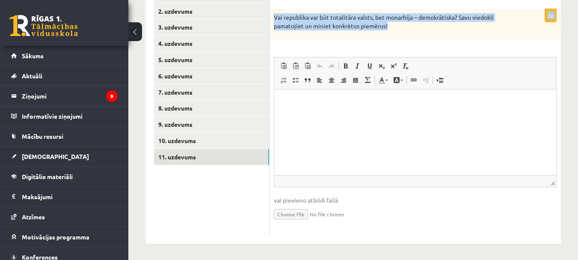
scroll to position [168, 0]
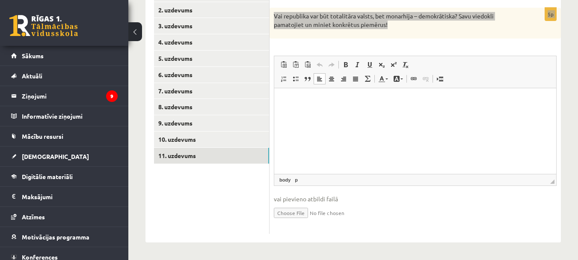
click at [290, 109] on html at bounding box center [415, 101] width 282 height 26
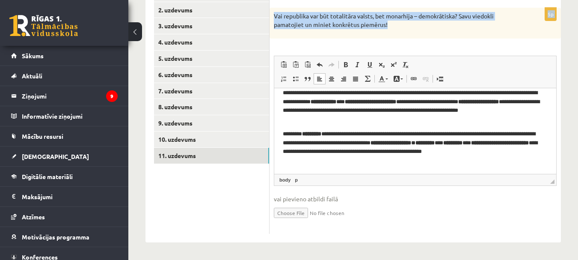
click at [417, 203] on input "file" at bounding box center [415, 212] width 283 height 18
click at [513, 21] on p "Vai republika var būt totalitāra valsts, bet monarhija – demokrātiska? Savu vie…" at bounding box center [394, 20] width 240 height 17
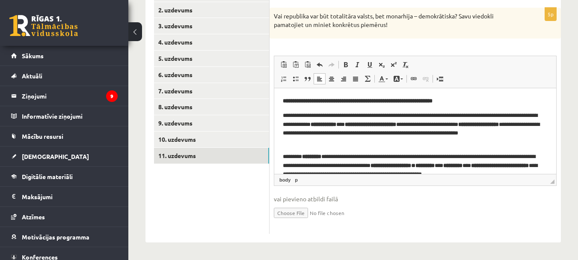
scroll to position [125, 0]
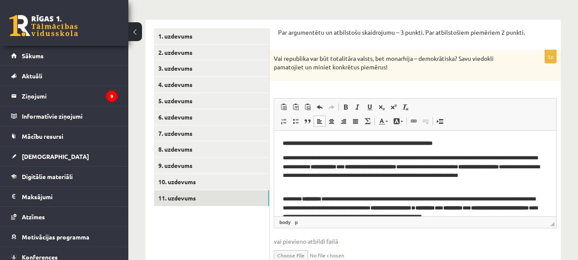
drag, startPoint x: 501, startPoint y: 176, endPoint x: 572, endPoint y: 197, distance: 74.5
drag, startPoint x: 572, startPoint y: 198, endPoint x: 416, endPoint y: 238, distance: 161.7
click at [417, 239] on span "vai pievieno atbildi failā" at bounding box center [415, 241] width 283 height 9
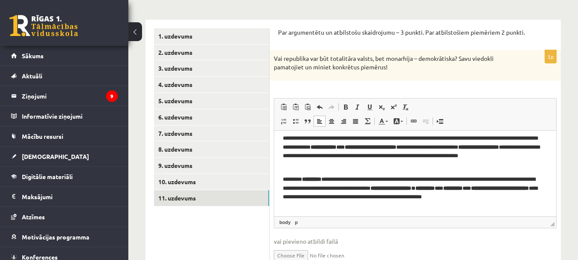
scroll to position [0, 0]
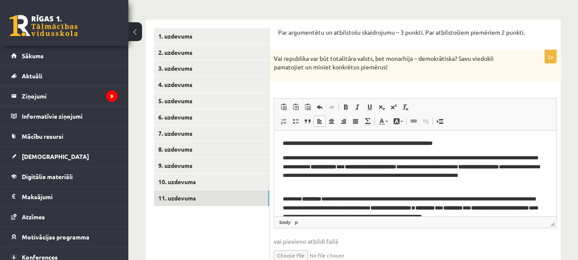
click at [282, 197] on html "**********" at bounding box center [415, 184] width 282 height 108
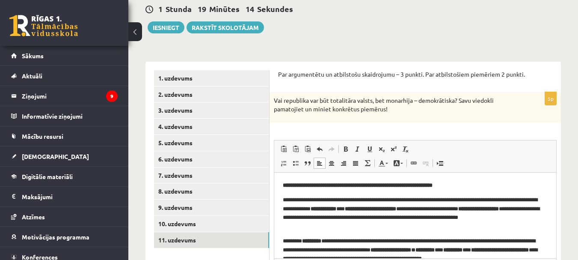
scroll to position [83, 0]
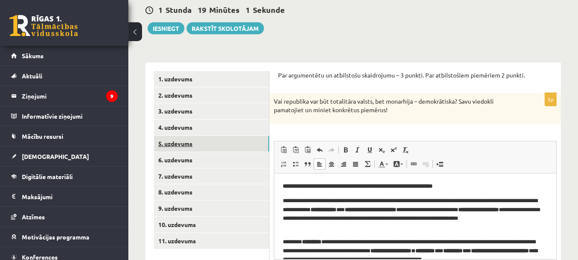
click at [185, 148] on link "5. uzdevums" at bounding box center [211, 144] width 115 height 16
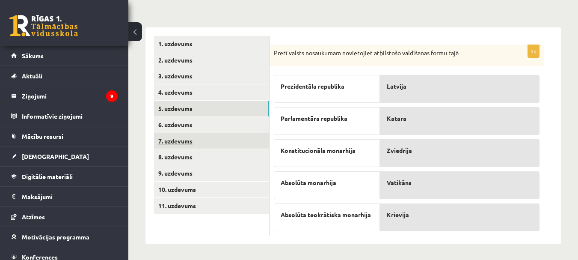
scroll to position [120, 0]
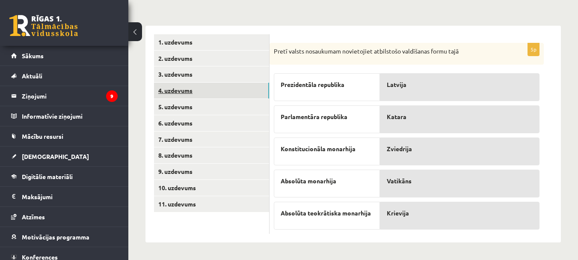
click at [159, 89] on link "4. uzdevums" at bounding box center [211, 91] width 115 height 16
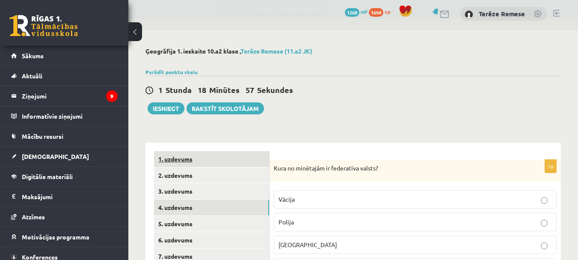
scroll to position [0, 0]
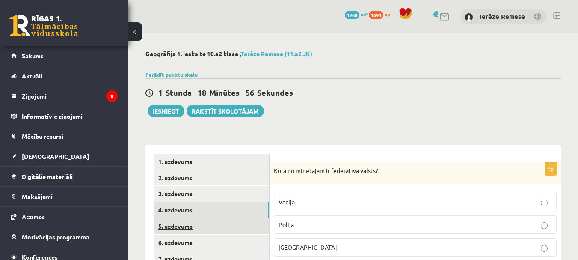
click at [188, 224] on link "5. uzdevums" at bounding box center [211, 226] width 115 height 16
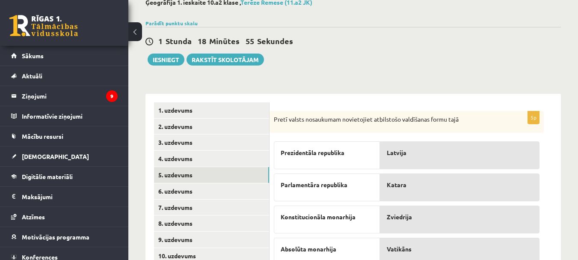
scroll to position [120, 0]
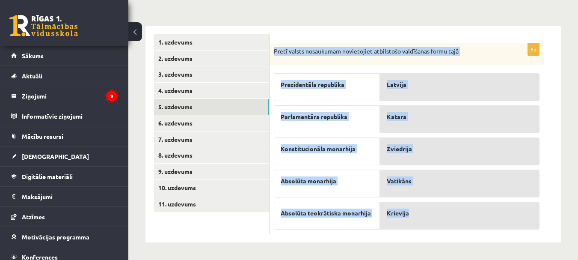
drag, startPoint x: 275, startPoint y: 50, endPoint x: 421, endPoint y: 223, distance: 227.1
click at [421, 223] on div "5p Pretī valsts nosaukumam novietojiet atbilstošo valdīšanas formu tajā Prezide…" at bounding box center [407, 138] width 274 height 191
copy div "Pretī valsts nosaukumam novietojiet atbilstošo valdīšanas formu tajā Prezidentā…"
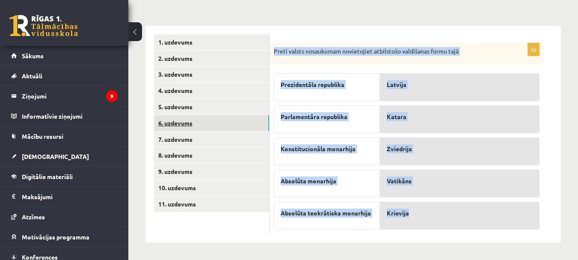
click at [187, 123] on link "6. uzdevums" at bounding box center [211, 123] width 115 height 16
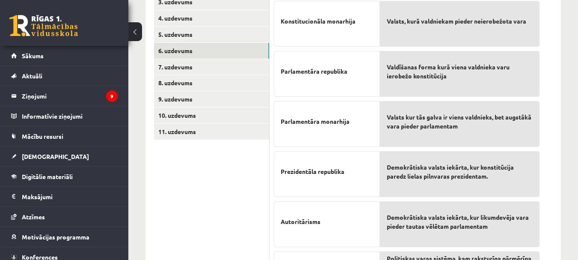
scroll to position [310, 0]
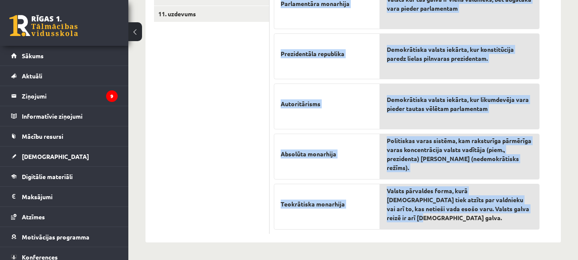
drag, startPoint x: 273, startPoint y: 49, endPoint x: 510, endPoint y: 208, distance: 286.1
click at [510, 212] on div "7p Pretim skaidrojumam novieto atbilstošo terminu! Konstitucionāla monarhija Pa…" at bounding box center [407, 43] width 274 height 381
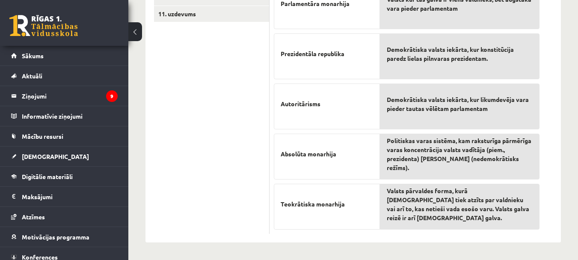
click at [228, 166] on ul "1. uzdevums 2. uzdevums 3. uzdevums 4. uzdevums 5. uzdevums 6. uzdevums 7. uzde…" at bounding box center [212, 39] width 116 height 390
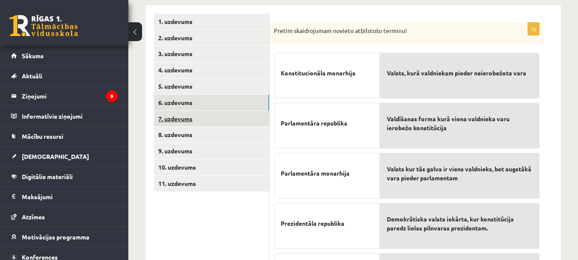
scroll to position [139, 0]
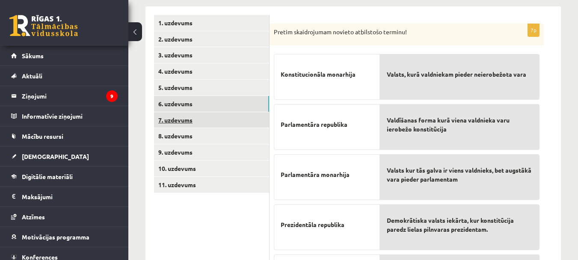
click at [195, 113] on link "7. uzdevums" at bounding box center [211, 120] width 115 height 16
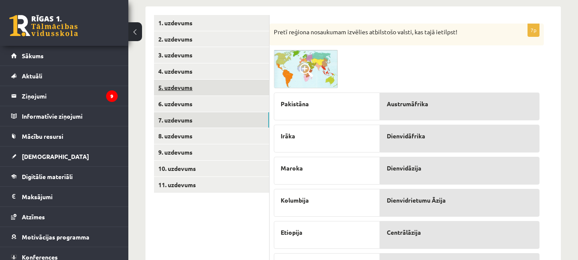
click at [187, 86] on link "5. uzdevums" at bounding box center [211, 88] width 115 height 16
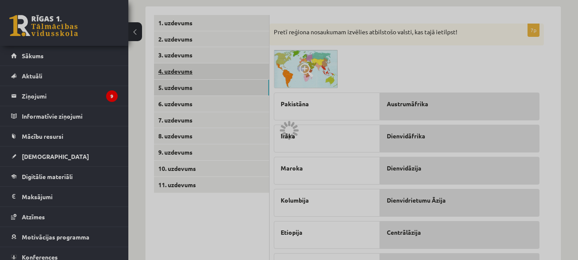
scroll to position [120, 0]
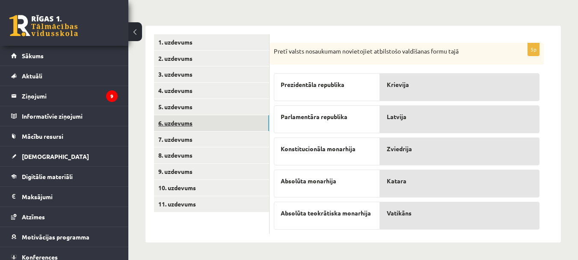
click at [189, 119] on link "6. uzdevums" at bounding box center [211, 123] width 115 height 16
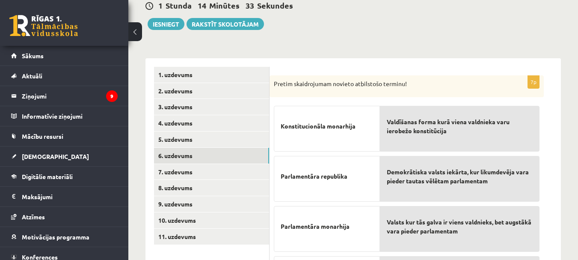
scroll to position [214, 0]
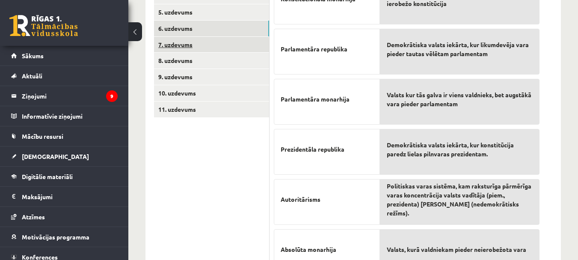
click at [186, 41] on link "7. uzdevums" at bounding box center [211, 45] width 115 height 16
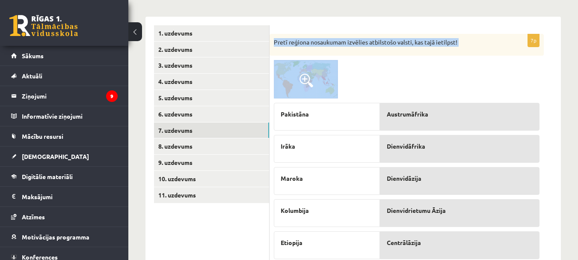
scroll to position [222, 0]
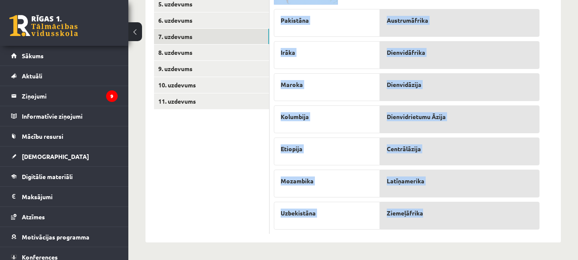
drag, startPoint x: 276, startPoint y: 82, endPoint x: 456, endPoint y: 214, distance: 223.2
click at [456, 214] on div "7p Pretī reģiona nosaukumam izvēlies atbilstošo valsti, kas tajā ietilpst! Paki…" at bounding box center [407, 87] width 274 height 294
click at [177, 42] on link "7. uzdevums" at bounding box center [211, 37] width 115 height 16
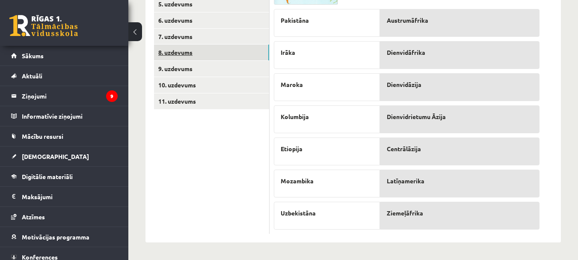
click at [182, 50] on link "8. uzdevums" at bounding box center [211, 52] width 115 height 16
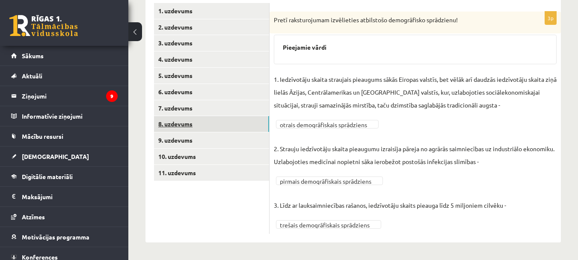
scroll to position [151, 0]
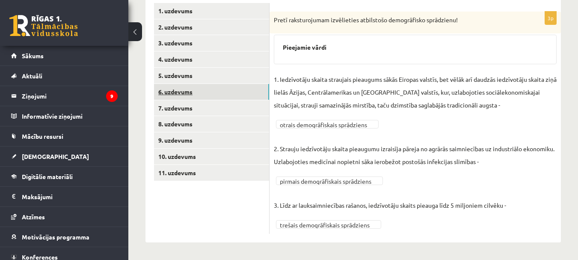
click at [189, 96] on link "6. uzdevums" at bounding box center [211, 92] width 115 height 16
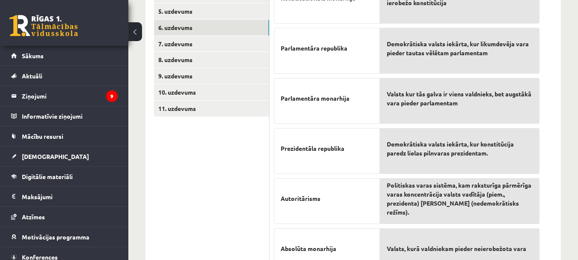
scroll to position [194, 0]
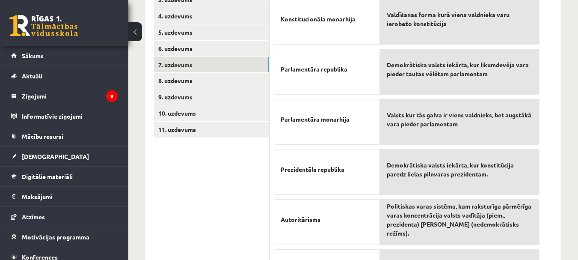
click at [181, 64] on link "7. uzdevums" at bounding box center [211, 65] width 115 height 16
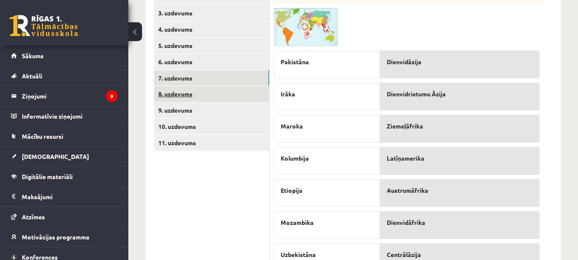
scroll to position [94, 0]
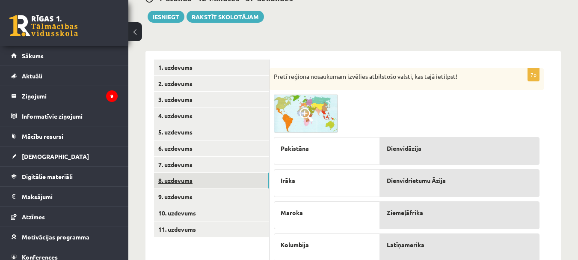
click at [182, 181] on link "8. uzdevums" at bounding box center [211, 180] width 115 height 16
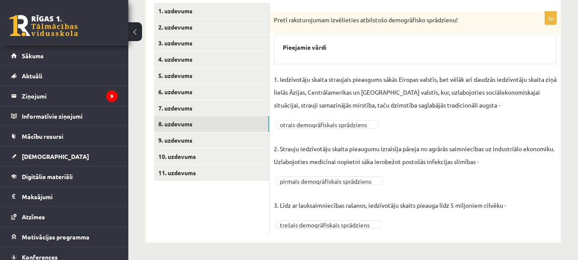
scroll to position [151, 0]
click at [179, 139] on link "9. uzdevums" at bounding box center [211, 140] width 115 height 16
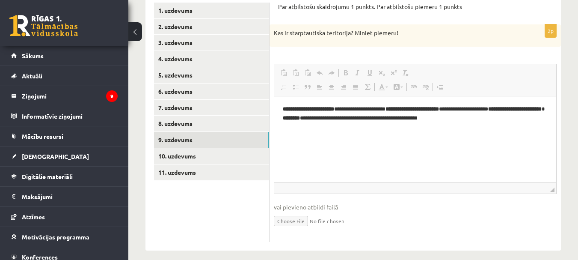
scroll to position [0, 0]
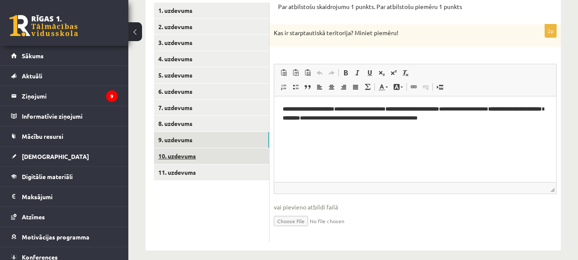
click at [205, 162] on link "10. uzdevums" at bounding box center [211, 156] width 115 height 16
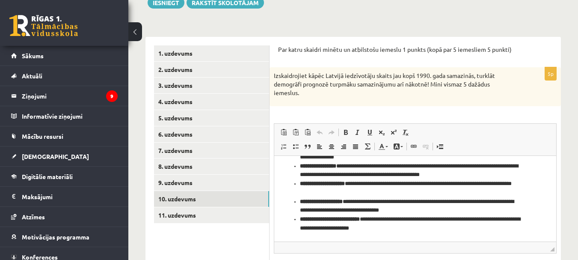
scroll to position [151, 0]
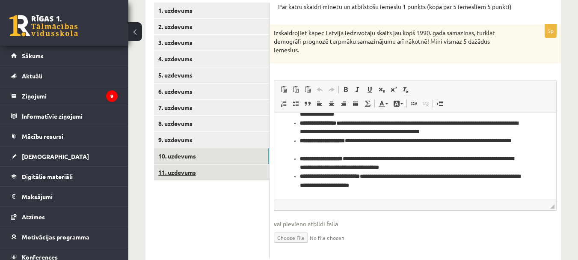
click at [190, 173] on link "11. uzdevums" at bounding box center [211, 172] width 115 height 16
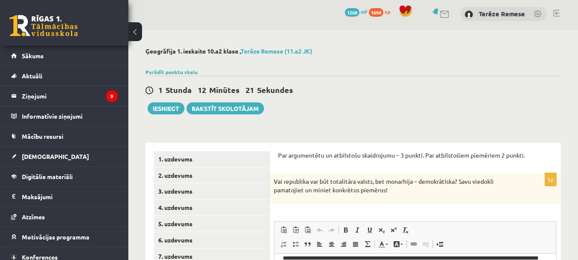
scroll to position [0, 0]
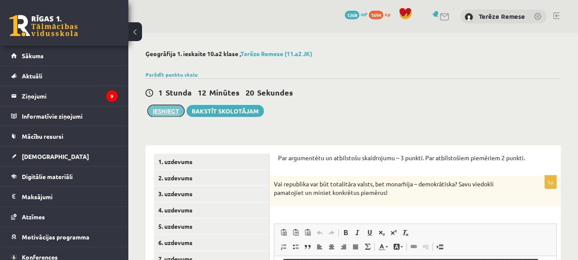
click at [157, 109] on button "Iesniegt" at bounding box center [166, 111] width 37 height 12
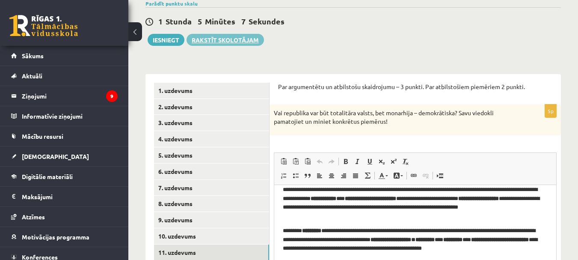
scroll to position [43, 0]
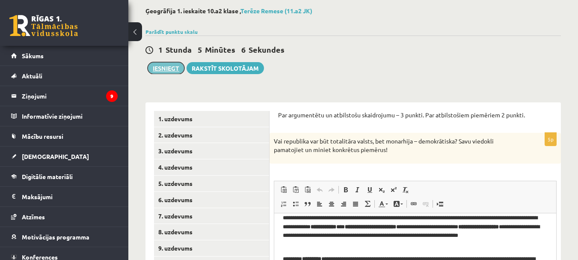
click at [178, 67] on button "Iesniegt" at bounding box center [166, 68] width 37 height 12
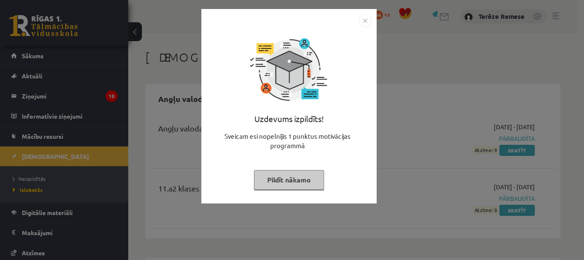
click at [293, 182] on button "Pildīt nākamo" at bounding box center [289, 180] width 70 height 20
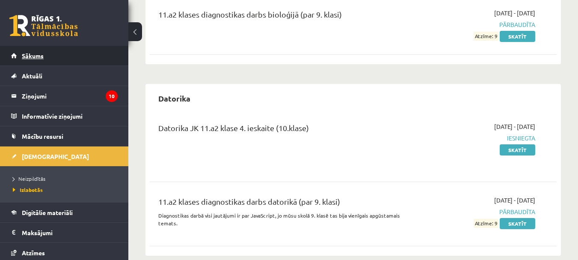
scroll to position [366, 0]
click at [34, 62] on link "Sākums" at bounding box center [64, 56] width 107 height 20
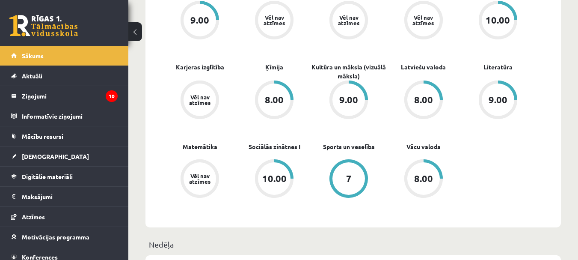
scroll to position [257, 0]
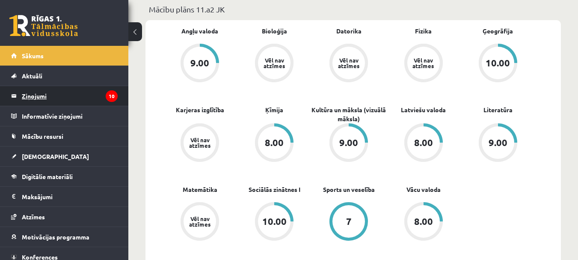
click at [51, 97] on legend "Ziņojumi 10" at bounding box center [70, 96] width 96 height 20
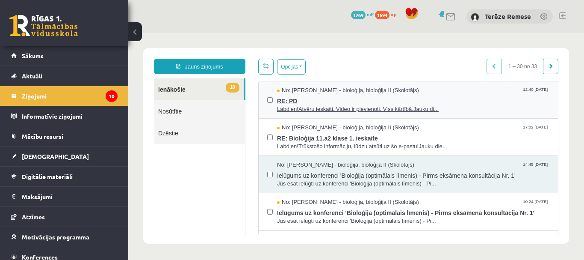
click at [358, 106] on span "Labdien!Atvēru ieskaiti. Video ir pievienoti. Viss kārtībā.Jauku di..." at bounding box center [413, 109] width 273 height 8
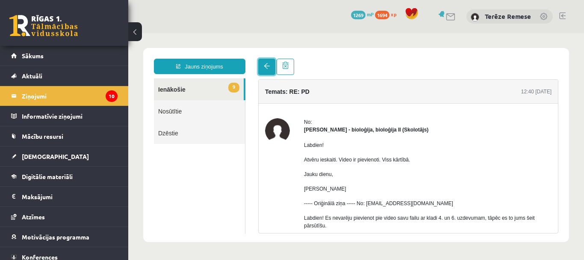
click at [266, 74] on link at bounding box center [266, 67] width 17 height 16
click at [267, 72] on link at bounding box center [266, 67] width 17 height 16
click at [264, 69] on link at bounding box center [266, 67] width 17 height 16
click at [190, 90] on link "9 Ienākošie" at bounding box center [199, 89] width 90 height 22
click at [208, 88] on link "9 Ienākošie" at bounding box center [199, 89] width 90 height 22
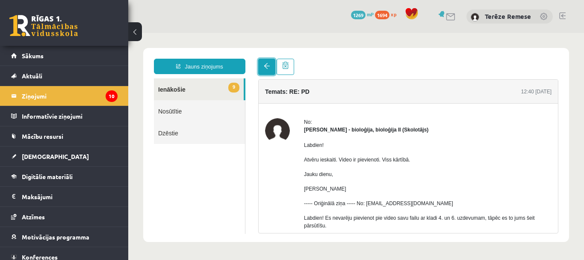
click at [268, 65] on span at bounding box center [267, 66] width 6 height 6
click at [225, 88] on link "9 Ienākošie" at bounding box center [199, 89] width 90 height 22
click at [208, 89] on link "9 Ienākošie" at bounding box center [199, 89] width 90 height 22
click at [38, 99] on legend "Ziņojumi 10" at bounding box center [70, 96] width 96 height 20
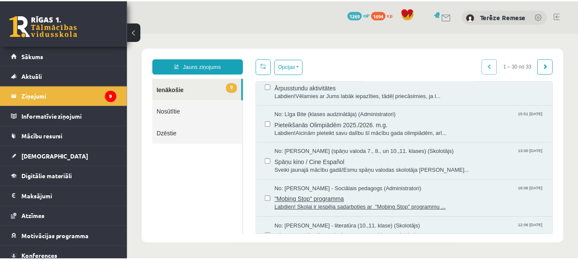
scroll to position [982, 0]
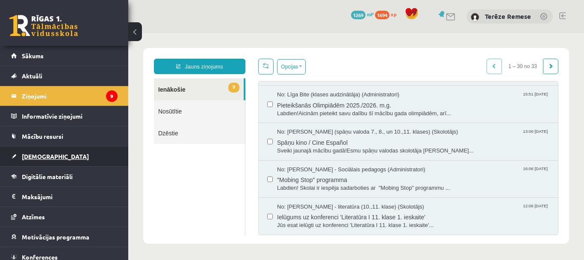
click at [21, 158] on link "[DEMOGRAPHIC_DATA]" at bounding box center [64, 156] width 107 height 20
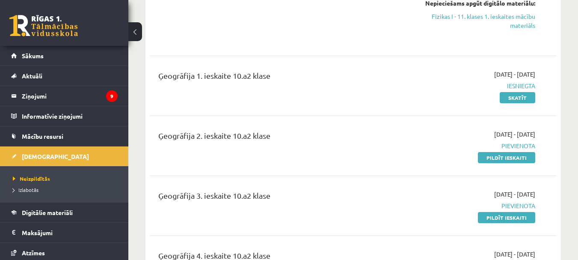
scroll to position [1112, 0]
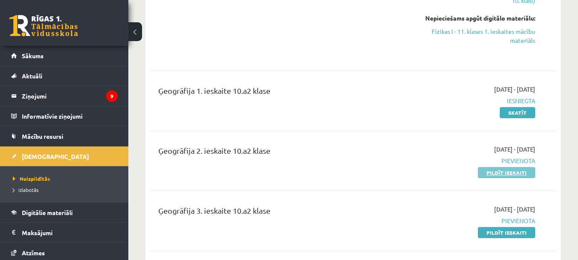
click at [481, 167] on link "Pildīt ieskaiti" at bounding box center [506, 172] width 57 height 11
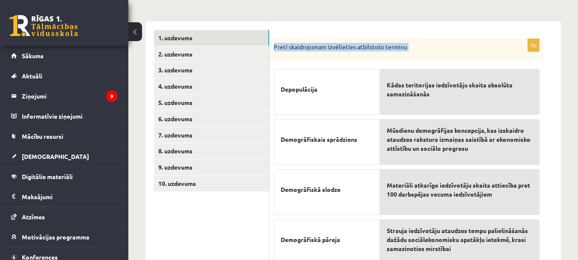
scroll to position [209, 0]
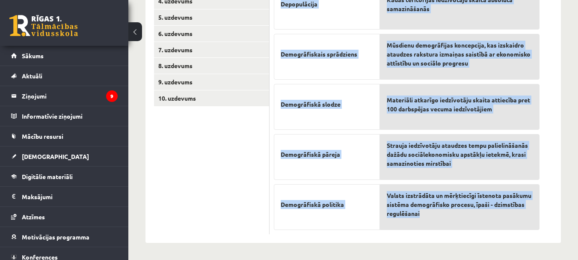
drag, startPoint x: 275, startPoint y: 45, endPoint x: 486, endPoint y: 224, distance: 276.6
click at [486, 224] on div "5p Pretī skaidrojumam izvēlieties atbilstošo terminu Depopulācija Demogrāfiskai…" at bounding box center [407, 93] width 274 height 281
copy div "Pretī skaidrojumam izvēlieties atbilstošo terminu Depopulācija Demogrāfiskais s…"
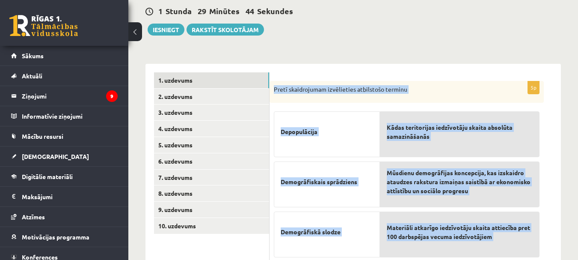
scroll to position [81, 0]
click at [187, 105] on link "3. uzdevums" at bounding box center [211, 113] width 115 height 16
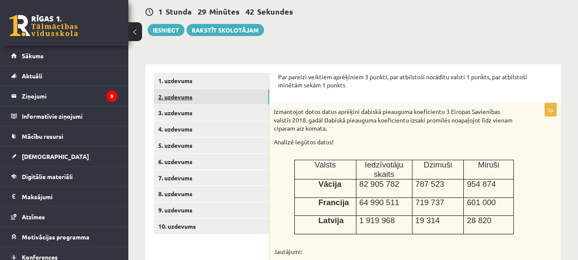
click at [185, 99] on link "2. uzdevums" at bounding box center [211, 97] width 115 height 16
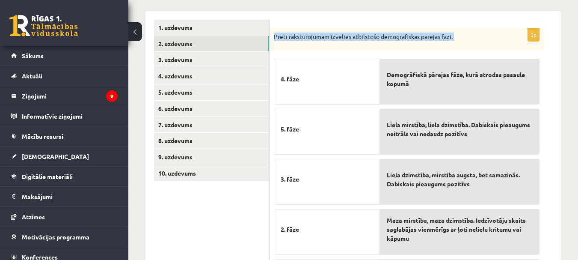
scroll to position [209, 0]
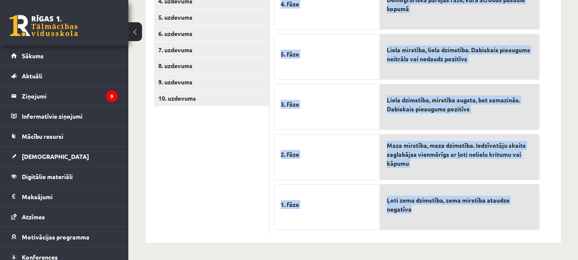
drag, startPoint x: 273, startPoint y: 87, endPoint x: 473, endPoint y: 211, distance: 235.1
click at [473, 211] on div "5p Pretī raksturojumam izvēlies atbilstošo demogrāfiskās pārejas fāzi. 4. fāze …" at bounding box center [407, 93] width 274 height 281
copy div "Pretī raksturojumam izvēlies atbilstošo demogrāfiskās pārejas fāzi. 4. fāze 5. …"
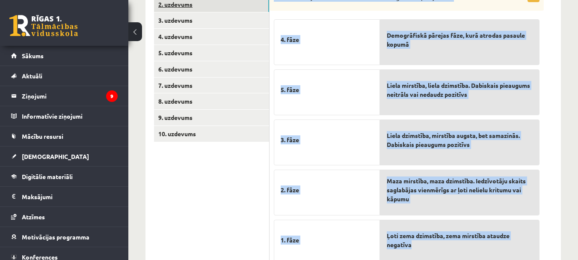
scroll to position [124, 0]
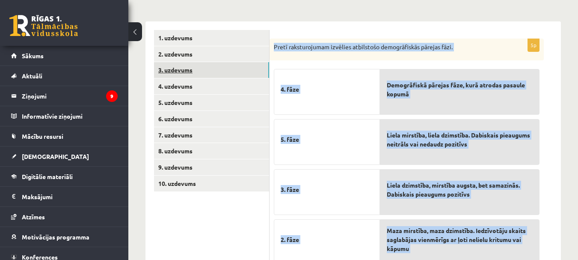
click at [177, 67] on link "3. uzdevums" at bounding box center [211, 70] width 115 height 16
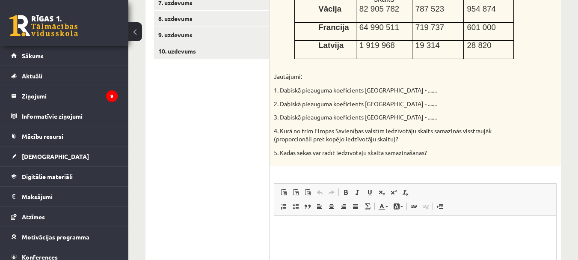
scroll to position [173, 0]
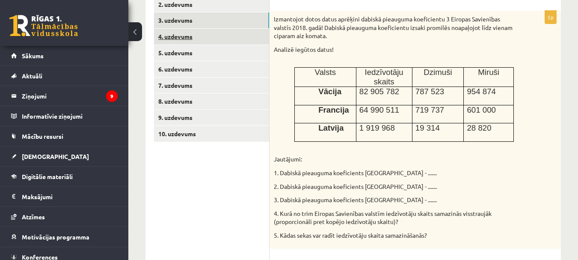
click at [175, 38] on link "4. uzdevums" at bounding box center [211, 37] width 115 height 16
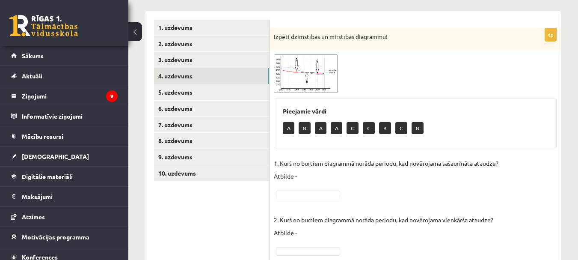
scroll to position [133, 0]
click at [179, 75] on link "4. uzdevums" at bounding box center [211, 76] width 115 height 16
click at [188, 61] on link "3. uzdevums" at bounding box center [211, 60] width 115 height 16
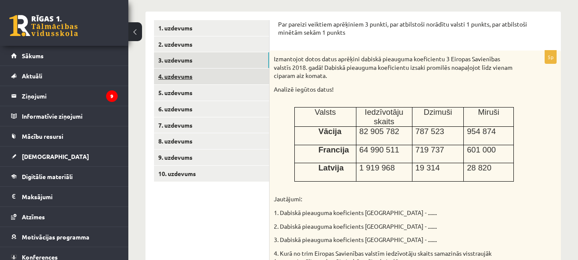
click at [185, 83] on link "4. uzdevums" at bounding box center [211, 76] width 115 height 16
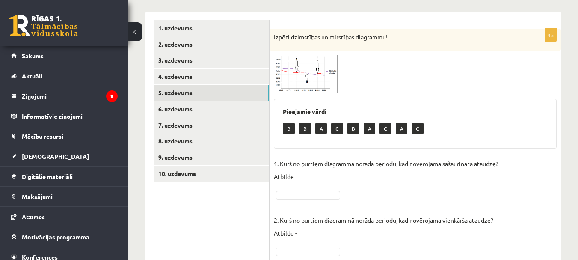
click at [188, 95] on link "5. uzdevums" at bounding box center [211, 93] width 115 height 16
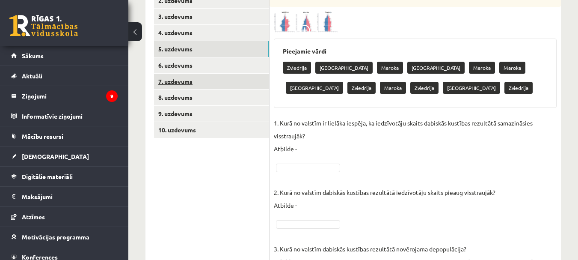
scroll to position [176, 0]
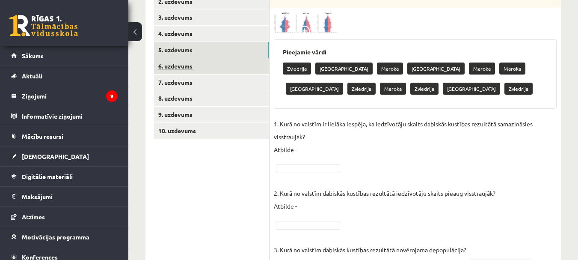
click at [185, 61] on link "6. uzdevums" at bounding box center [211, 66] width 115 height 16
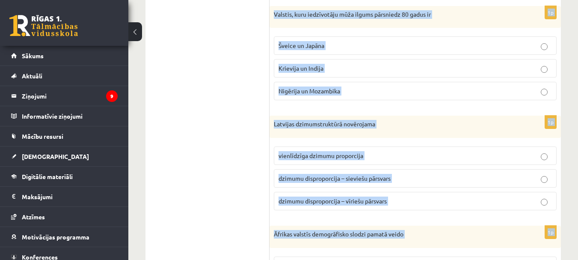
scroll to position [844, 0]
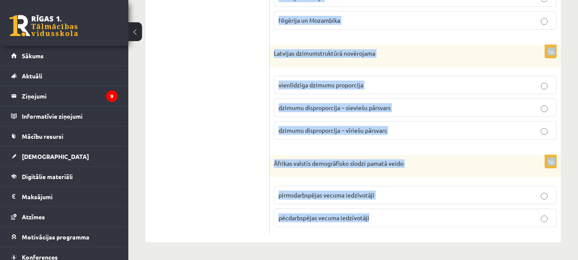
drag, startPoint x: 273, startPoint y: 78, endPoint x: 393, endPoint y: 255, distance: 213.4
copy form "Lorem ip dolorsita consect adipiscing elitseddo eiusmodtem incididuntu? Labo et…"
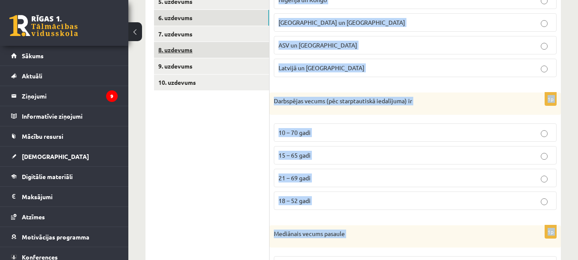
scroll to position [160, 0]
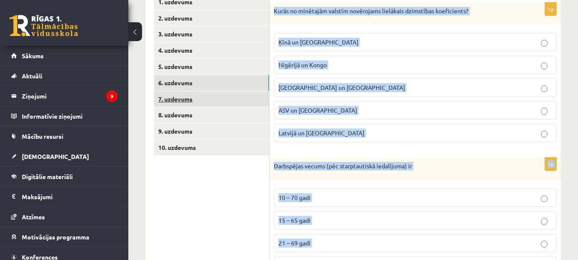
click at [180, 105] on link "7. uzdevums" at bounding box center [211, 99] width 115 height 16
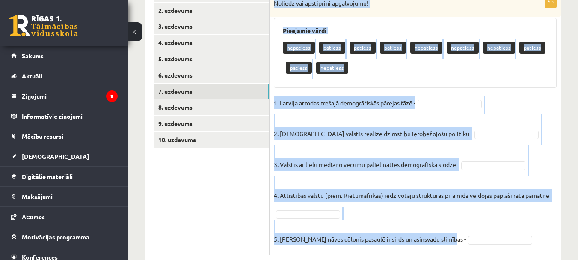
scroll to position [189, 0]
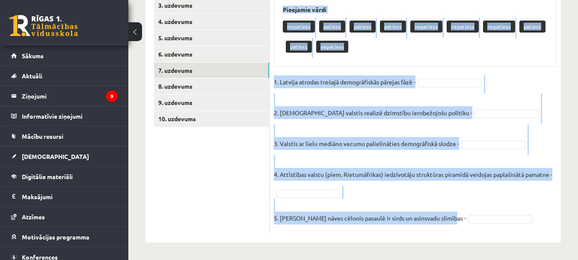
drag, startPoint x: 273, startPoint y: 9, endPoint x: 433, endPoint y: 243, distance: 282.9
copy div "Noliedz vai apstiprini apgalvojumu! [PERSON_NAME] vārdi nepatiess patiess patie…"
click at [196, 87] on link "8. uzdevums" at bounding box center [211, 86] width 115 height 16
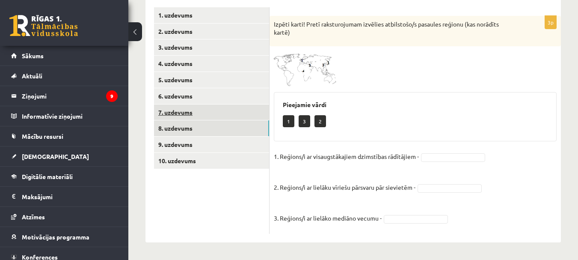
scroll to position [147, 0]
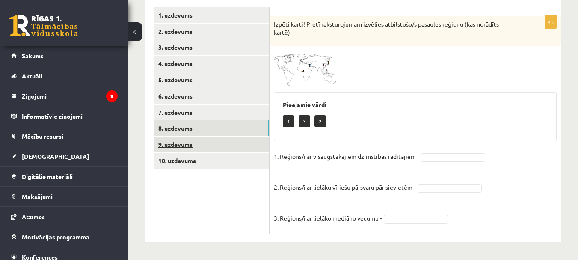
click at [201, 145] on link "9. uzdevums" at bounding box center [211, 144] width 115 height 16
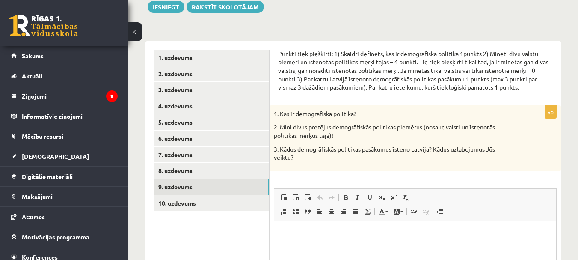
scroll to position [0, 0]
click at [206, 205] on link "10. uzdevums" at bounding box center [211, 203] width 115 height 16
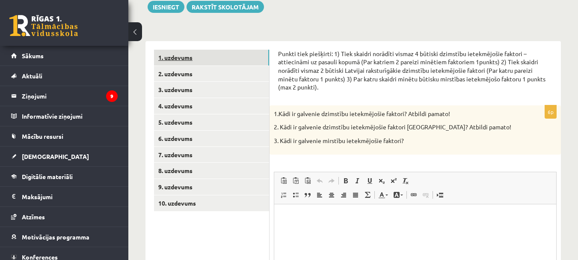
click at [181, 61] on link "1. uzdevums" at bounding box center [211, 58] width 115 height 16
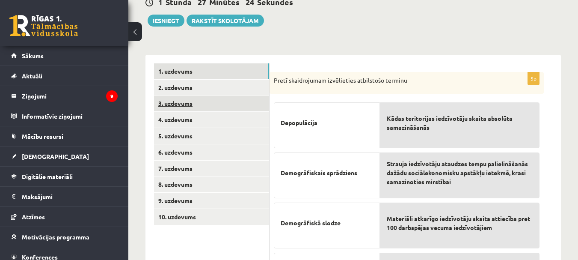
scroll to position [81, 0]
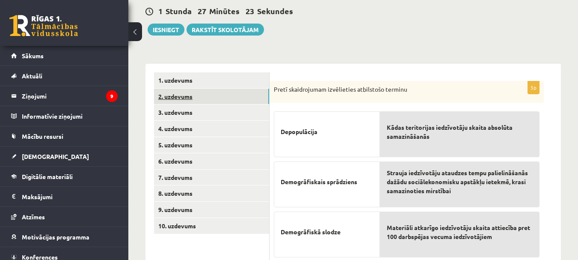
click at [170, 100] on link "2. uzdevums" at bounding box center [211, 97] width 115 height 16
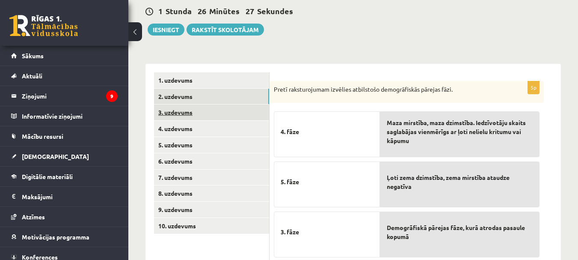
click at [190, 118] on link "3. uzdevums" at bounding box center [211, 112] width 115 height 16
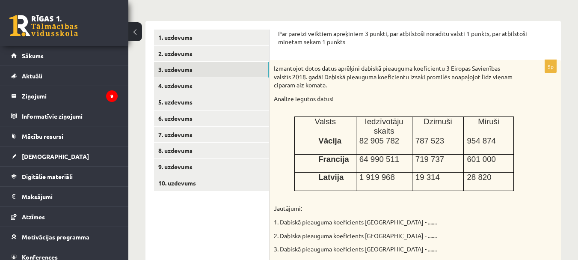
scroll to position [167, 0]
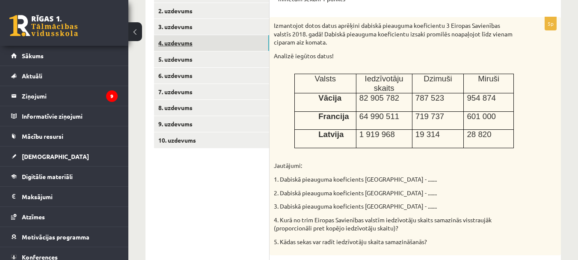
drag, startPoint x: 184, startPoint y: 44, endPoint x: 186, endPoint y: 49, distance: 4.8
click at [184, 45] on link "4. uzdevums" at bounding box center [211, 43] width 115 height 16
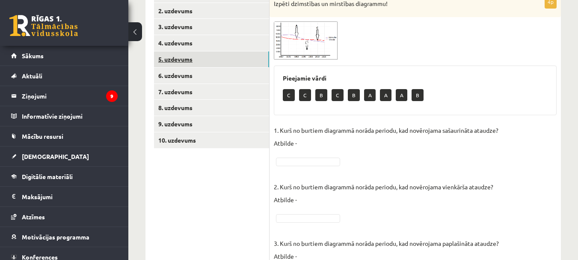
click at [169, 61] on link "5. uzdevums" at bounding box center [211, 59] width 115 height 16
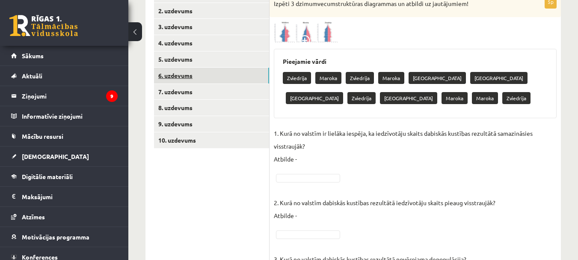
click at [182, 74] on link "6. uzdevums" at bounding box center [211, 76] width 115 height 16
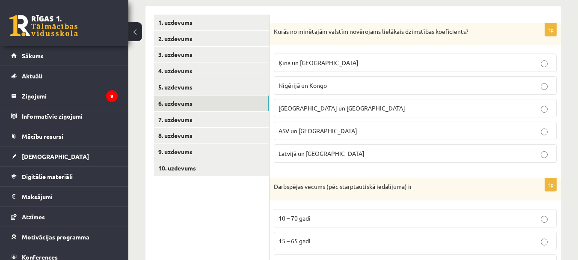
scroll to position [124, 0]
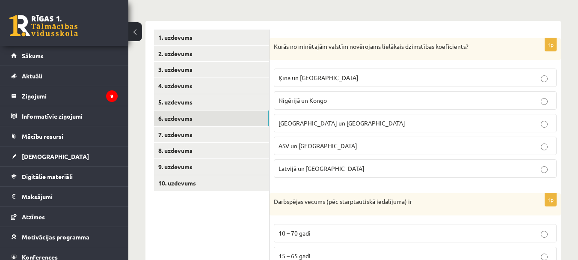
click at [322, 105] on p "Nigērijā un Kongo" at bounding box center [415, 100] width 273 height 9
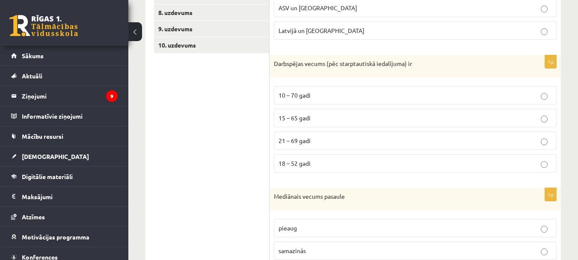
scroll to position [295, 0]
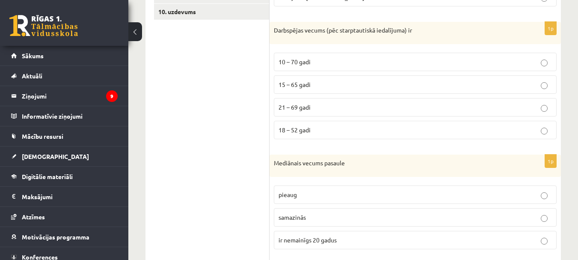
click at [309, 82] on span "15 – 65 gadi" at bounding box center [295, 84] width 32 height 8
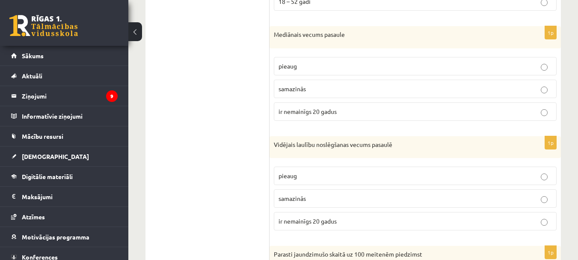
click at [311, 66] on p "pieaug" at bounding box center [415, 66] width 273 height 9
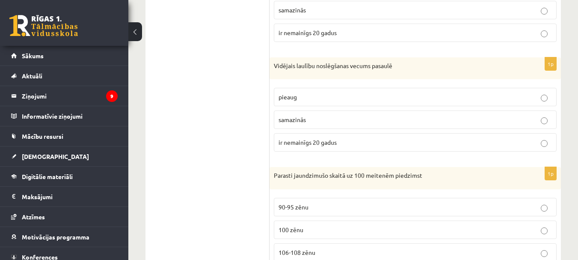
scroll to position [509, 0]
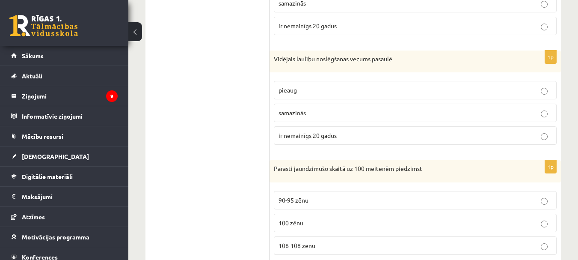
click at [326, 95] on label "pieaug" at bounding box center [415, 90] width 283 height 18
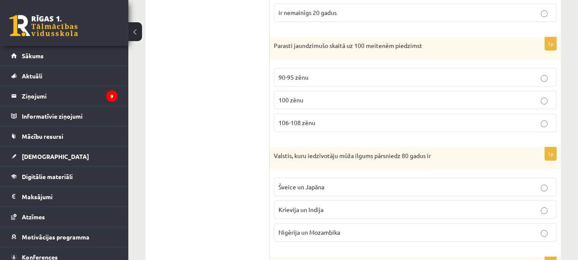
scroll to position [638, 0]
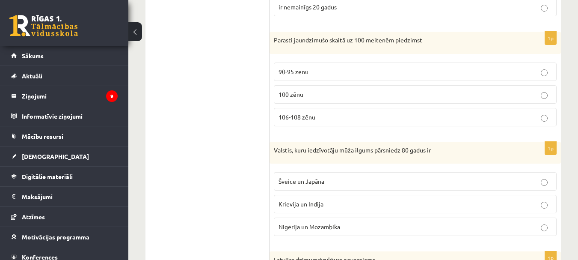
click at [320, 114] on p "106-108 zēnu" at bounding box center [415, 117] width 273 height 9
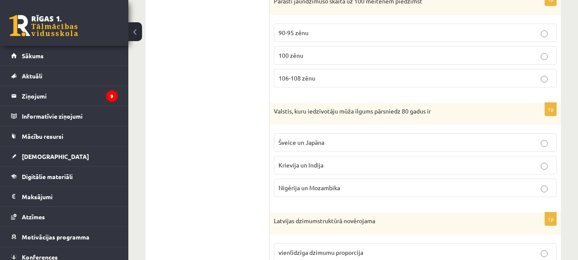
scroll to position [723, 0]
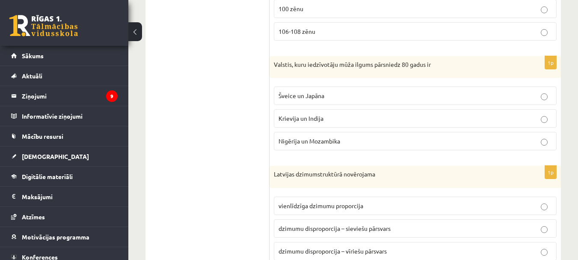
click at [315, 97] on span "Šveice un Japāna" at bounding box center [302, 96] width 46 height 8
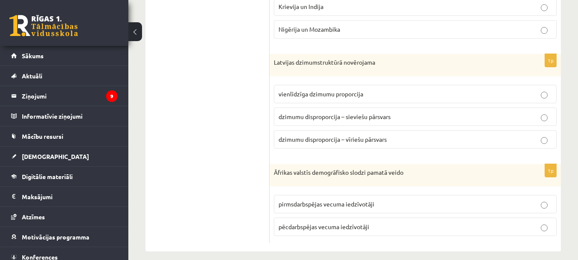
scroll to position [844, 0]
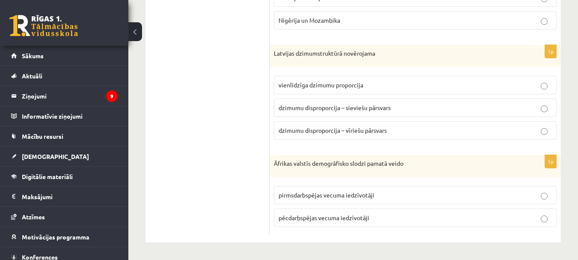
click at [341, 112] on p "dzimumu disproporcija – sieviešu pārsvars" at bounding box center [415, 107] width 273 height 9
click at [353, 202] on label "pirmsdarbspējas vecuma iedzīvotāji" at bounding box center [415, 195] width 283 height 18
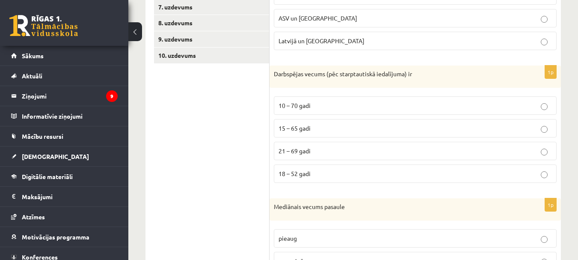
scroll to position [202, 0]
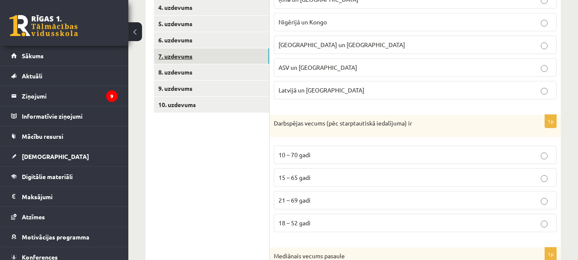
click at [189, 51] on link "7. uzdevums" at bounding box center [211, 56] width 115 height 16
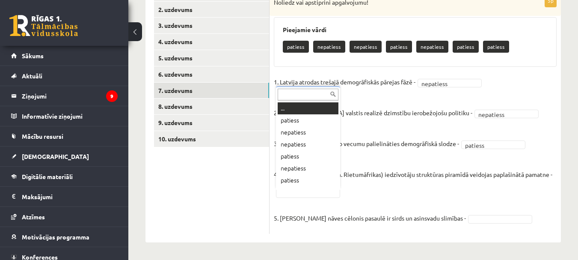
scroll to position [10, 0]
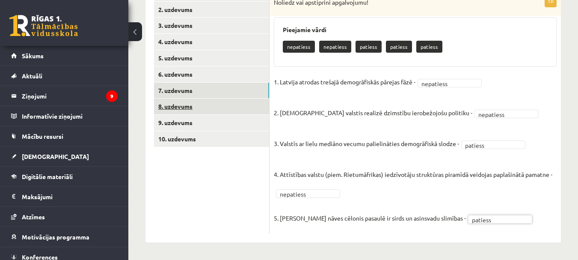
click at [182, 105] on link "8. uzdevums" at bounding box center [211, 106] width 115 height 16
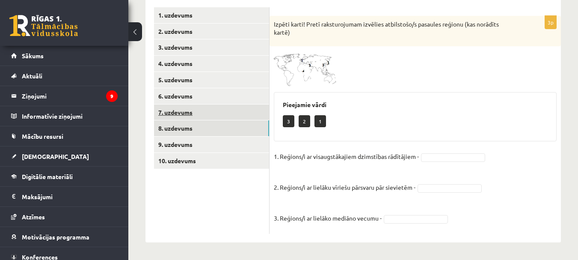
scroll to position [147, 0]
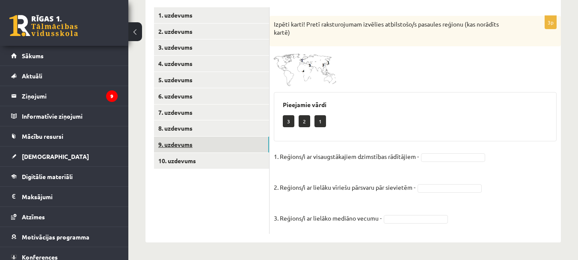
click at [193, 146] on link "9. uzdevums" at bounding box center [211, 144] width 115 height 16
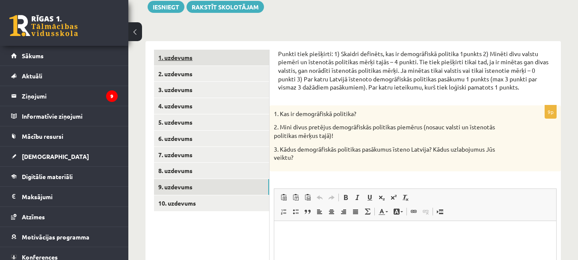
scroll to position [0, 0]
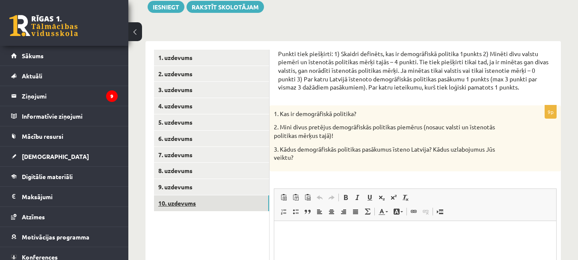
click at [181, 200] on link "10. uzdevums" at bounding box center [211, 203] width 115 height 16
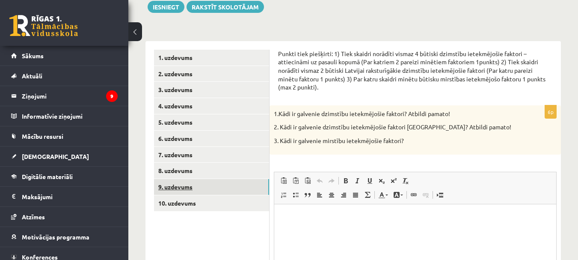
click at [187, 185] on link "9. uzdevums" at bounding box center [211, 187] width 115 height 16
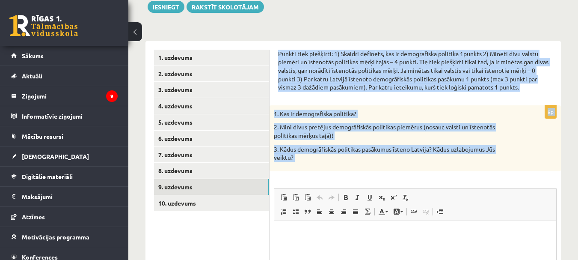
drag, startPoint x: 276, startPoint y: 53, endPoint x: 369, endPoint y: 179, distance: 155.8
click at [369, 179] on div "Punkti tiek piešķirti: 1) Skaidri definēts, kas ir demogrāfiskā politika 1punkt…" at bounding box center [415, 208] width 291 height 334
copy form "Punkti tiek piešķirti: 1) Skaidri definēts, kas ir demogrāfiskā politika 1punkt…"
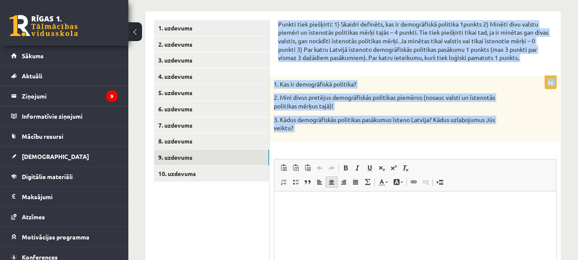
scroll to position [147, 0]
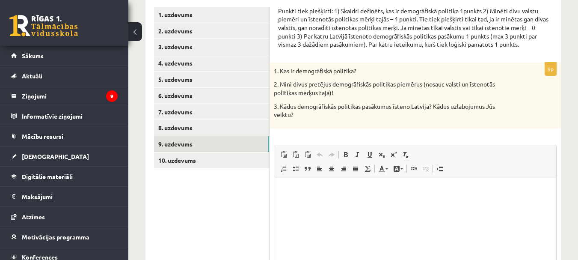
click at [321, 188] on p "Bagātinātā teksta redaktors, wiswyg-editor-user-answer-47434007736520" at bounding box center [415, 190] width 265 height 9
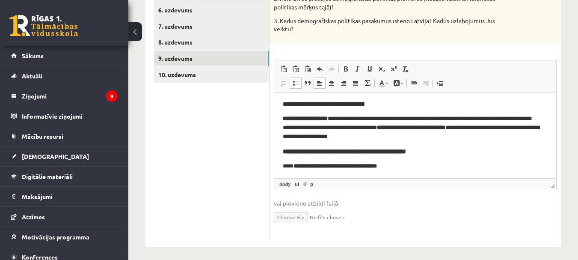
scroll to position [0, 0]
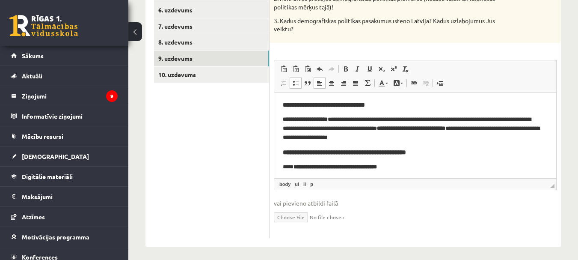
click at [294, 165] on strong "**********" at bounding box center [335, 166] width 83 height 6
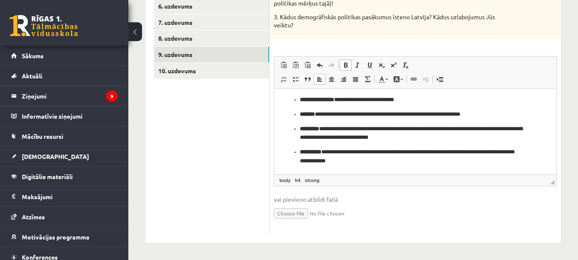
scroll to position [237, 0]
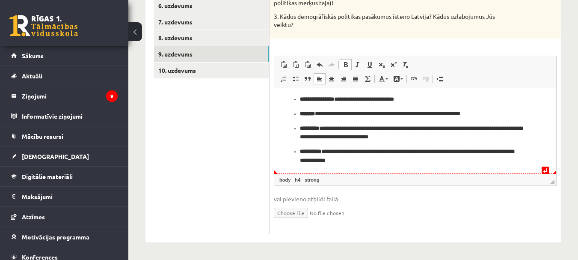
click at [415, 157] on p "**********" at bounding box center [412, 156] width 224 height 18
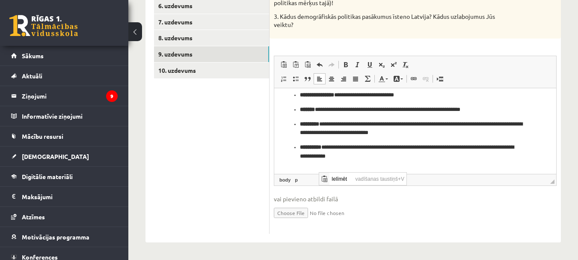
scroll to position [0, 0]
click at [321, 166] on p "Bagātinātā teksta redaktors, wiswyg-editor-user-answer-47434007736520" at bounding box center [415, 170] width 265 height 9
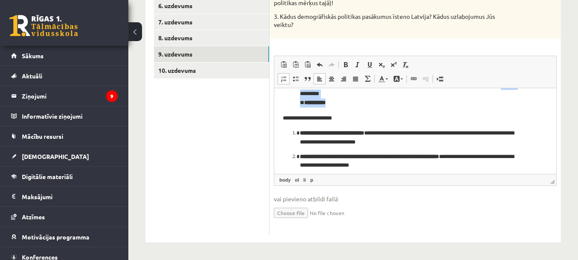
scroll to position [328, 0]
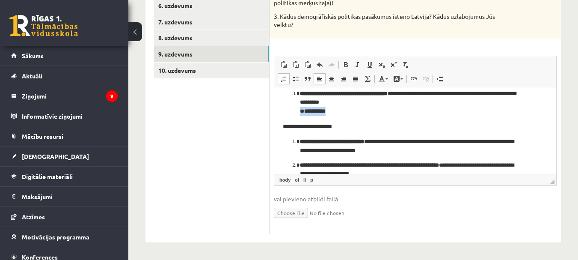
drag, startPoint x: 337, startPoint y: 104, endPoint x: 291, endPoint y: 115, distance: 47.9
click at [291, 115] on ol "**********" at bounding box center [415, 78] width 265 height 73
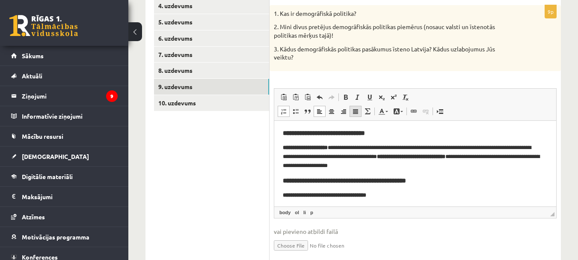
scroll to position [194, 0]
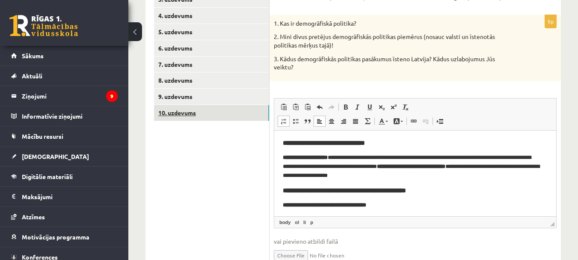
click at [193, 116] on link "10. uzdevums" at bounding box center [211, 113] width 115 height 16
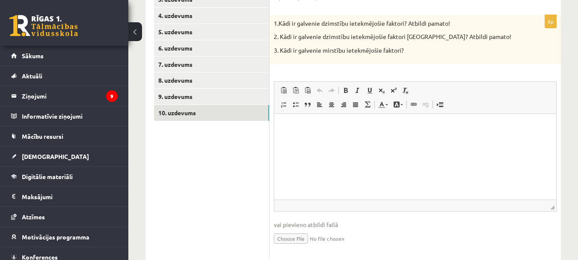
scroll to position [109, 0]
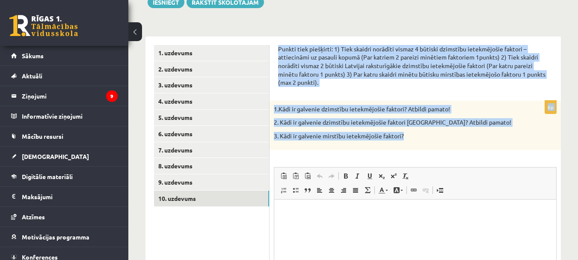
drag, startPoint x: 276, startPoint y: 44, endPoint x: 435, endPoint y: 144, distance: 187.5
click at [436, 144] on div "Punkti tiek piešķirti: 1) Tiek skaidri norādīti vismaz 4 būtiski dzimstību iete…" at bounding box center [415, 194] width 291 height 317
copy form "Punkti tiek piešķirti: 1) Tiek skaidri norādīti vismaz 4 būtiski dzimstību iete…"
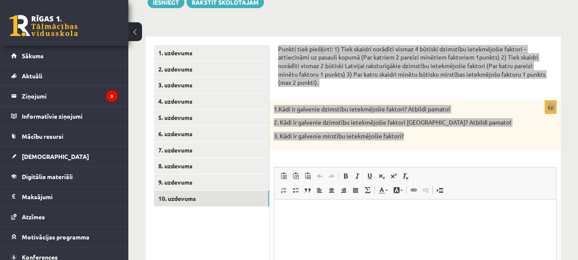
click at [325, 223] on html at bounding box center [415, 212] width 282 height 26
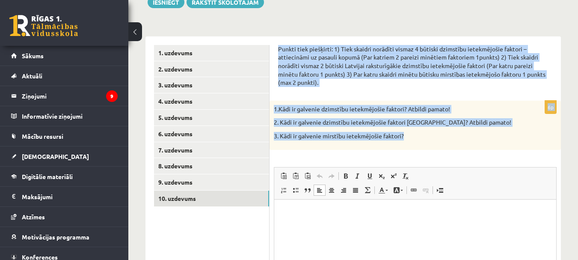
click at [445, 142] on div "1.Kādi ir galvenie dzimstību ietekmējošie faktori? Atbildi pamato! 2. Kādi ir g…" at bounding box center [415, 125] width 291 height 49
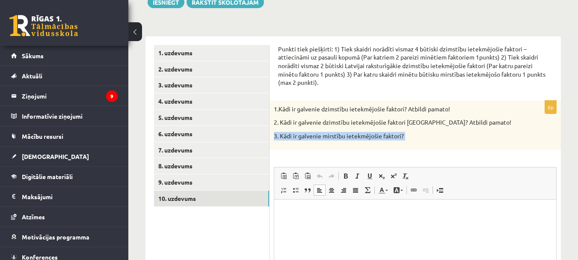
click at [445, 142] on div "1.Kādi ir galvenie dzimstību ietekmējošie faktori? Atbildi pamato! 2. Kādi ir g…" at bounding box center [415, 125] width 291 height 49
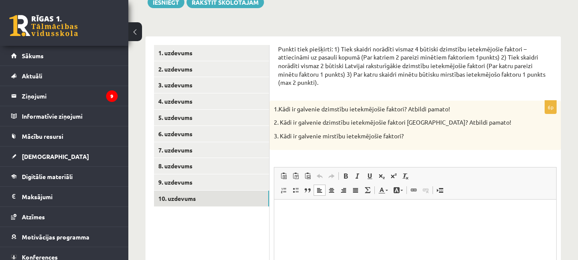
click at [333, 225] on html at bounding box center [415, 212] width 282 height 26
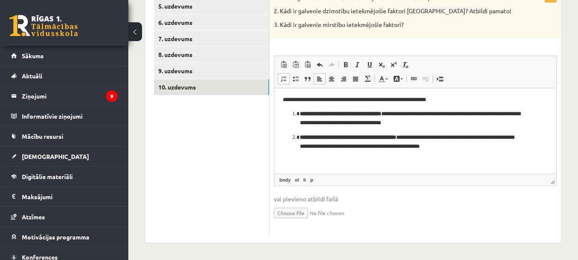
scroll to position [185, 0]
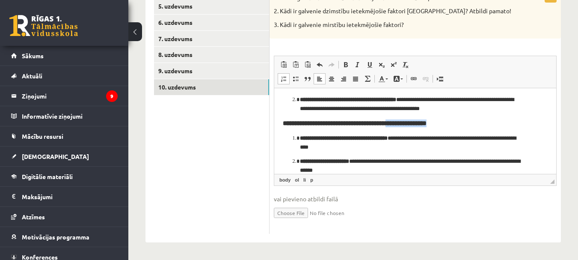
drag, startPoint x: 457, startPoint y: 123, endPoint x: 405, endPoint y: 127, distance: 51.9
click at [405, 127] on h3 "**********" at bounding box center [415, 123] width 265 height 8
click at [408, 130] on body "**********" at bounding box center [415, 43] width 265 height 264
drag, startPoint x: 409, startPoint y: 124, endPoint x: 465, endPoint y: 127, distance: 55.7
click at [465, 127] on h3 "**********" at bounding box center [415, 123] width 265 height 8
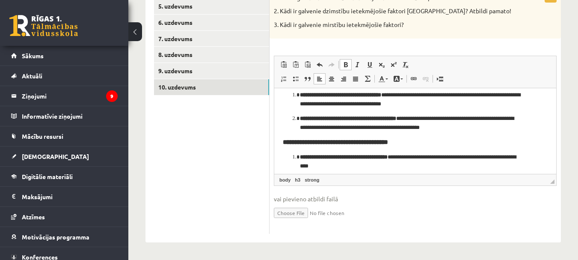
scroll to position [196, 0]
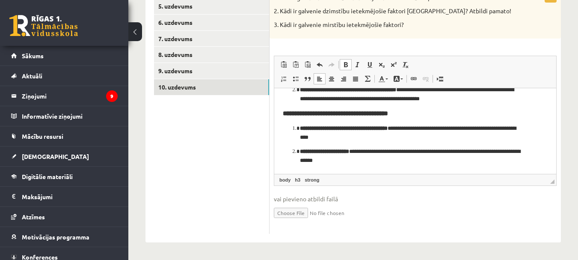
drag, startPoint x: 553, startPoint y: 144, endPoint x: 853, endPoint y: 251, distance: 318.6
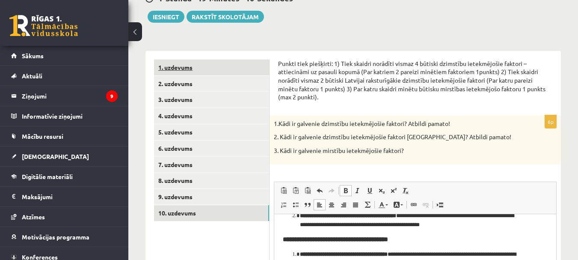
scroll to position [92, 0]
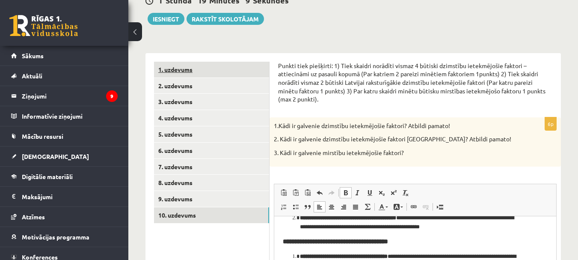
click at [184, 73] on link "1. uzdevums" at bounding box center [211, 70] width 115 height 16
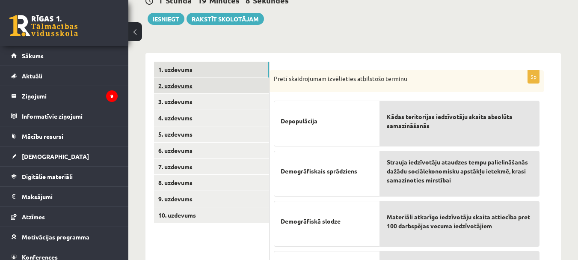
click at [192, 90] on link "2. uzdevums" at bounding box center [211, 86] width 115 height 16
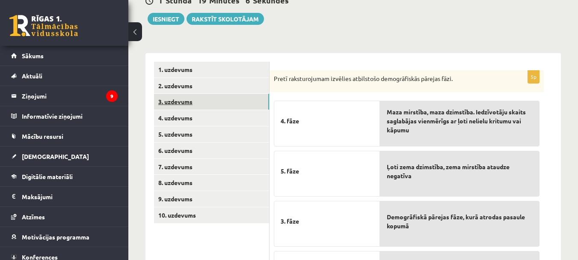
click at [186, 109] on link "3. uzdevums" at bounding box center [211, 102] width 115 height 16
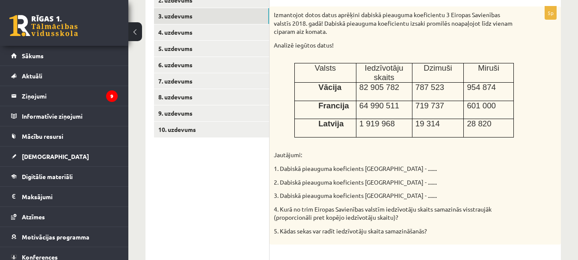
scroll to position [0, 0]
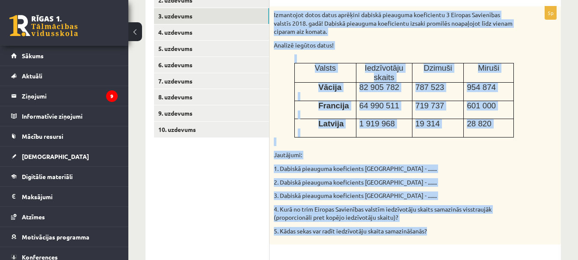
drag, startPoint x: 274, startPoint y: 13, endPoint x: 430, endPoint y: 236, distance: 272.5
click at [430, 236] on div "Izmantojot dotos datus aprēķini dabiskā pieauguma koeficientu 3 Eiropas Savienī…" at bounding box center [415, 125] width 291 height 238
copy div "Izmantojot dotos datus aprēķini dabiskā pieauguma koeficientu 3 Eiropas Savienī…"
click at [431, 159] on p "Jautājumi:" at bounding box center [394, 155] width 240 height 9
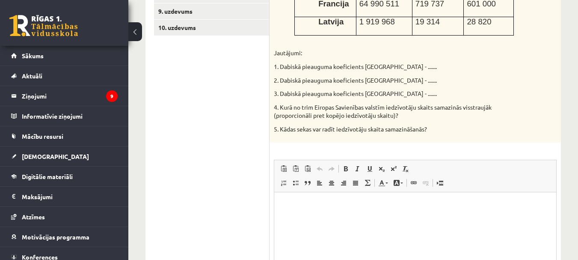
scroll to position [306, 0]
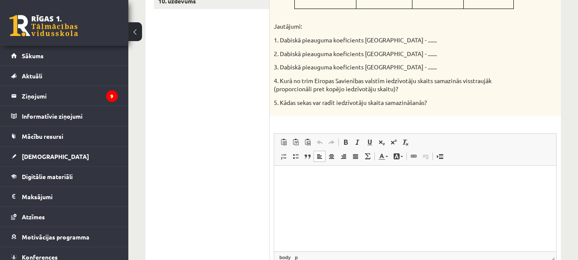
click at [306, 183] on html at bounding box center [415, 179] width 282 height 26
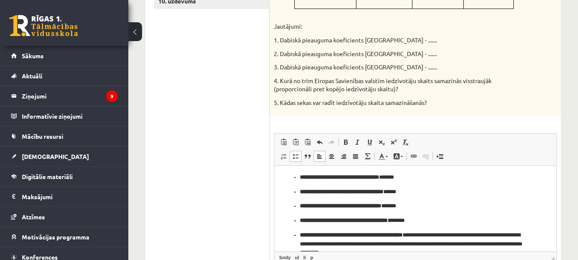
scroll to position [0, 0]
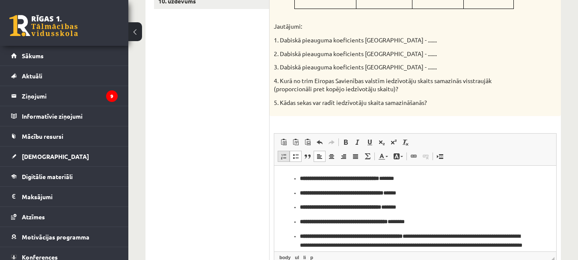
click at [280, 162] on link "Ievietot/noņemt numurētu sarakstu" at bounding box center [284, 156] width 12 height 11
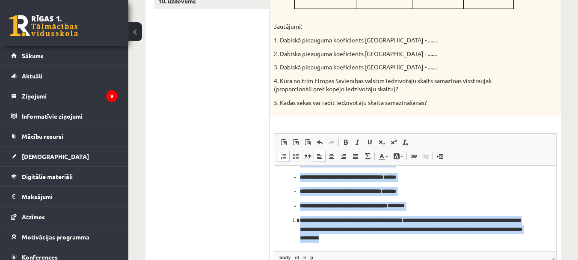
scroll to position [387, 0]
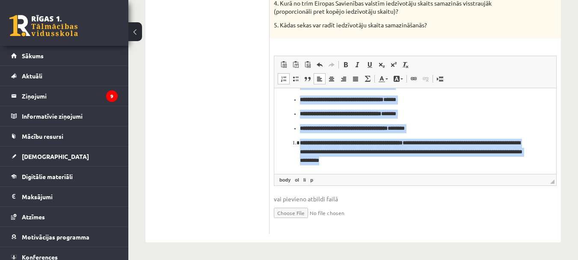
drag, startPoint x: 291, startPoint y: 99, endPoint x: 703, endPoint y: 296, distance: 456.1
click at [449, 174] on html "**********" at bounding box center [415, 122] width 282 height 101
click at [281, 77] on span at bounding box center [283, 78] width 7 height 7
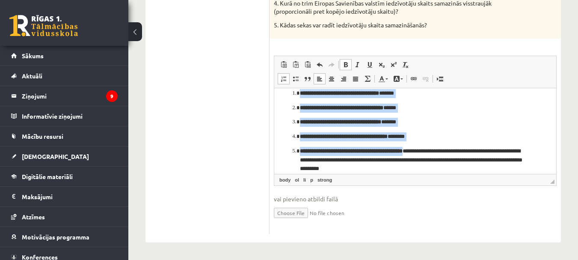
scroll to position [0, 0]
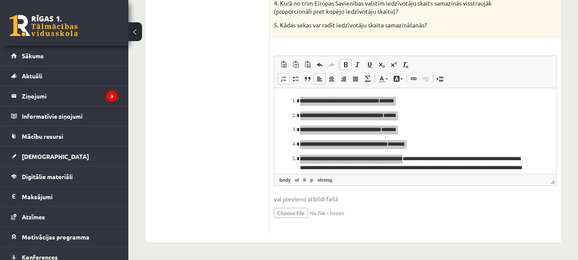
click at [231, 140] on ul "1. uzdevums 2. uzdevums 3. uzdevums 4. uzdevums 5. uzdevums 6. uzdevums 7. uzde…" at bounding box center [212, 2] width 116 height 464
click at [493, 214] on input "file" at bounding box center [415, 212] width 283 height 18
click at [433, 202] on span "vai pievieno atbildi failā" at bounding box center [415, 198] width 283 height 9
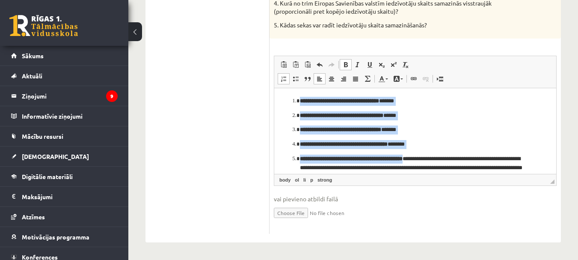
click at [502, 124] on ol "**********" at bounding box center [415, 139] width 265 height 84
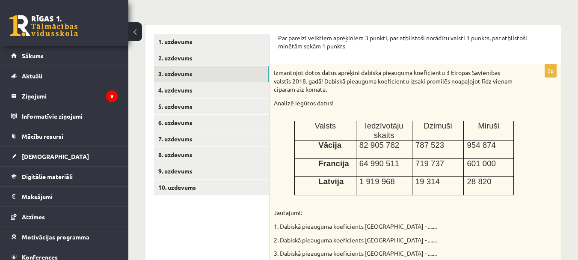
scroll to position [114, 0]
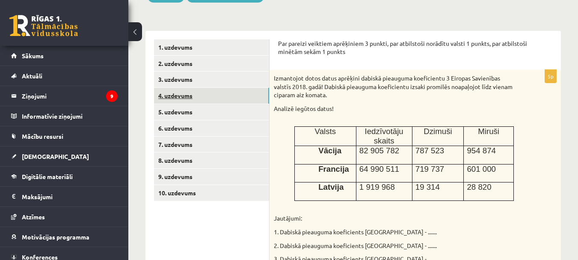
click at [180, 94] on link "4. uzdevums" at bounding box center [211, 96] width 115 height 16
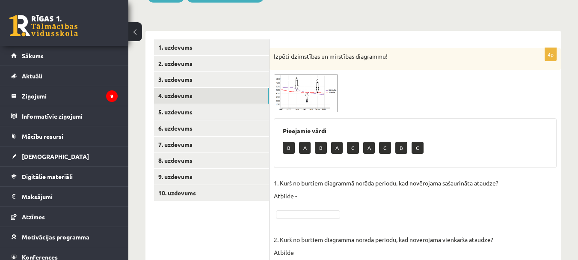
click at [306, 90] on span at bounding box center [307, 95] width 14 height 14
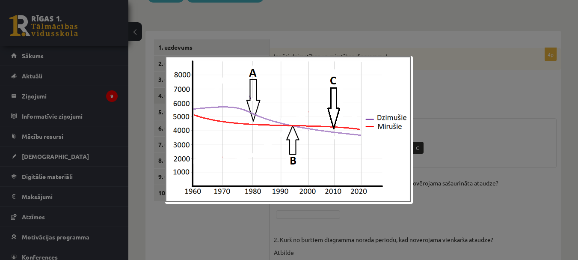
click at [427, 105] on div at bounding box center [289, 130] width 578 height 260
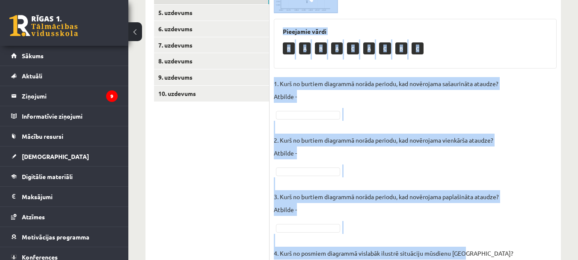
scroll to position [262, 0]
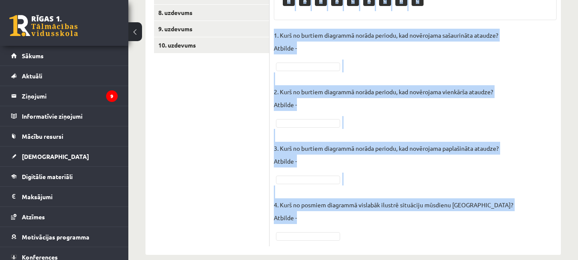
drag, startPoint x: 277, startPoint y: 54, endPoint x: 460, endPoint y: 239, distance: 259.3
click at [458, 241] on div "4p Izpēti dzimstības un mirstības diagrammu! Pieejamie vārdi B A B A C A C B C …" at bounding box center [415, 68] width 291 height 371
copy div "pēti dzimstības un mirstības diagrammu! Pieejamie vārdi B A B A C A C B C 1. Ku…"
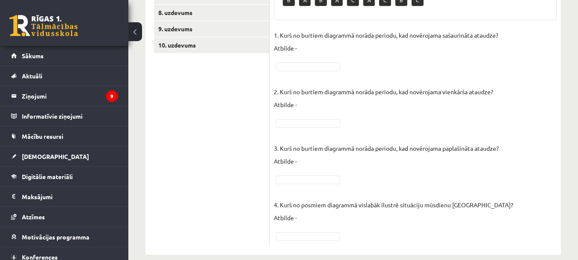
drag, startPoint x: 250, startPoint y: 148, endPoint x: 250, endPoint y: 141, distance: 6.4
click at [250, 145] on ul "1. uzdevums 2. uzdevums 3. uzdevums 4. uzdevums 5. uzdevums 6. uzdevums 7. uzde…" at bounding box center [212, 69] width 116 height 354
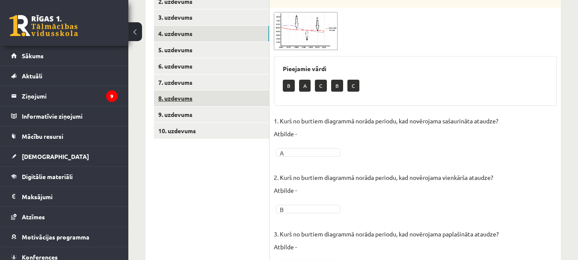
scroll to position [133, 0]
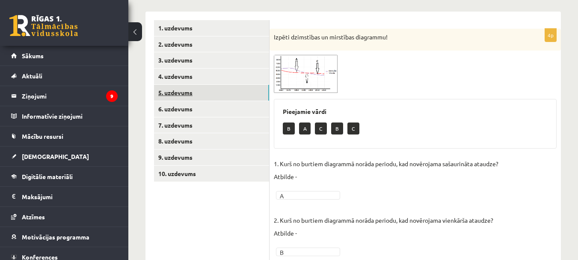
click at [186, 92] on link "5. uzdevums" at bounding box center [211, 93] width 115 height 16
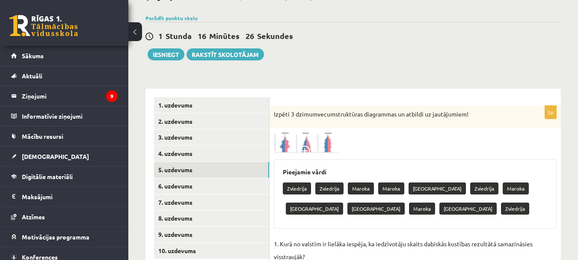
scroll to position [52, 0]
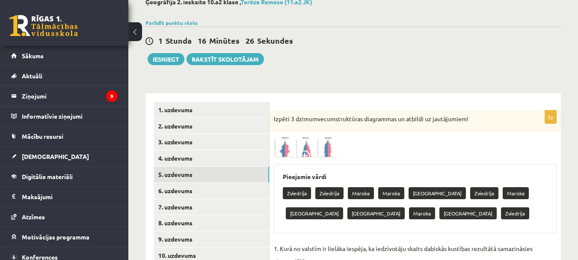
click at [329, 148] on img at bounding box center [306, 146] width 64 height 21
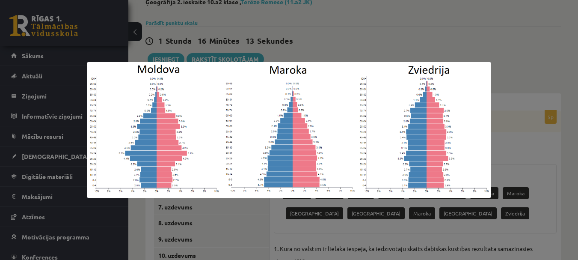
click at [341, 35] on div at bounding box center [289, 130] width 578 height 260
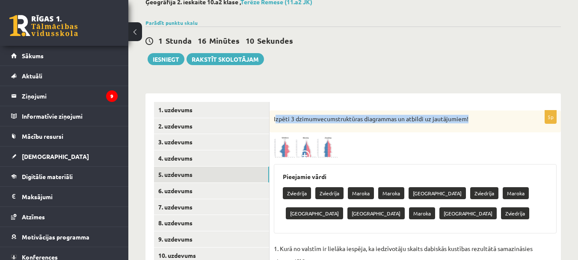
drag, startPoint x: 275, startPoint y: 119, endPoint x: 472, endPoint y: 119, distance: 197.7
click at [472, 119] on p "Izpēti 3 dzimumvecumstruktūras diagrammas un atbildi uz jautājumiem!" at bounding box center [394, 119] width 240 height 9
click at [439, 128] on div "Izpēti 3 dzimumvecumstruktūras diagrammas un atbildi uz jautājumiem!" at bounding box center [415, 121] width 291 height 22
drag, startPoint x: 274, startPoint y: 117, endPoint x: 471, endPoint y: 118, distance: 197.3
click at [471, 118] on p "Izpēti 3 dzimumvecumstruktūras diagrammas un atbildi uz jautājumiem!" at bounding box center [394, 119] width 240 height 9
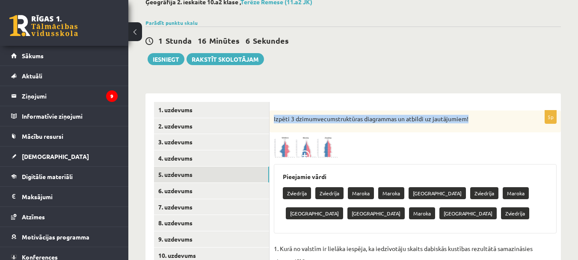
copy p "Izpēti 3 dzimumvecumstruktūras diagrammas un atbildi uz jautājumiem!"
click at [314, 150] on img at bounding box center [306, 146] width 64 height 21
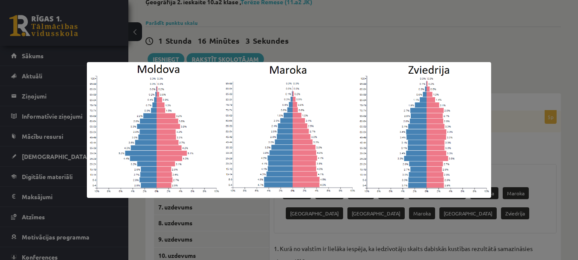
click at [433, 36] on div at bounding box center [289, 130] width 578 height 260
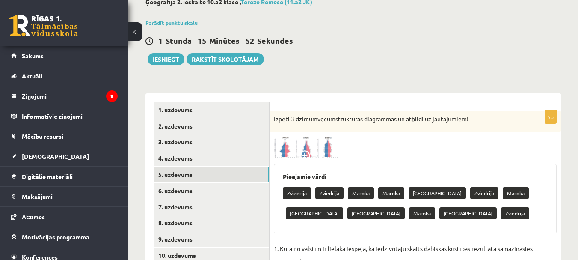
click at [303, 147] on img at bounding box center [306, 146] width 64 height 21
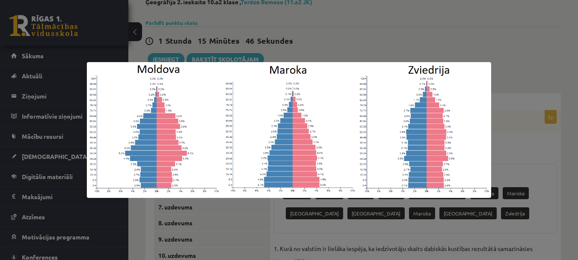
drag, startPoint x: 502, startPoint y: 42, endPoint x: 505, endPoint y: 47, distance: 6.5
click at [505, 47] on div at bounding box center [289, 130] width 578 height 260
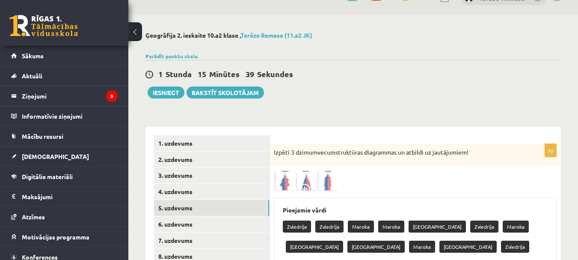
scroll to position [0, 0]
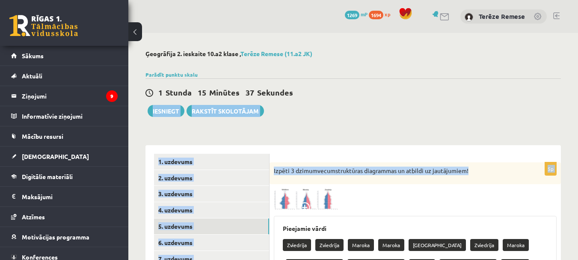
drag, startPoint x: 577, startPoint y: 94, endPoint x: 584, endPoint y: 119, distance: 25.3
click at [578, 119] on html "0 Dāvanas 1269 mP 1694 xp Terēze Remese Sākums Aktuāli Kā mācīties eSKOLĀ Konta…" at bounding box center [289, 130] width 578 height 260
click at [530, 81] on div "1 Stunda 15 Minūtes 36 Sekundes Ieskaite saglabāta! Iesniegt Rakstīt skolotājam" at bounding box center [352, 97] width 415 height 39
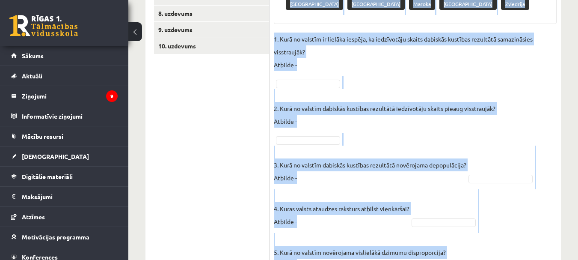
scroll to position [308, 0]
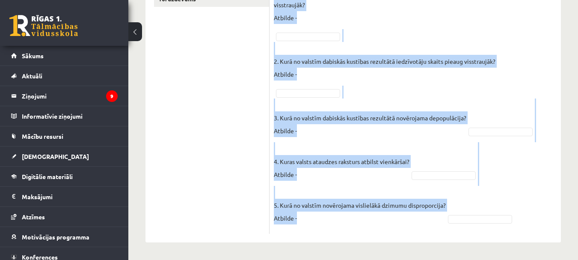
drag, startPoint x: 283, startPoint y: 49, endPoint x: 473, endPoint y: 257, distance: 281.9
copy div "Pieejamie vārdi Zviedrija Zviedrija Maroka Maroka Moldova Zviedrija Maroka Mold…"
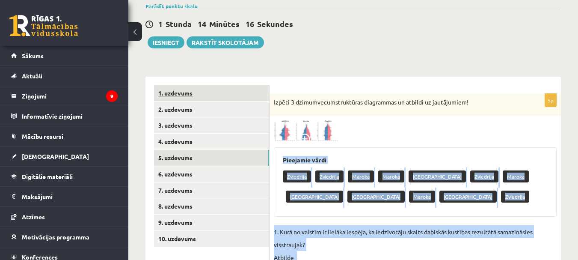
scroll to position [9, 0]
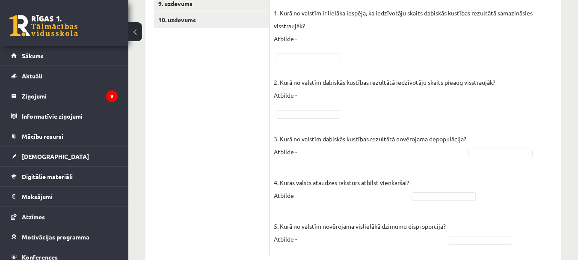
scroll to position [266, 0]
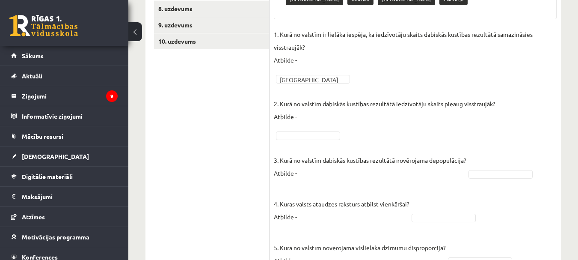
click at [311, 144] on p "3. Kurā no valstīm dabiskās kustības rezultātā novērojama depopulācija? Atbilde…" at bounding box center [370, 160] width 193 height 39
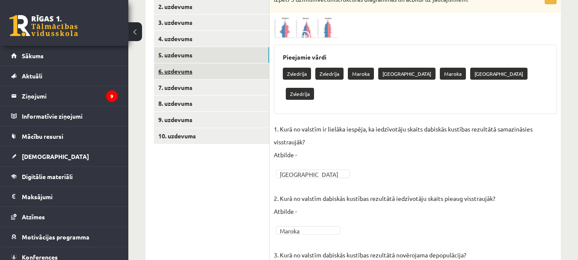
scroll to position [160, 0]
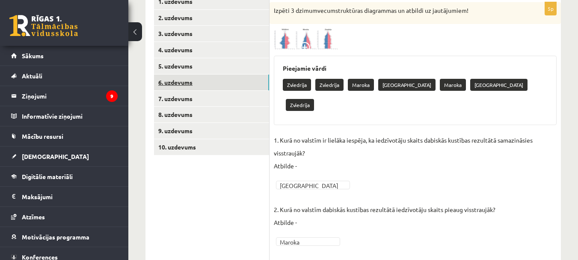
click at [186, 78] on link "6. uzdevums" at bounding box center [211, 82] width 115 height 16
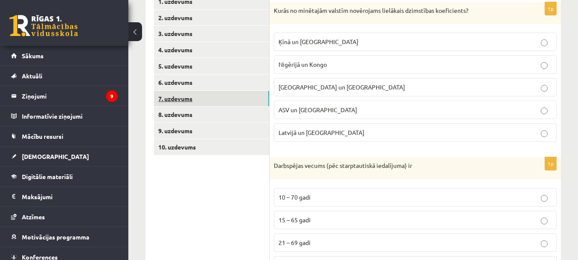
click at [193, 100] on link "7. uzdevums" at bounding box center [211, 99] width 115 height 16
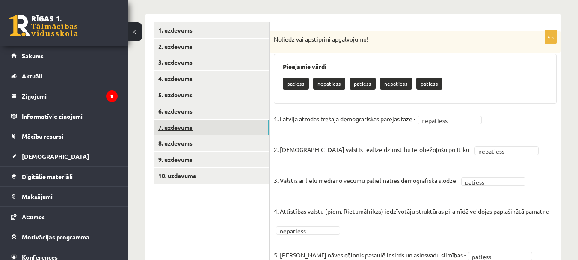
scroll to position [126, 0]
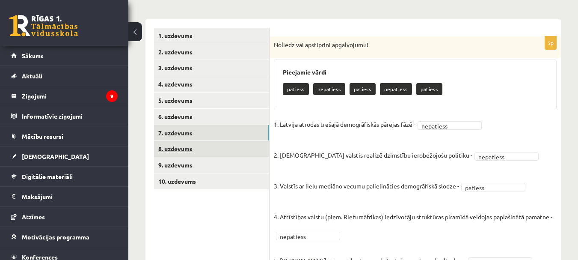
click at [186, 151] on link "8. uzdevums" at bounding box center [211, 149] width 115 height 16
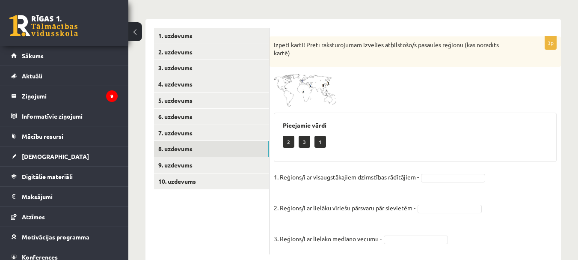
click at [311, 82] on img at bounding box center [306, 89] width 64 height 36
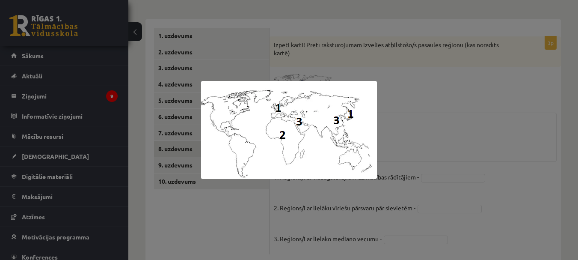
click at [463, 148] on div at bounding box center [289, 130] width 578 height 260
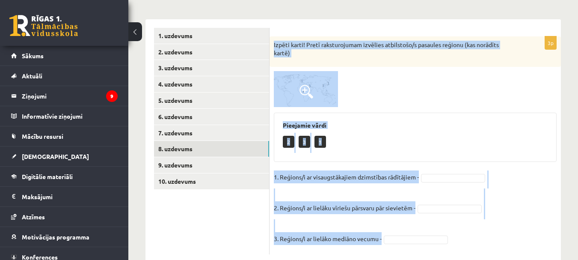
drag, startPoint x: 273, startPoint y: 42, endPoint x: 431, endPoint y: 252, distance: 262.1
click at [431, 252] on div "3p Izpēti karti! Pretī raksturojumam izvēlies atbilstošo/s pasaules reģionu (ka…" at bounding box center [415, 141] width 291 height 244
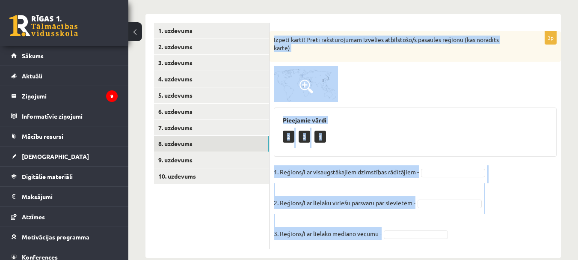
drag, startPoint x: 394, startPoint y: 172, endPoint x: 394, endPoint y: 178, distance: 6.5
click at [369, 125] on div "Pieejamie vārdi 2 3 1" at bounding box center [415, 132] width 283 height 50
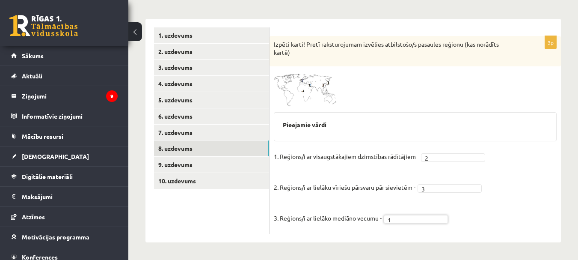
scroll to position [127, 0]
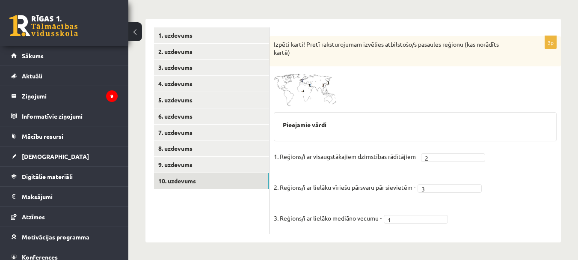
click at [197, 178] on link "10. uzdevums" at bounding box center [211, 181] width 115 height 16
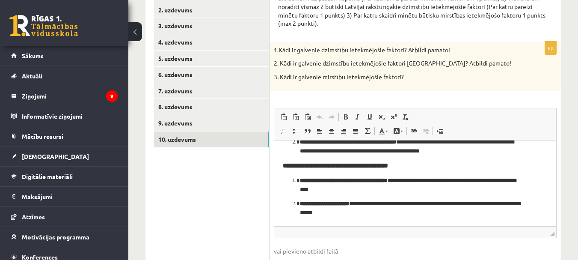
scroll to position [220, 0]
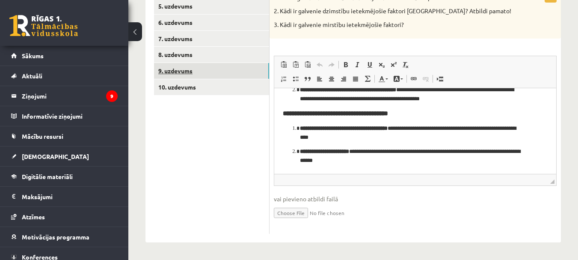
click at [214, 71] on link "9. uzdevums" at bounding box center [211, 71] width 115 height 16
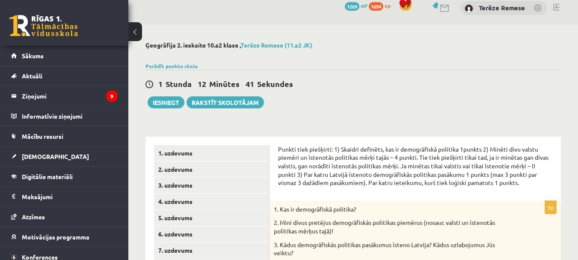
scroll to position [6, 0]
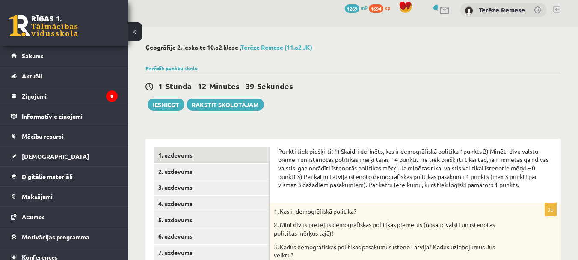
click at [189, 155] on link "1. uzdevums" at bounding box center [211, 155] width 115 height 16
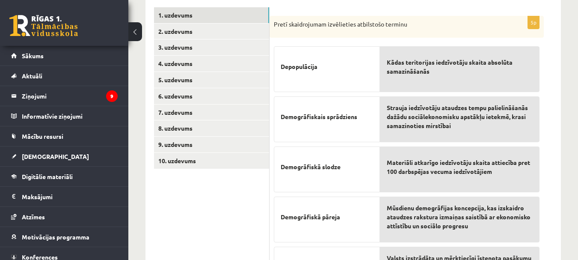
scroll to position [39, 0]
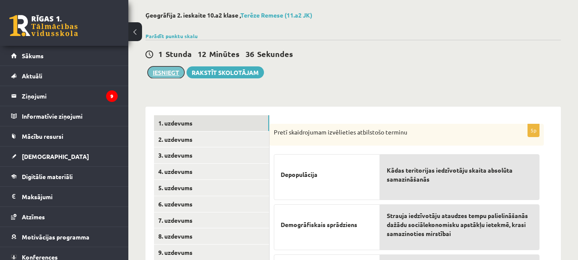
click at [172, 71] on button "Iesniegt" at bounding box center [166, 72] width 37 height 12
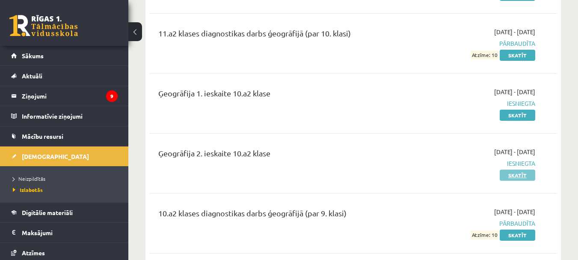
scroll to position [727, 0]
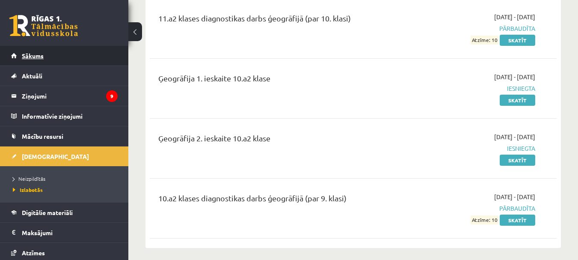
click at [40, 55] on span "Sākums" at bounding box center [33, 56] width 22 height 8
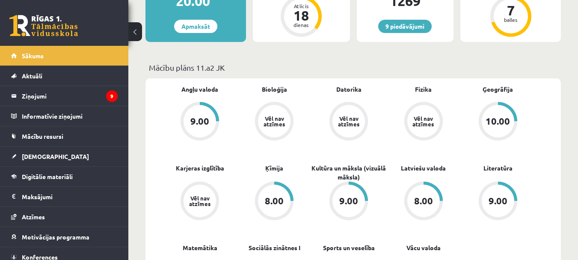
scroll to position [214, 0]
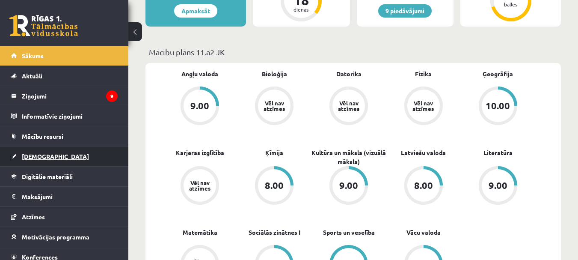
click at [43, 158] on span "[DEMOGRAPHIC_DATA]" at bounding box center [55, 156] width 67 height 8
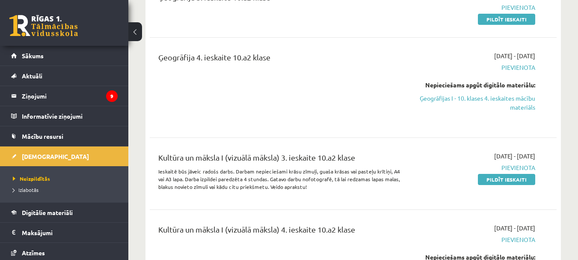
scroll to position [1412, 0]
